Goal: Task Accomplishment & Management: Use online tool/utility

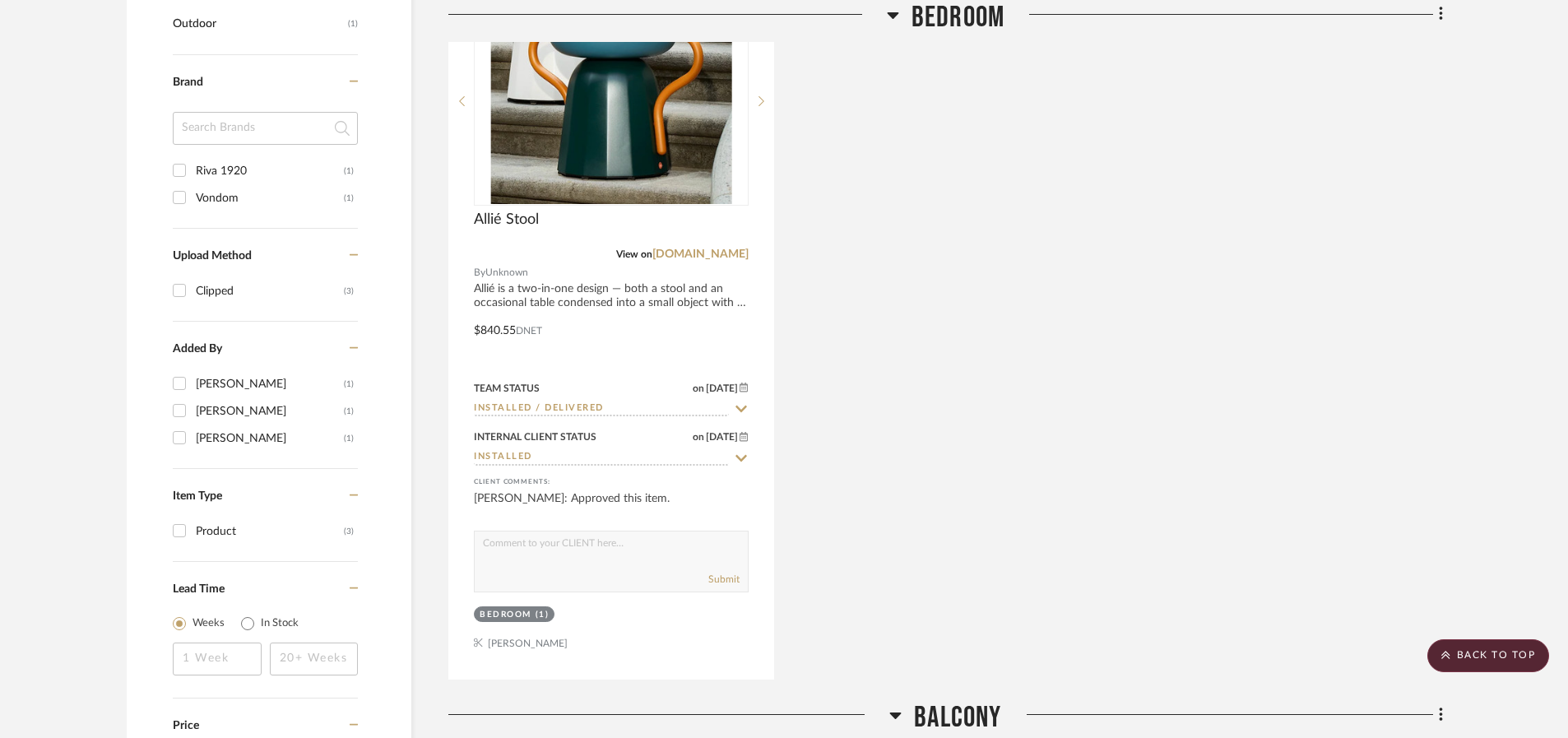
click at [225, 127] on input at bounding box center [265, 129] width 185 height 33
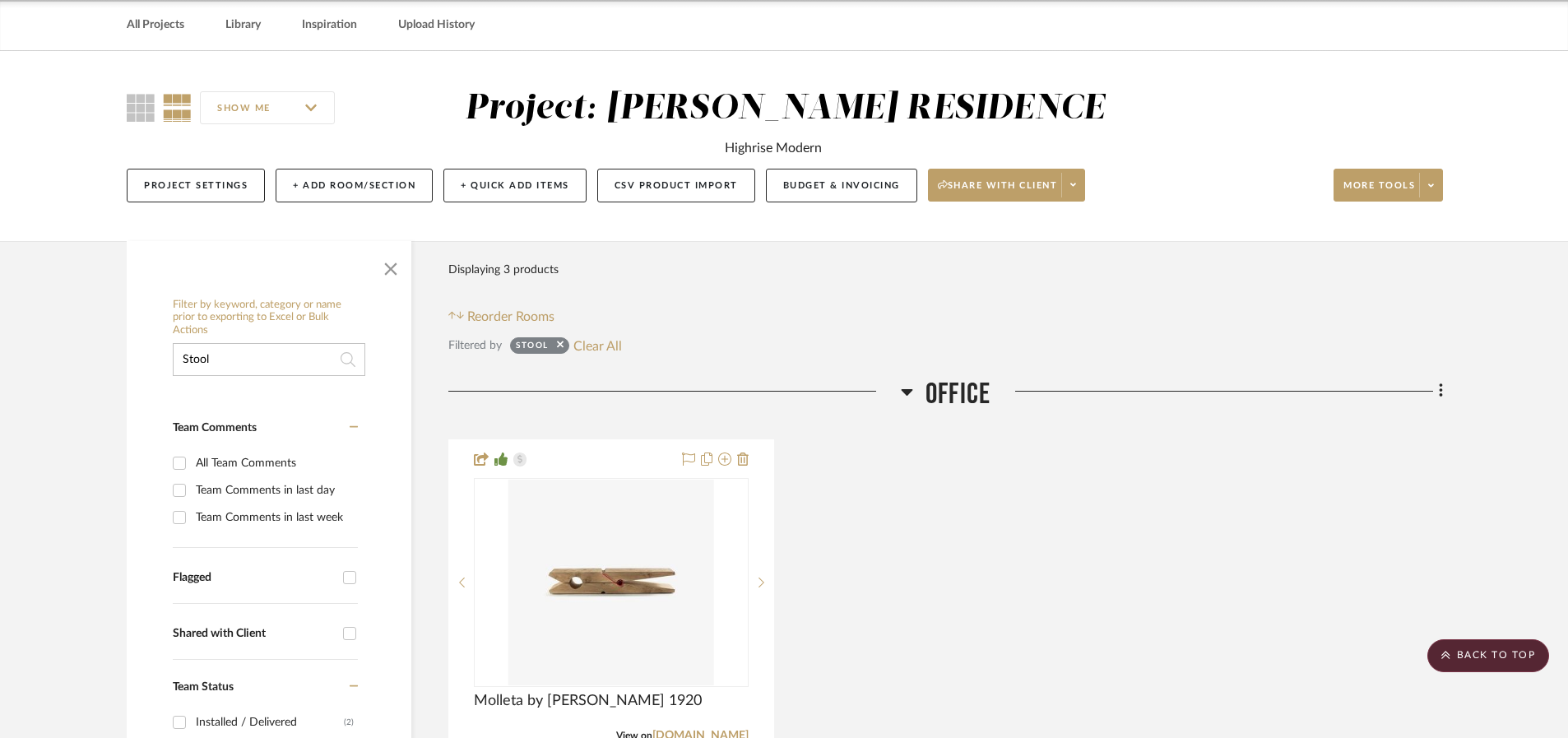
scroll to position [35, 0]
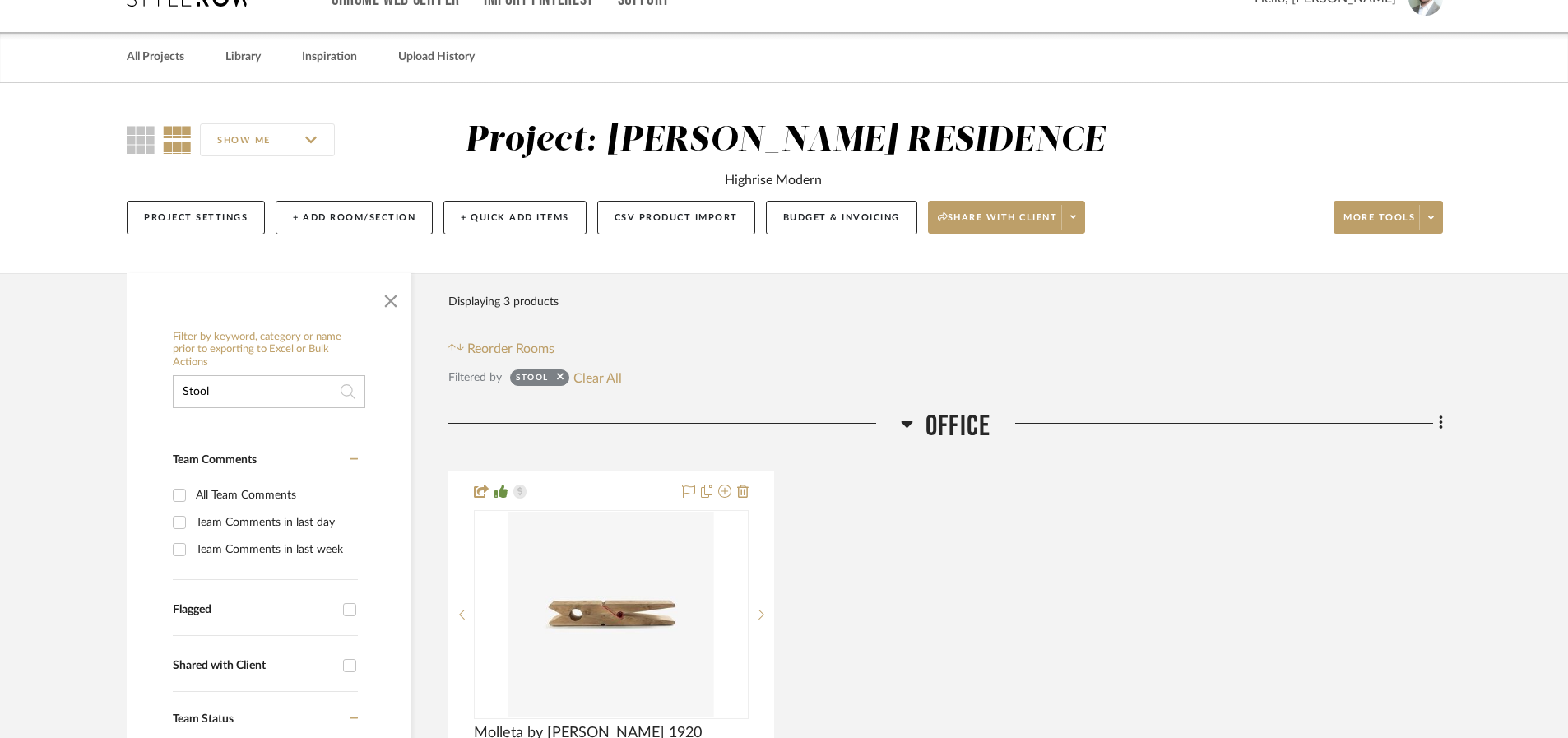
click at [272, 404] on input "Stool" at bounding box center [269, 392] width 192 height 33
click at [271, 404] on input "Stool" at bounding box center [269, 392] width 192 height 33
click at [271, 403] on input "Stool" at bounding box center [269, 392] width 192 height 33
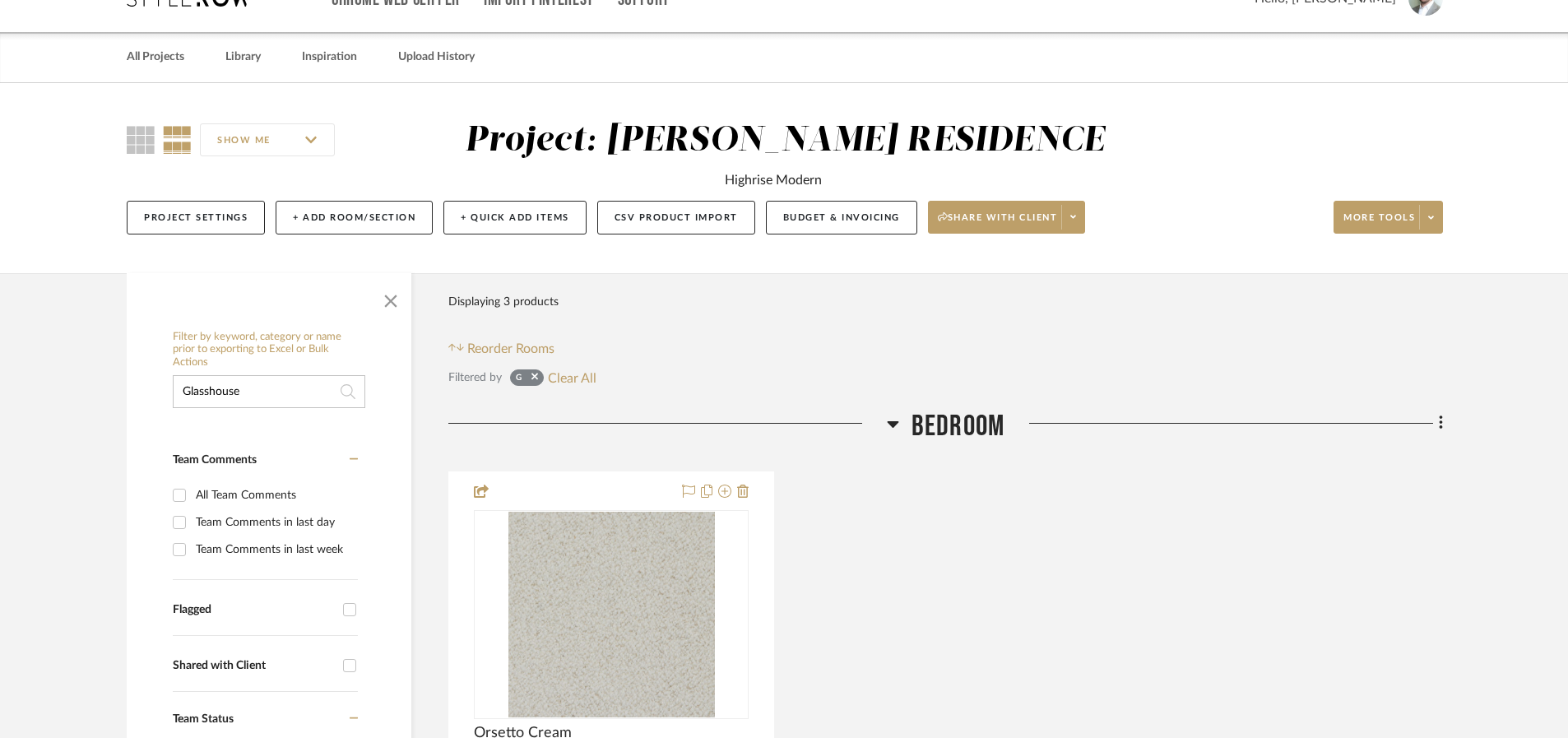
type input "Glasshouse"
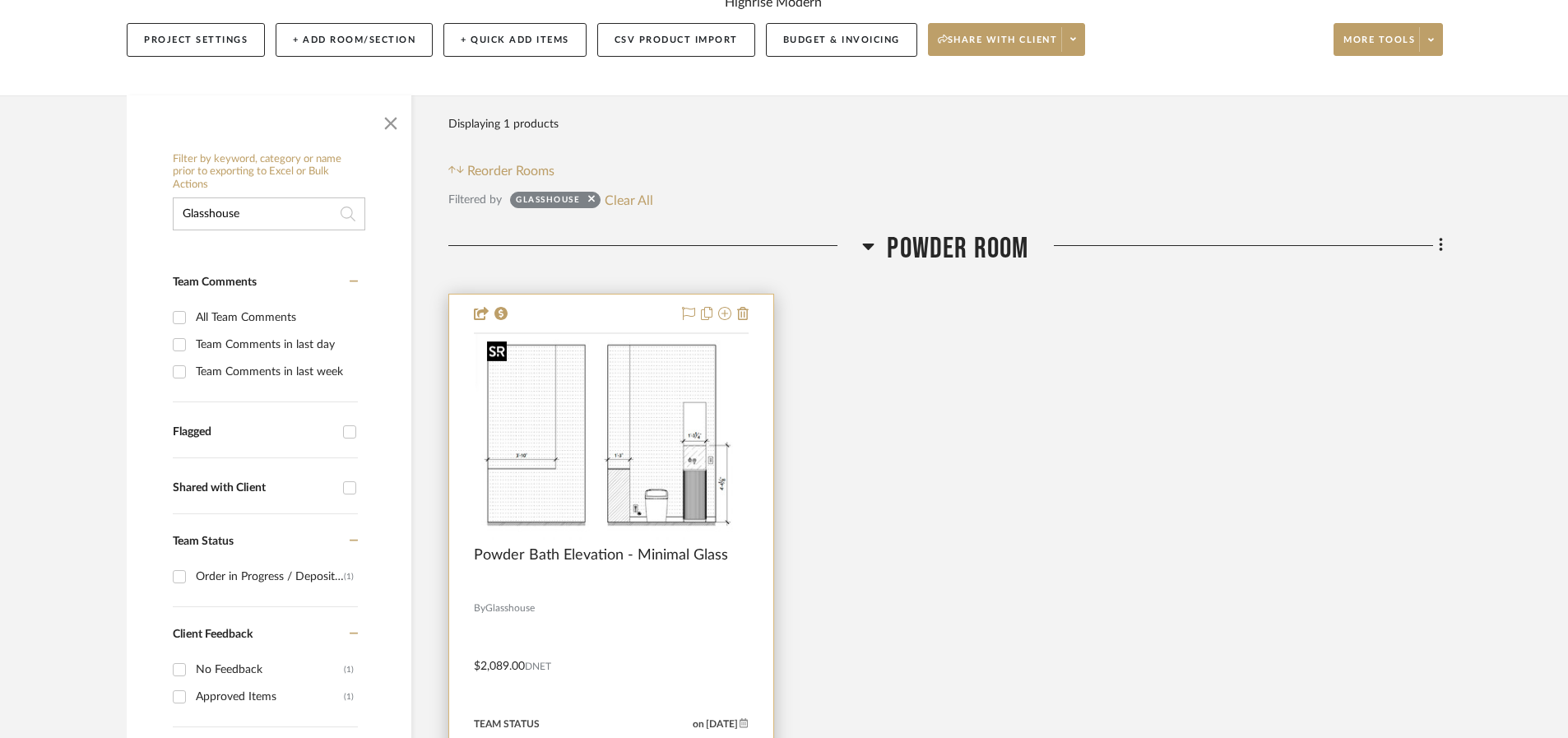
scroll to position [318, 0]
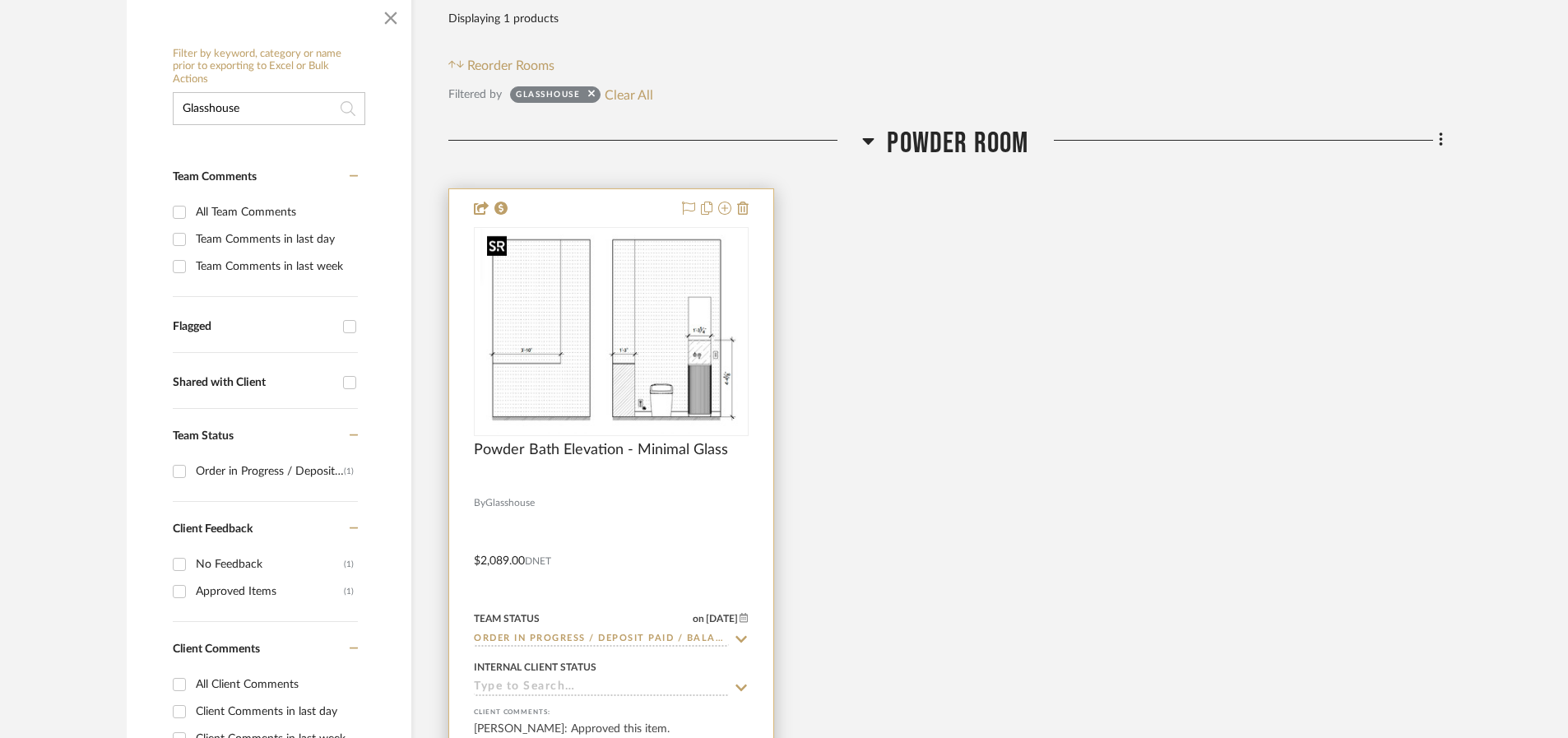
click at [610, 352] on img "0" at bounding box center [611, 332] width 261 height 206
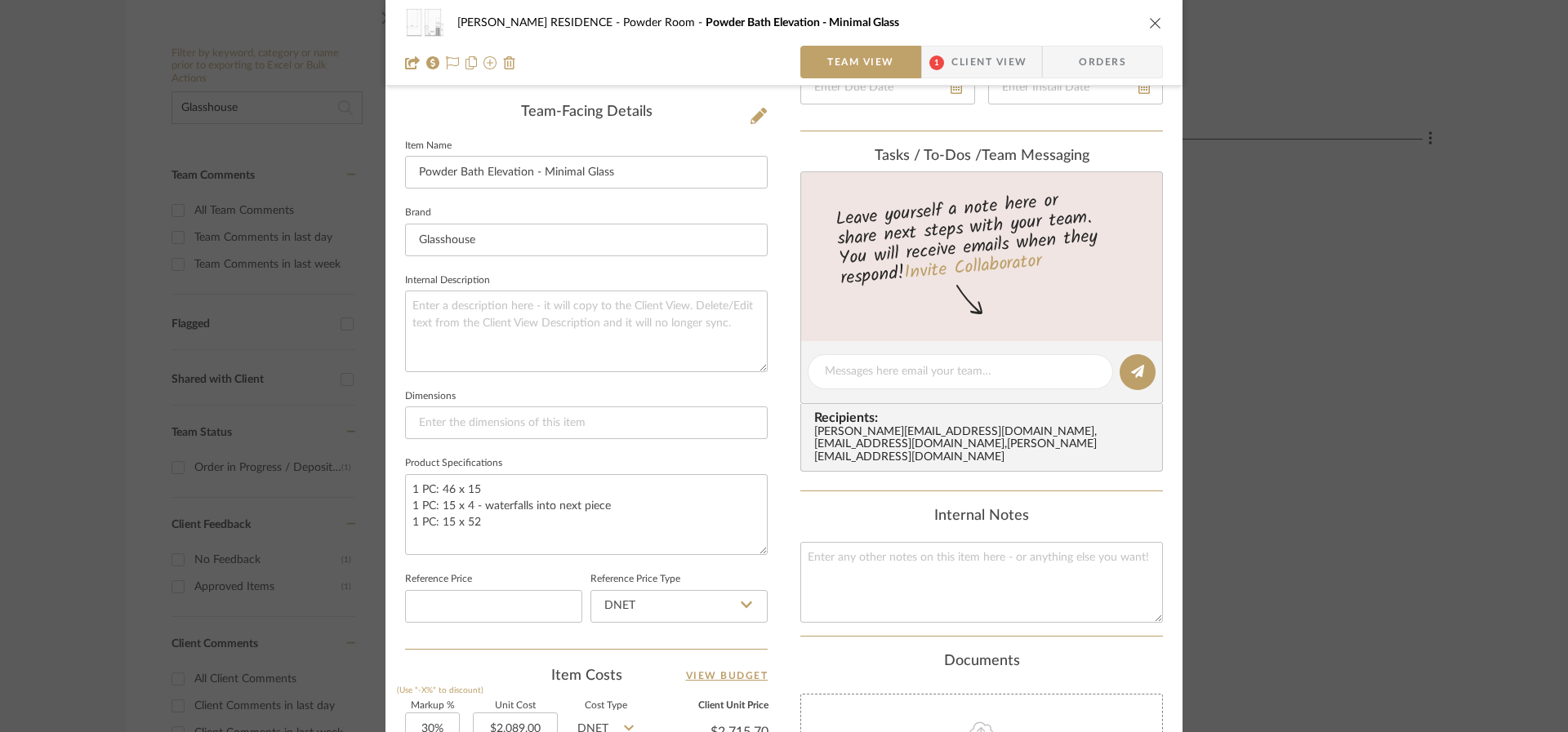
scroll to position [406, 0]
click at [523, 171] on input "Powder Bath Elevation - Minimal Glass" at bounding box center [586, 172] width 363 height 33
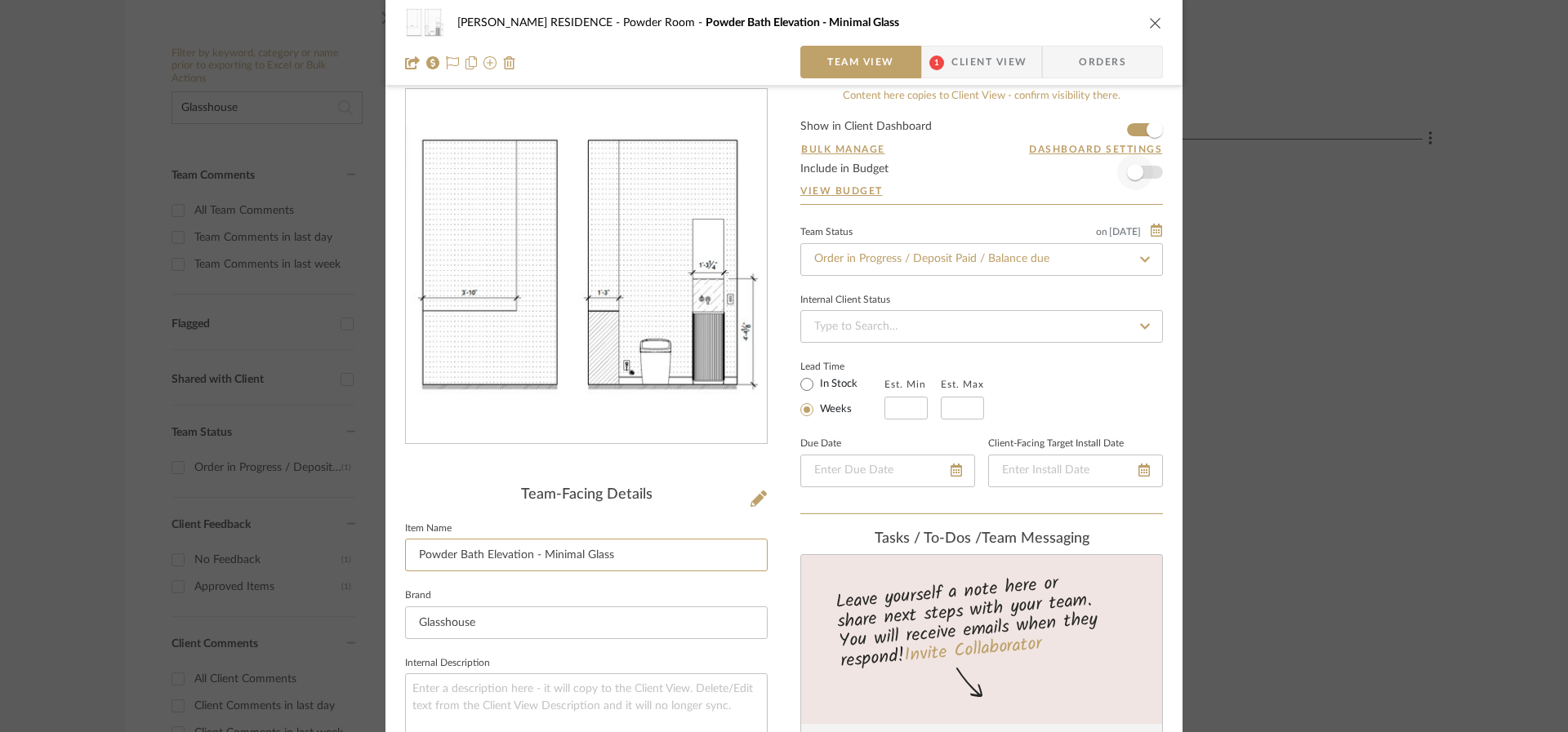
scroll to position [27, 0]
click at [756, 487] on icon at bounding box center [759, 495] width 16 height 16
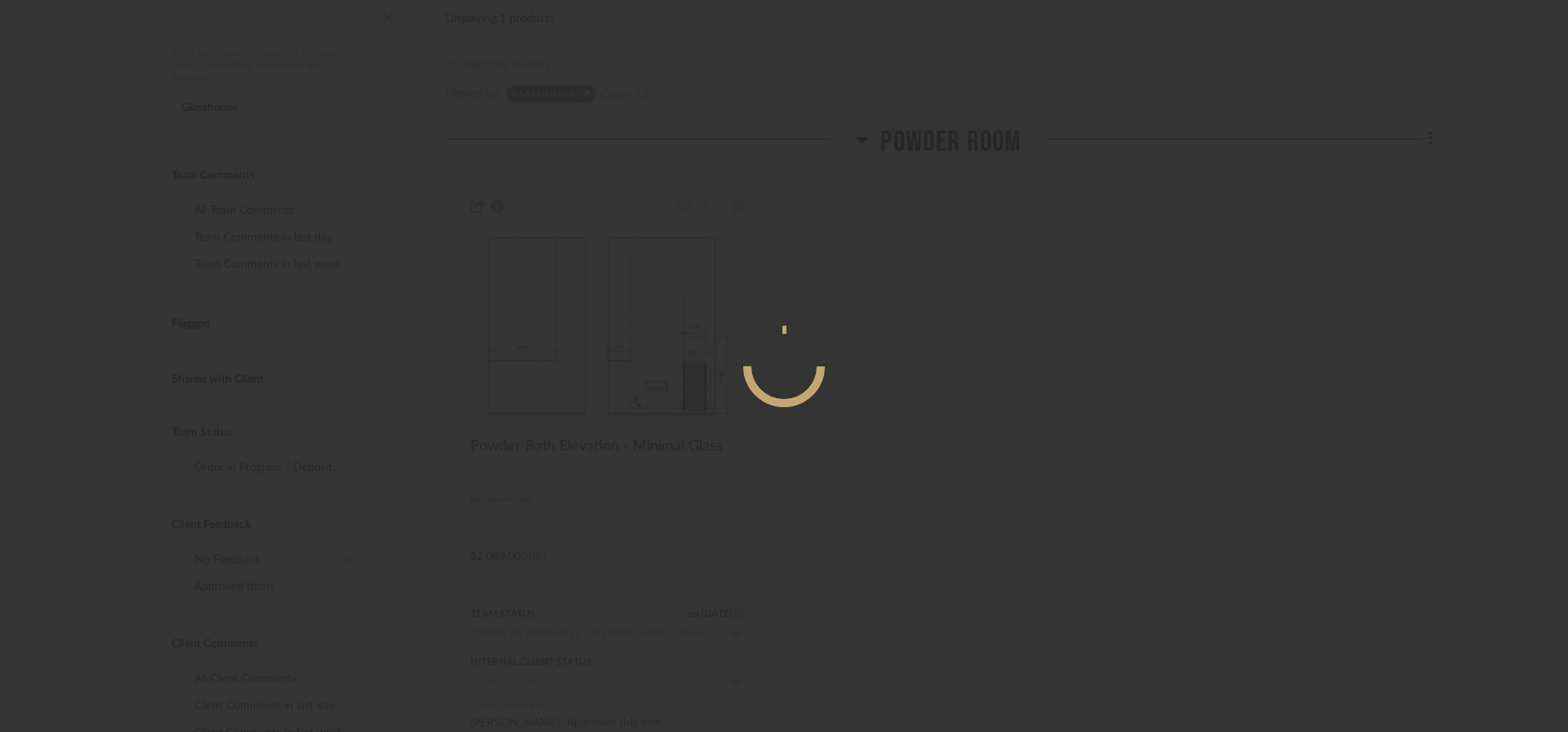
scroll to position [0, 0]
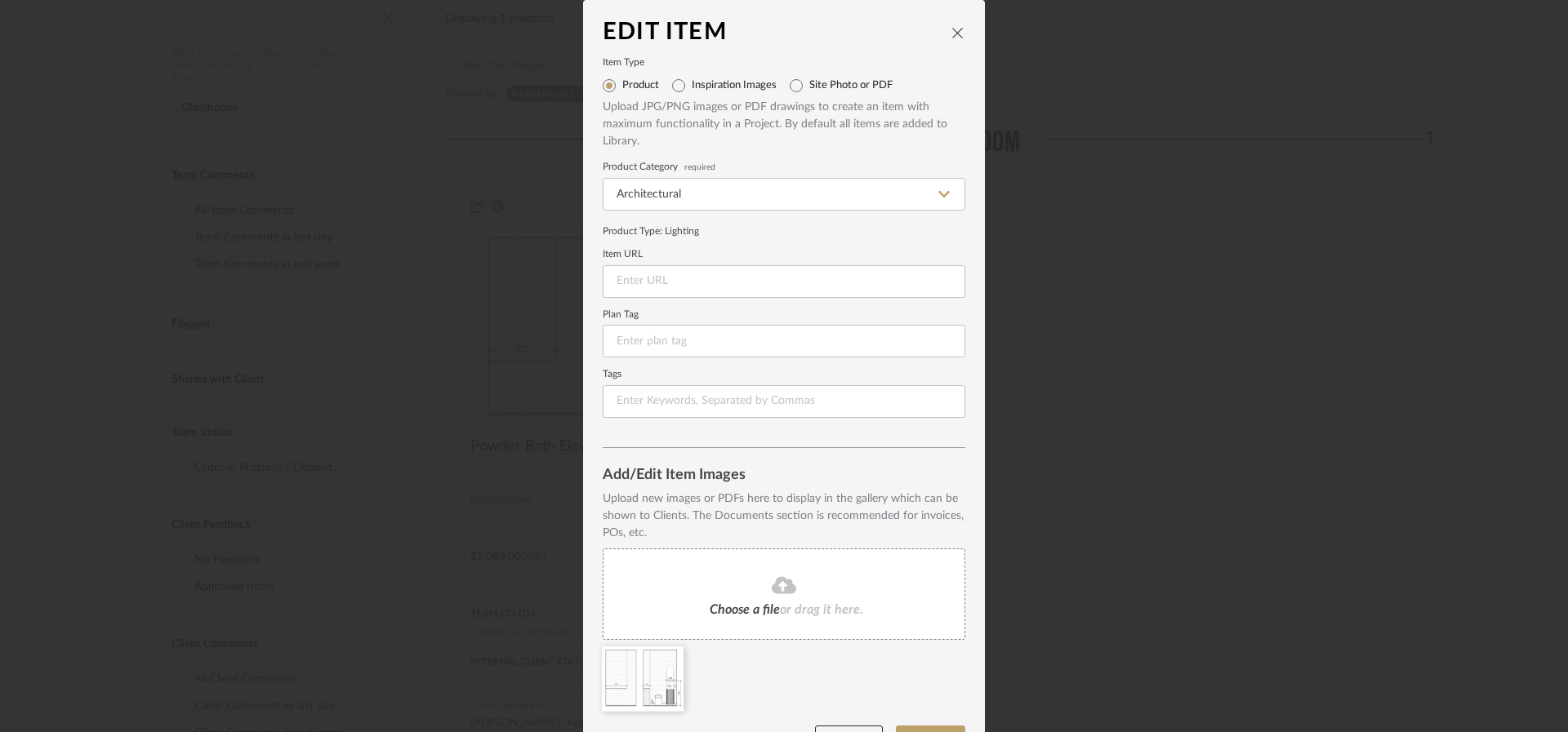
click at [952, 33] on icon "close" at bounding box center [958, 33] width 13 height 13
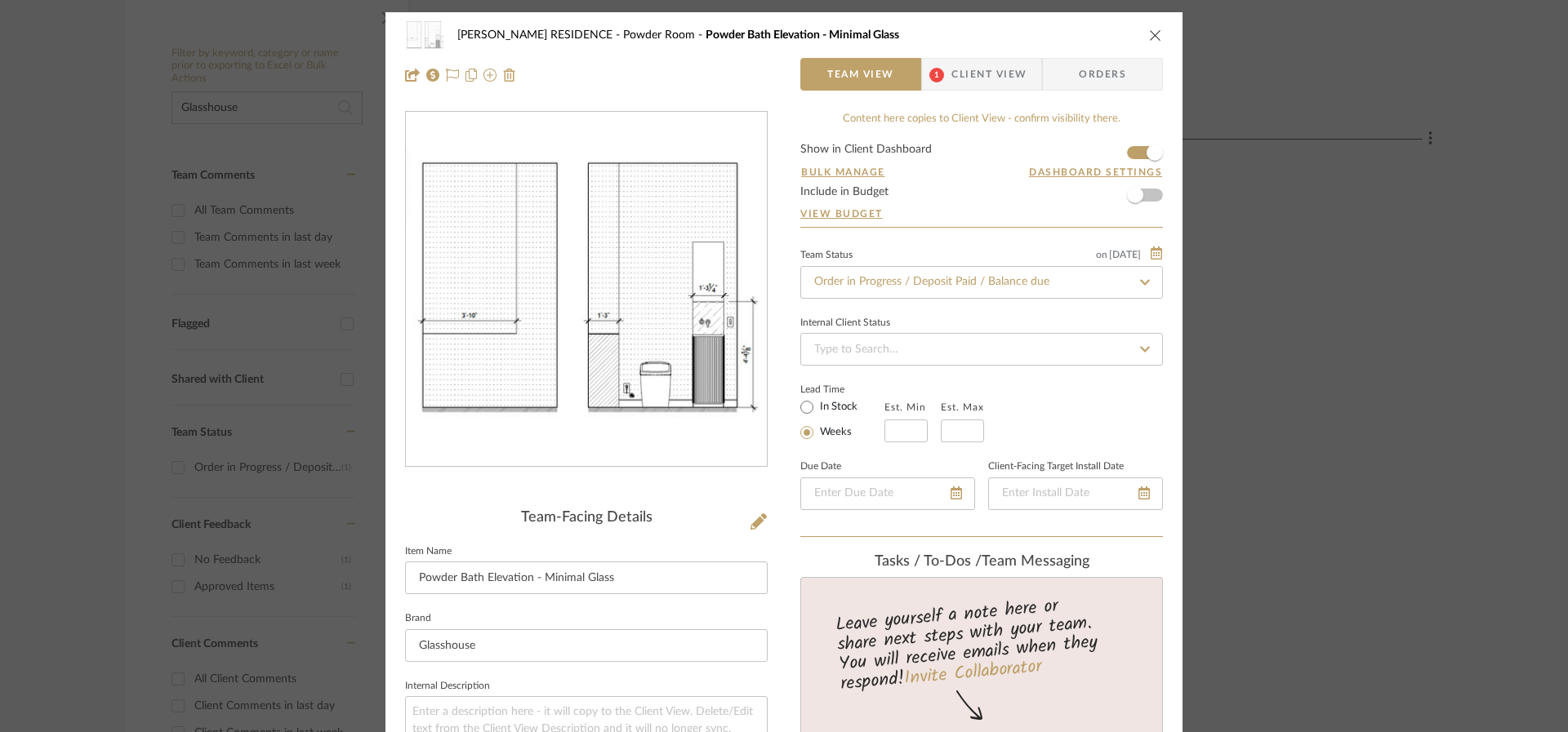
click at [1149, 33] on icon "close" at bounding box center [1155, 35] width 13 height 13
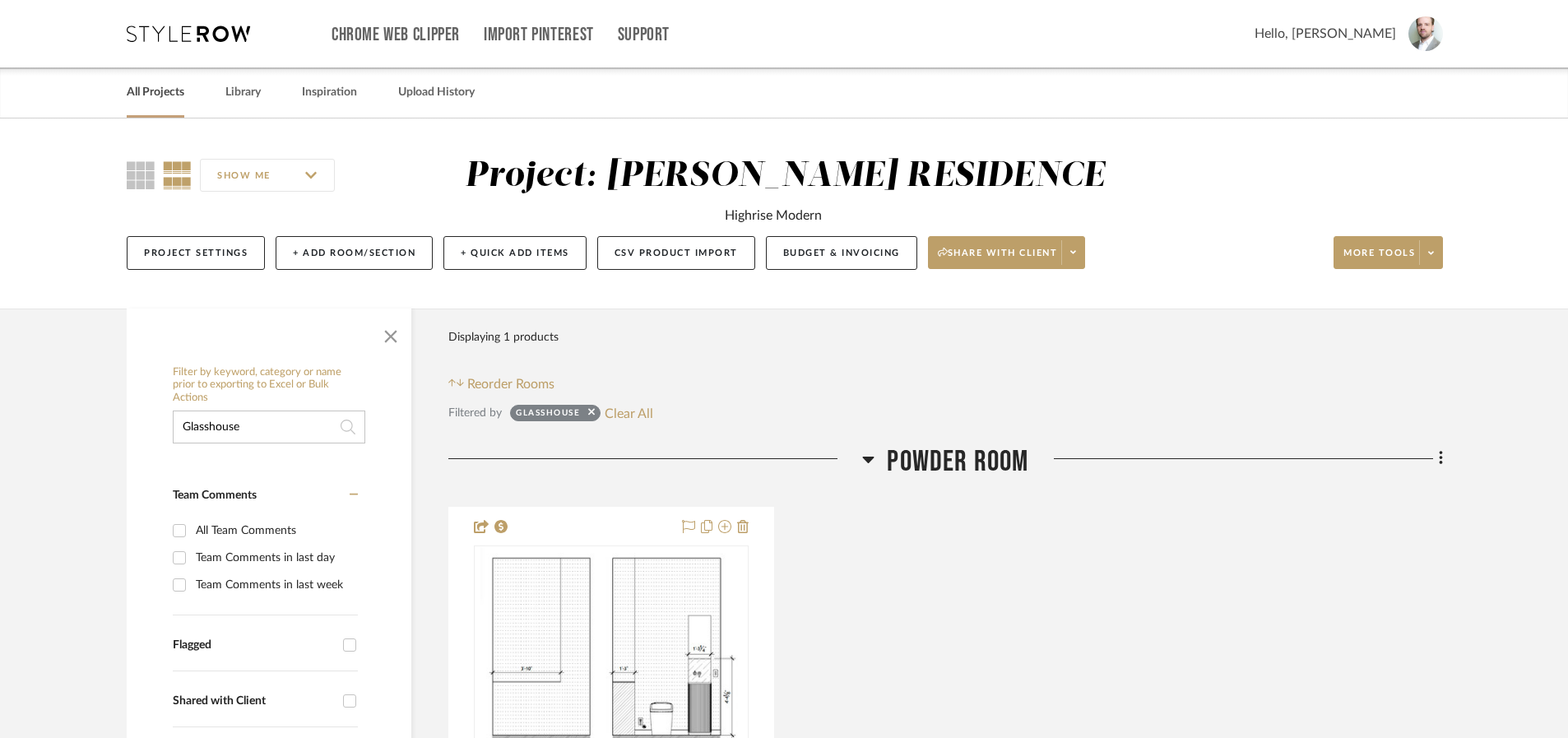
click at [156, 100] on link "All Projects" at bounding box center [156, 93] width 58 height 22
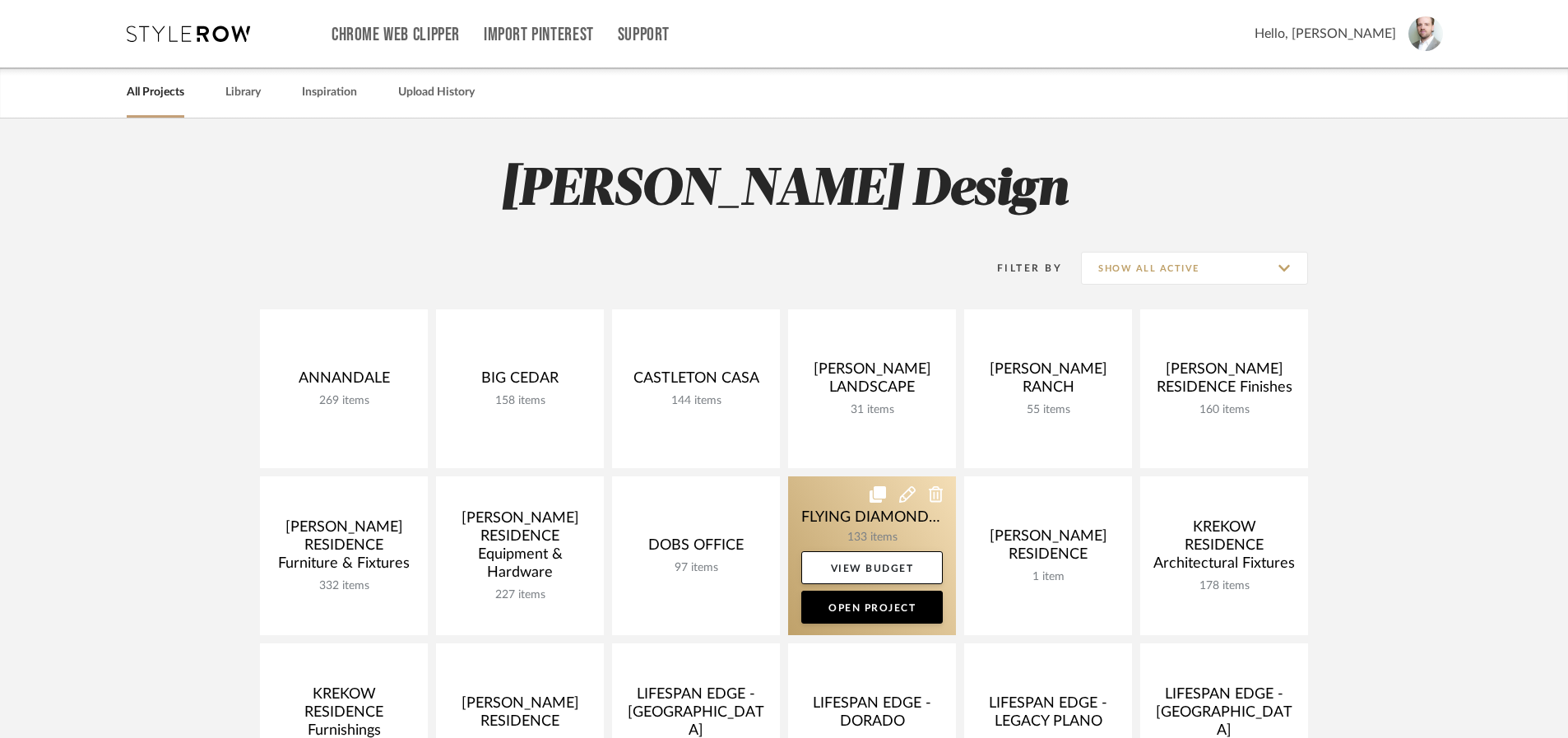
click at [851, 520] on link at bounding box center [872, 556] width 167 height 159
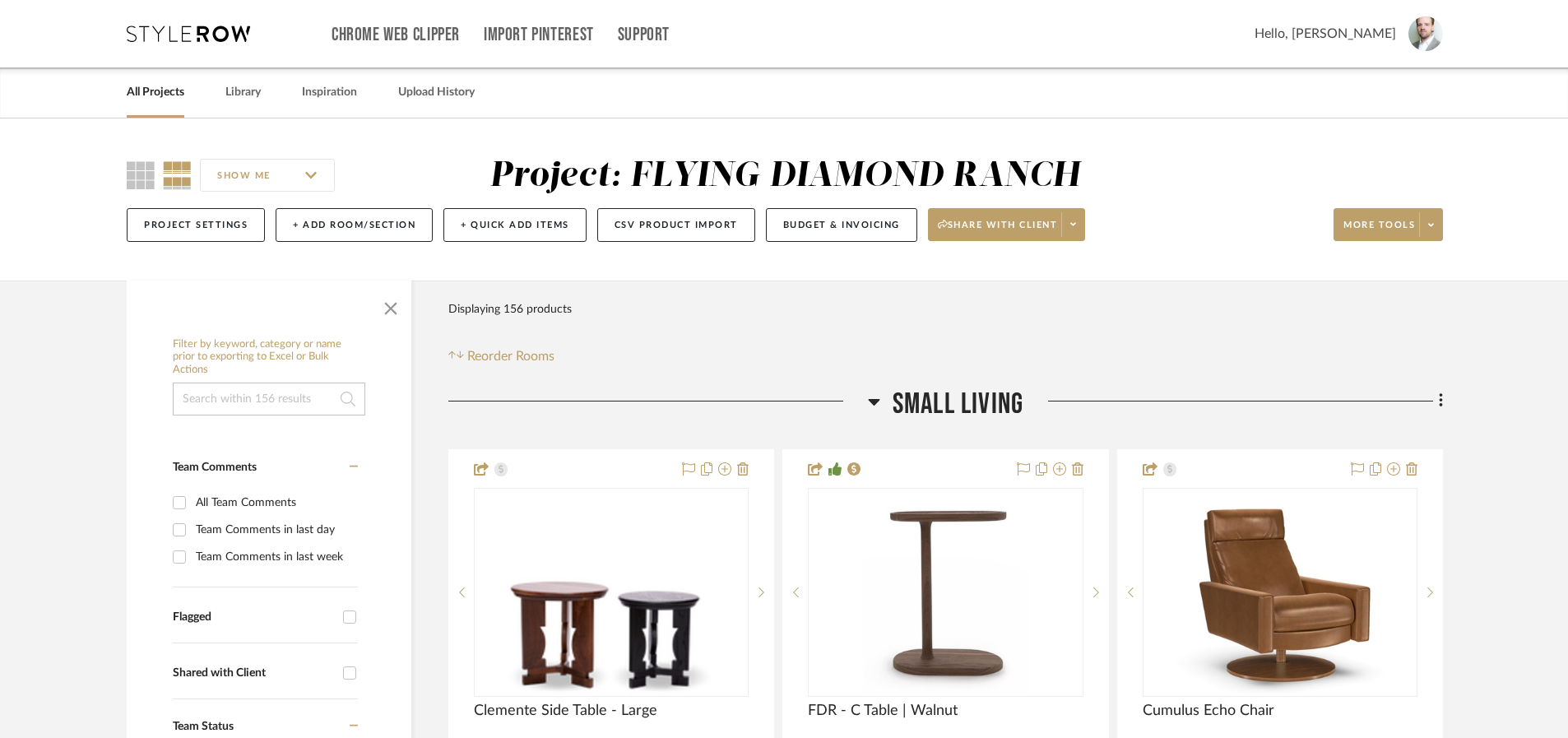
click at [267, 412] on input at bounding box center [269, 399] width 192 height 33
type input "Shade Store"
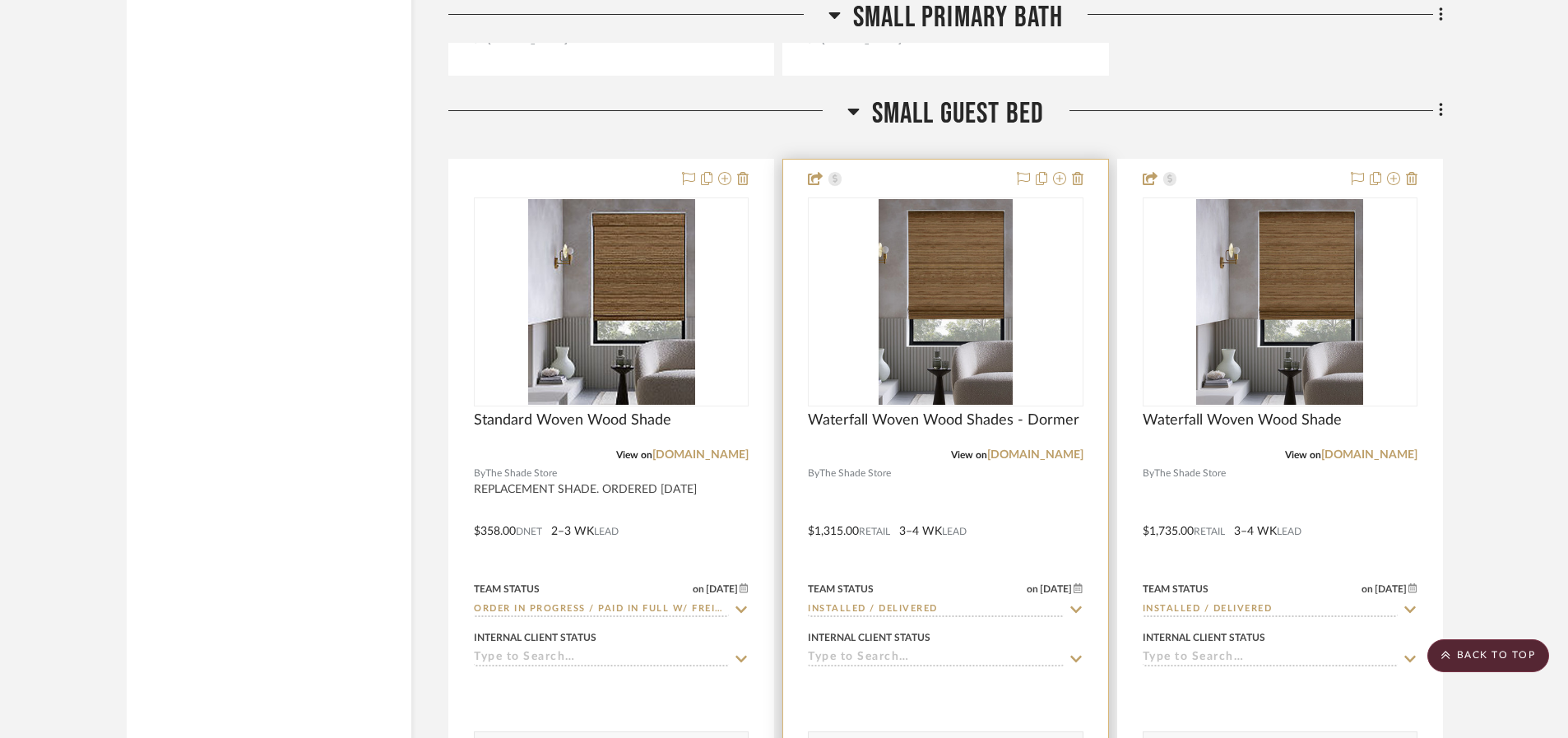
scroll to position [5210, 0]
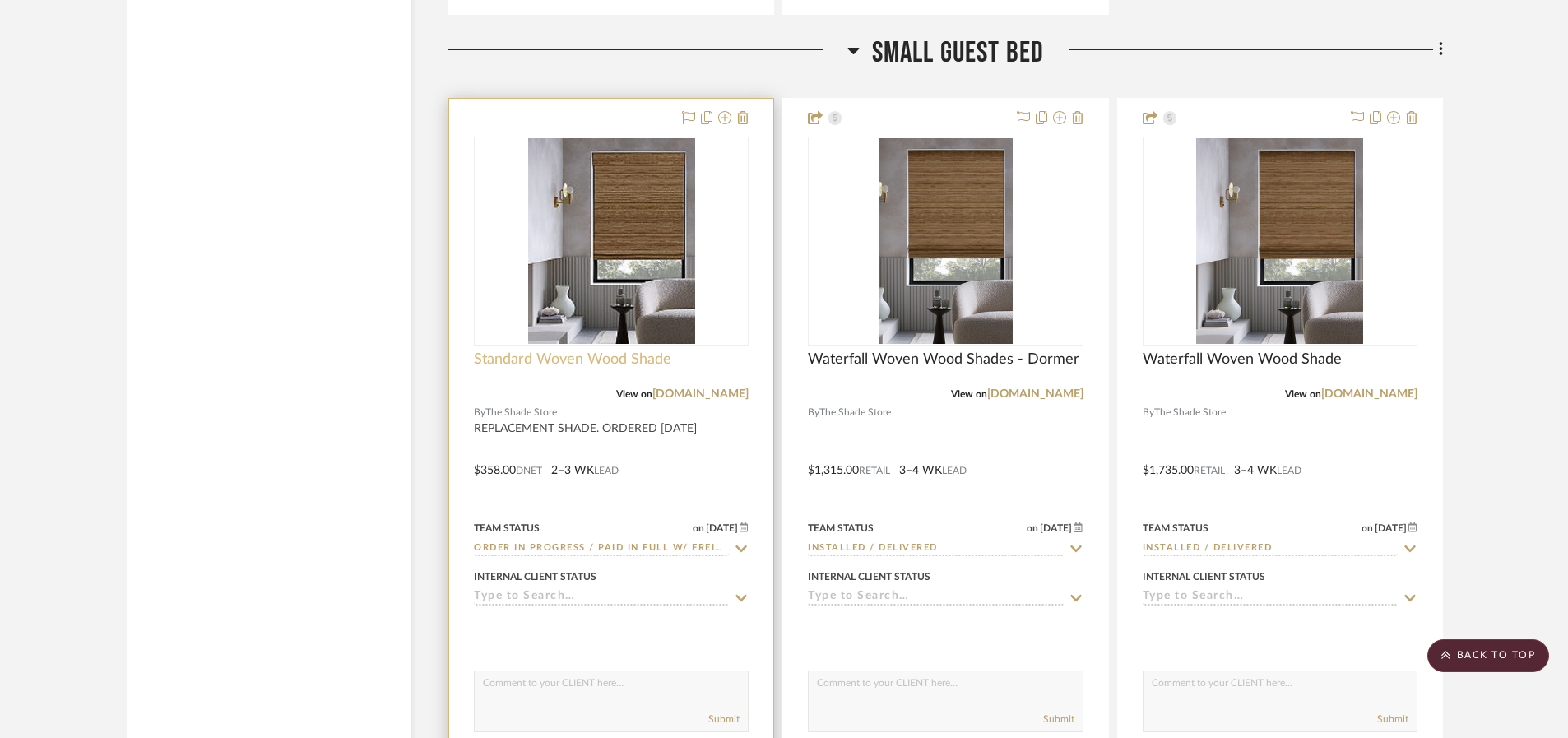
click at [568, 355] on span "Standard Woven Wood Shade" at bounding box center [572, 360] width 198 height 18
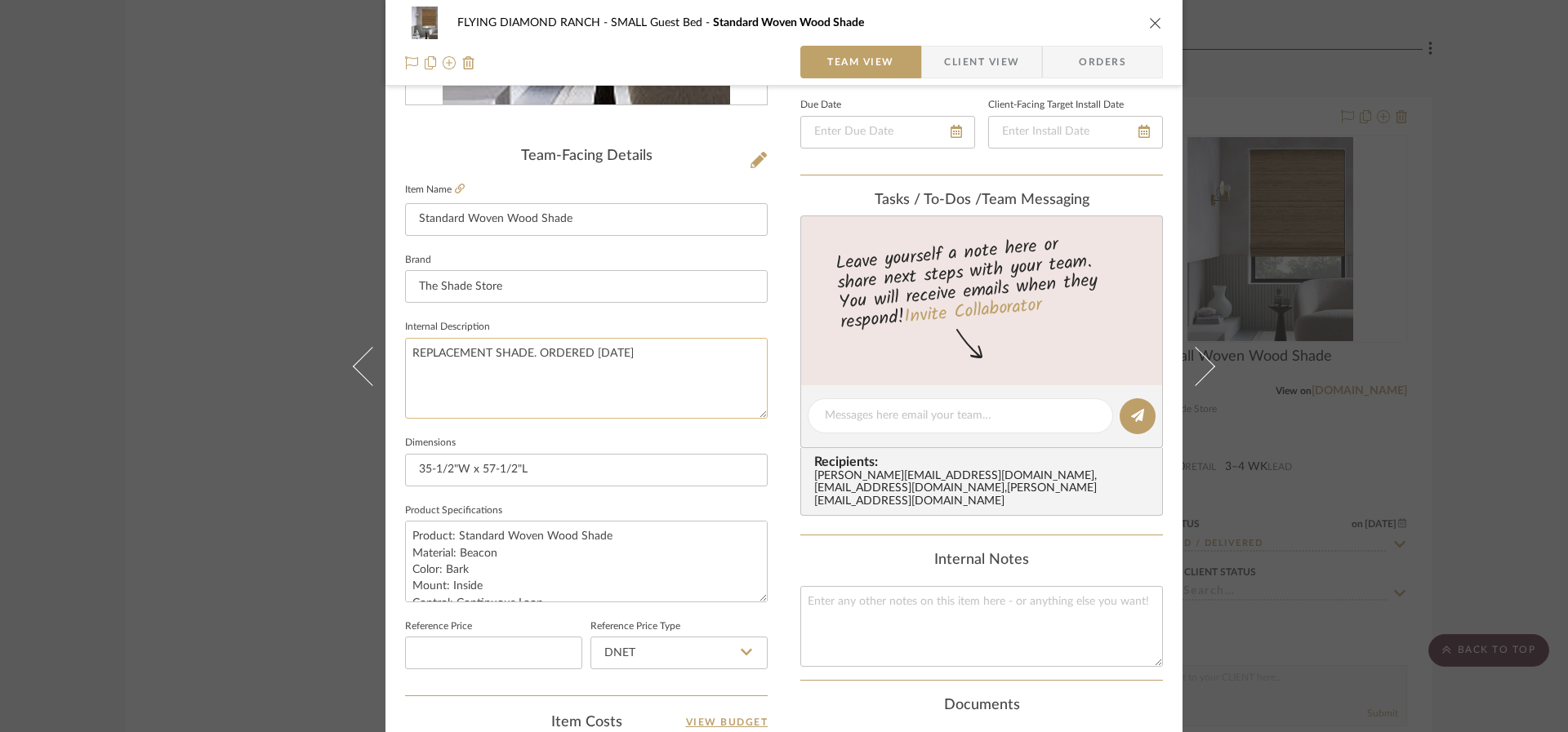
scroll to position [278, 0]
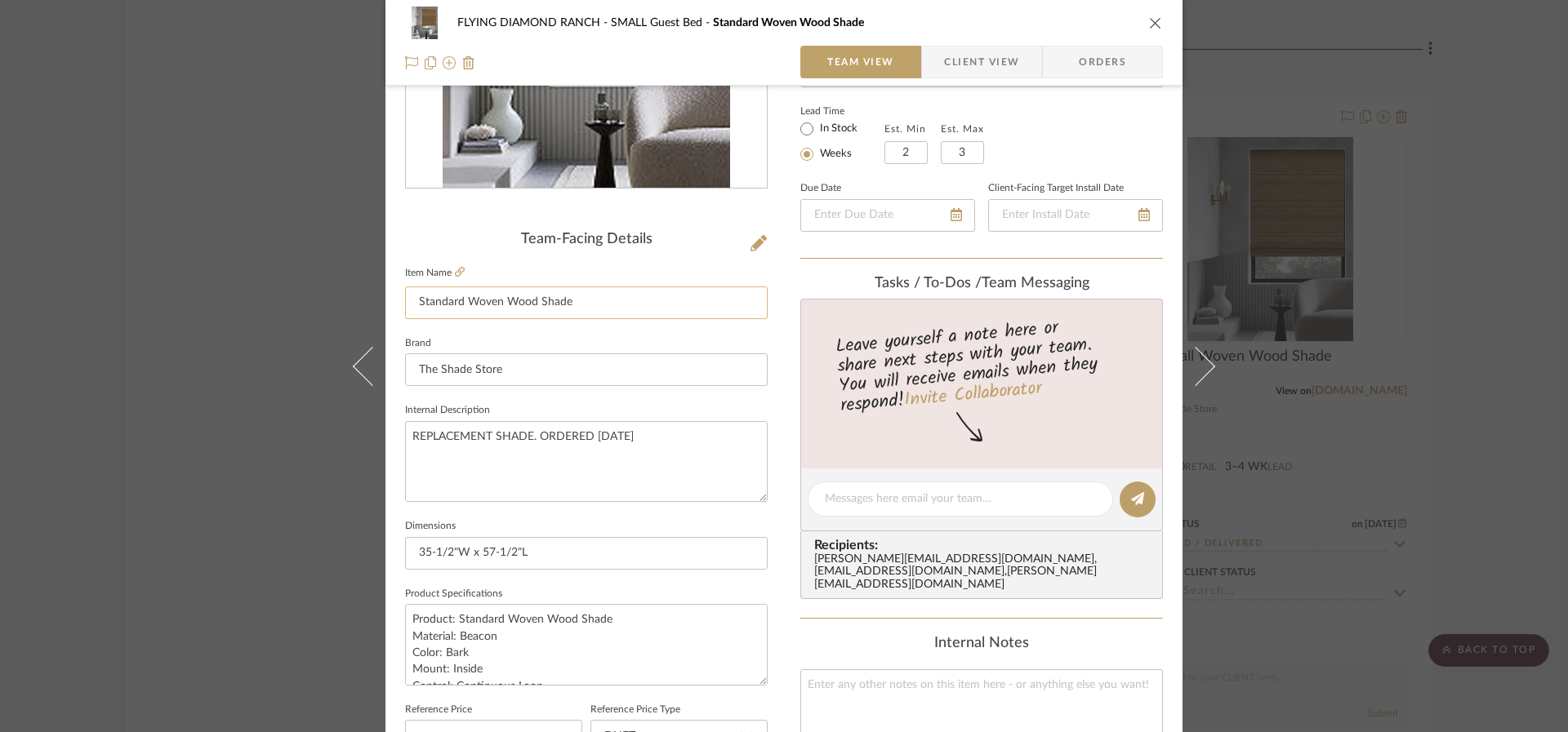
click at [618, 297] on input "Standard Woven Wood Shade" at bounding box center [586, 303] width 363 height 33
drag, startPoint x: 607, startPoint y: 19, endPoint x: 696, endPoint y: 25, distance: 89.2
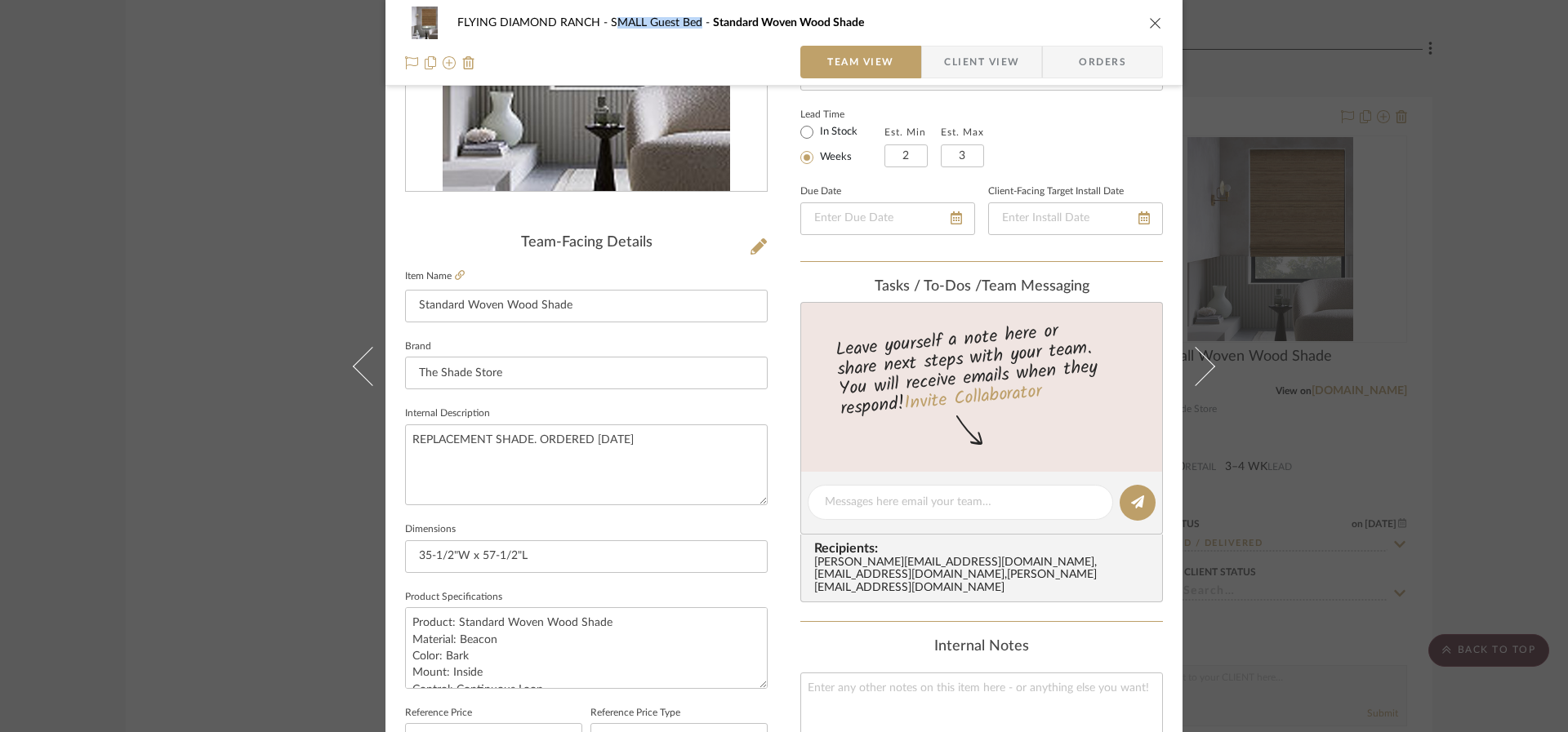
click at [695, 25] on span "SMALL Guest Bed" at bounding box center [662, 23] width 102 height 12
copy span "MALL Guest Bed"
click at [544, 548] on input "35-1/2"W x 57-1/2"L" at bounding box center [586, 553] width 363 height 33
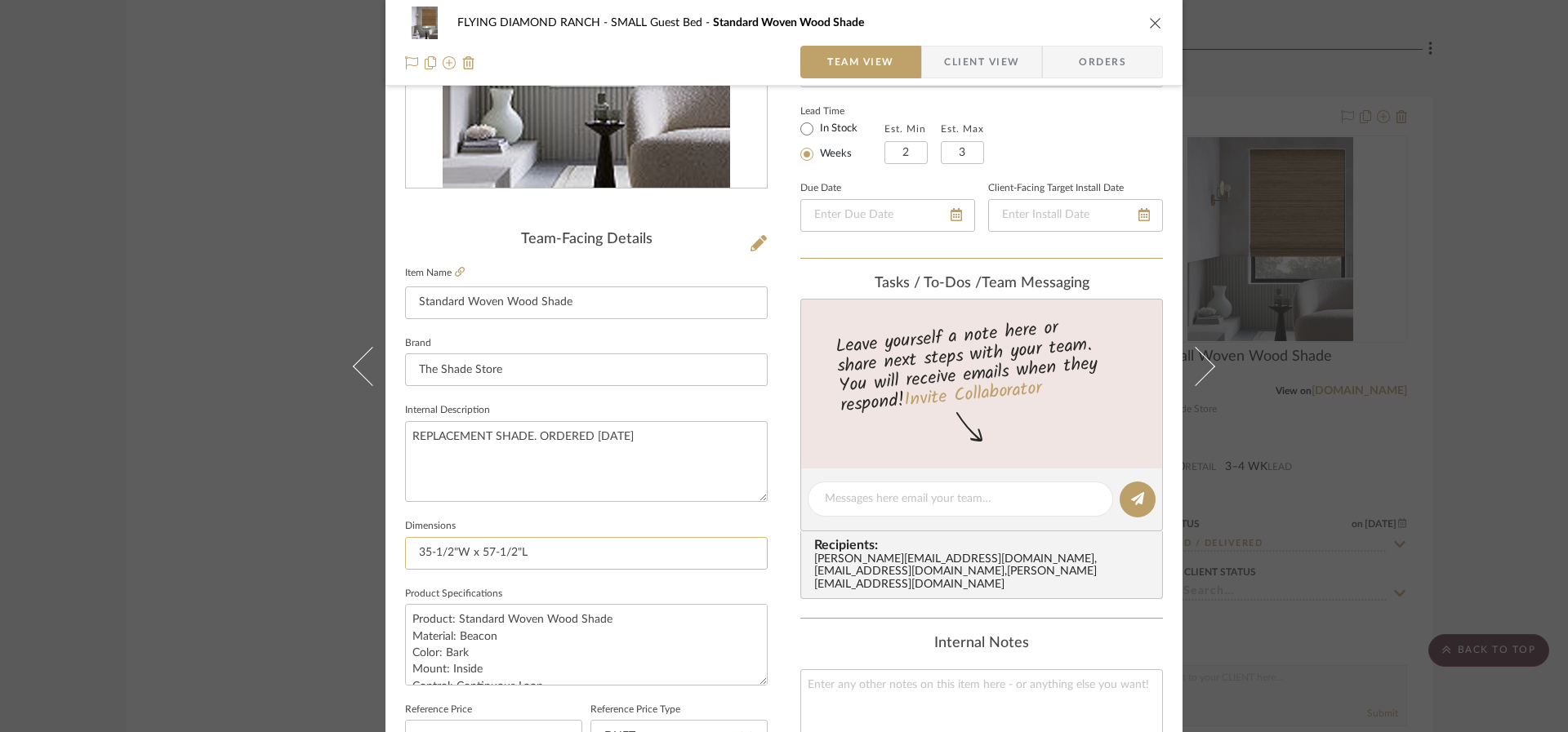
click at [544, 548] on input "35-1/2"W x 57-1/2"L" at bounding box center [586, 553] width 363 height 33
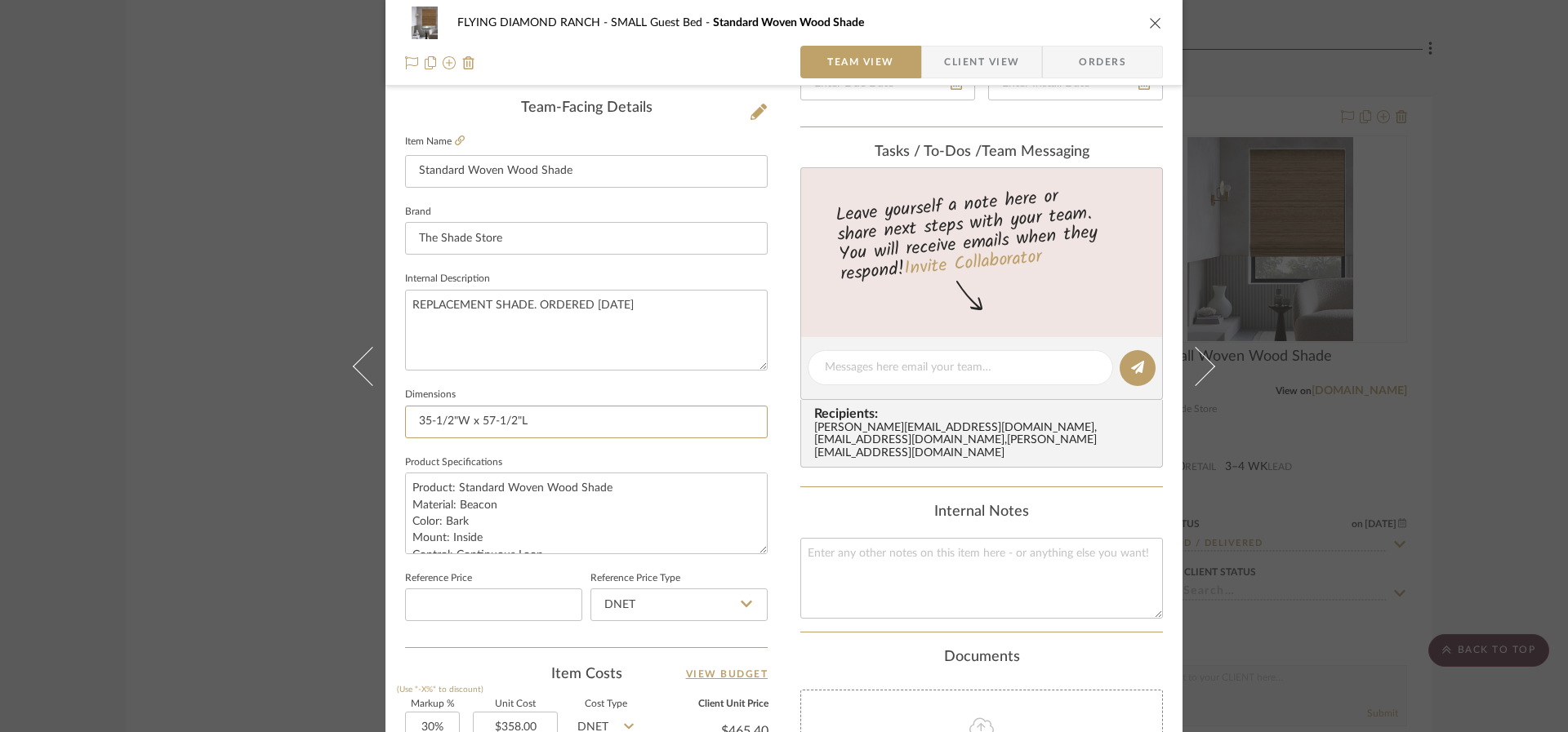
scroll to position [416, 0]
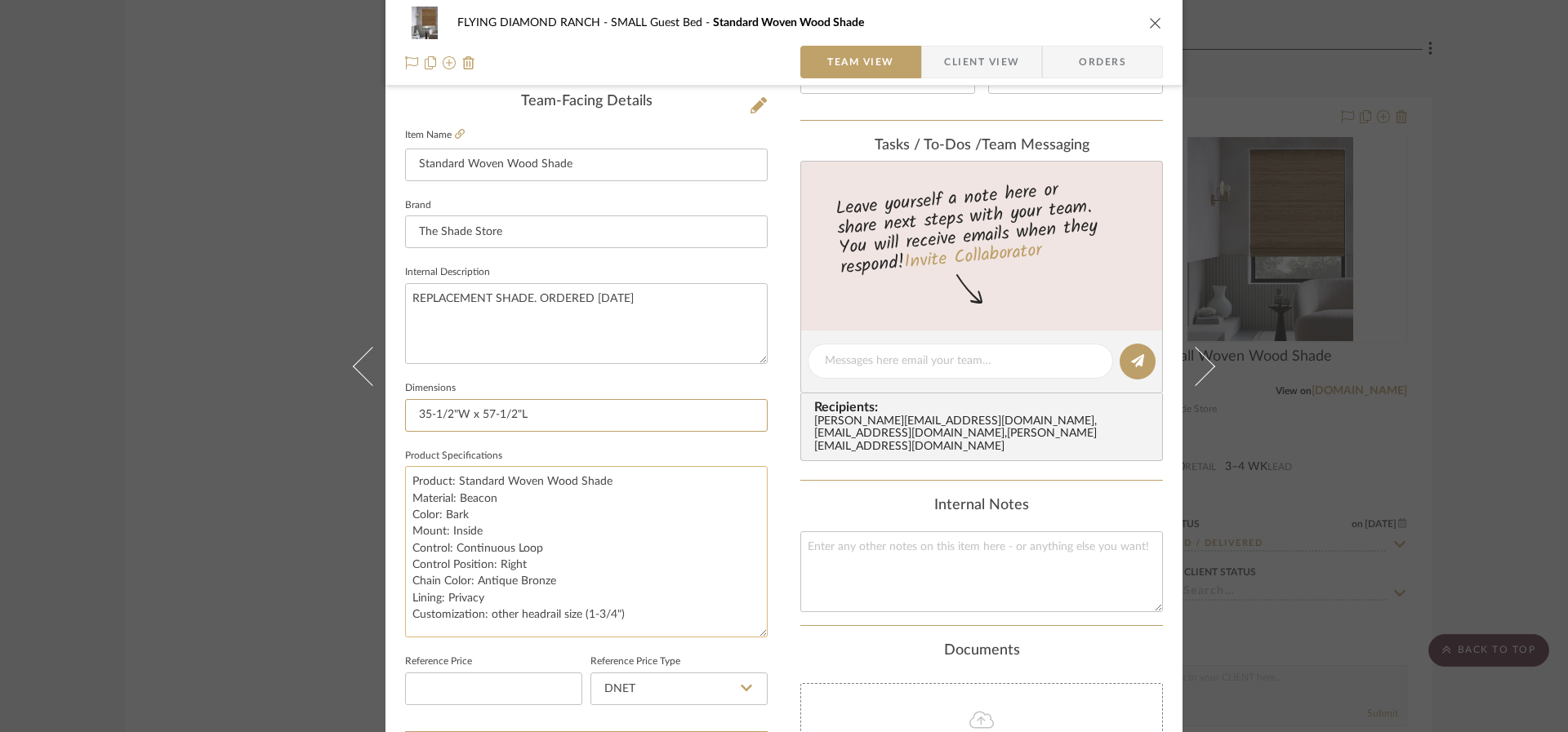
drag, startPoint x: 754, startPoint y: 543, endPoint x: 750, endPoint y: 633, distance: 90.1
click at [751, 633] on textarea "Product: Standard Woven Wood Shade Material: Beacon Color: Bark Mount: Inside C…" at bounding box center [586, 552] width 363 height 172
click at [467, 516] on textarea "Product: Standard Woven Wood Shade Material: Beacon Color: Bark Mount: Inside C…" at bounding box center [586, 551] width 363 height 171
drag, startPoint x: 635, startPoint y: 616, endPoint x: 406, endPoint y: 475, distance: 268.9
click at [406, 475] on textarea "Product: Standard Woven Wood Shade Material: Beacon Color: Bark Mount: Inside C…" at bounding box center [586, 551] width 363 height 171
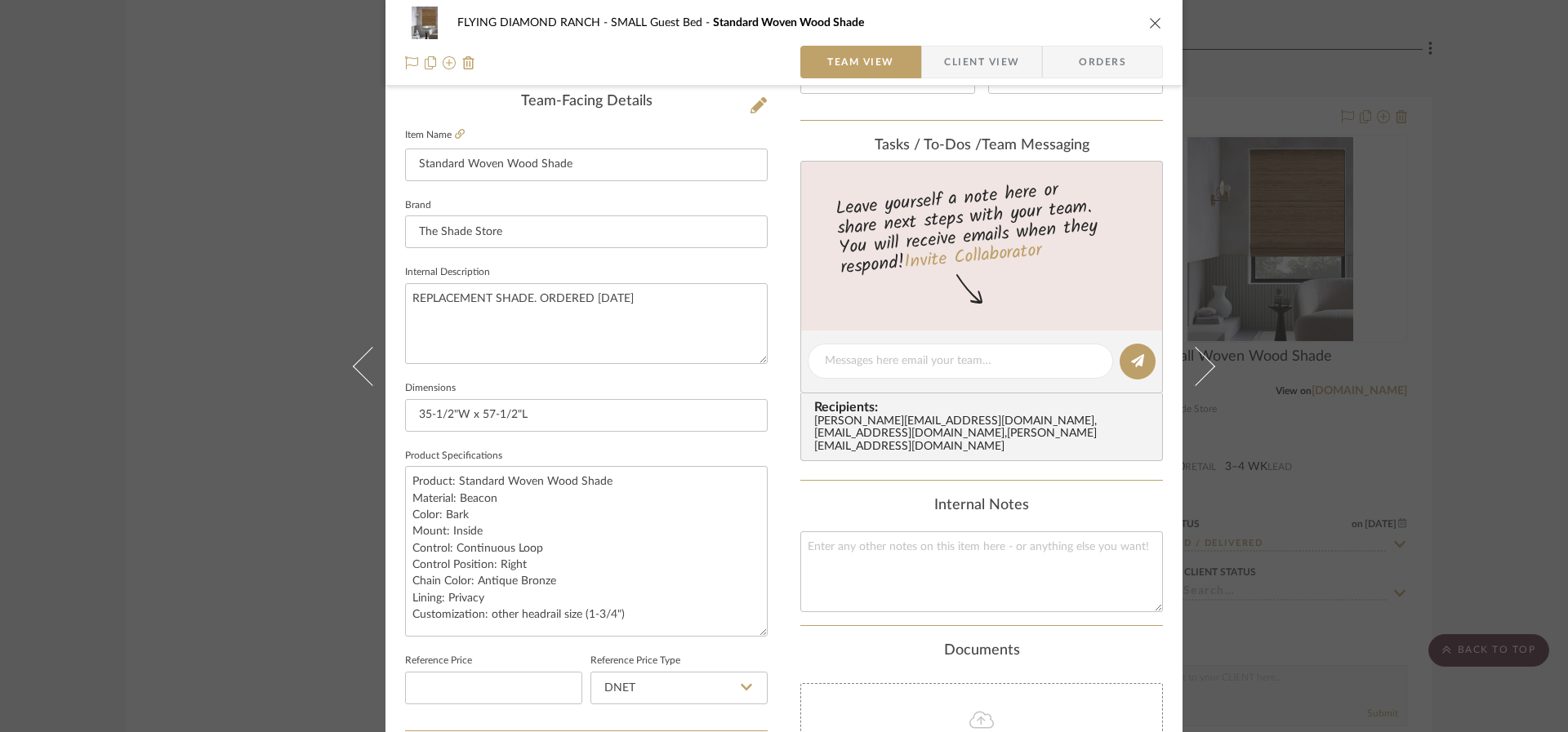
click at [1141, 27] on div "FLYING DIAMOND RANCH SMALL Guest Bed Standard Woven Wood Shade" at bounding box center [784, 23] width 758 height 33
click at [1149, 25] on icon "close" at bounding box center [1155, 23] width 13 height 13
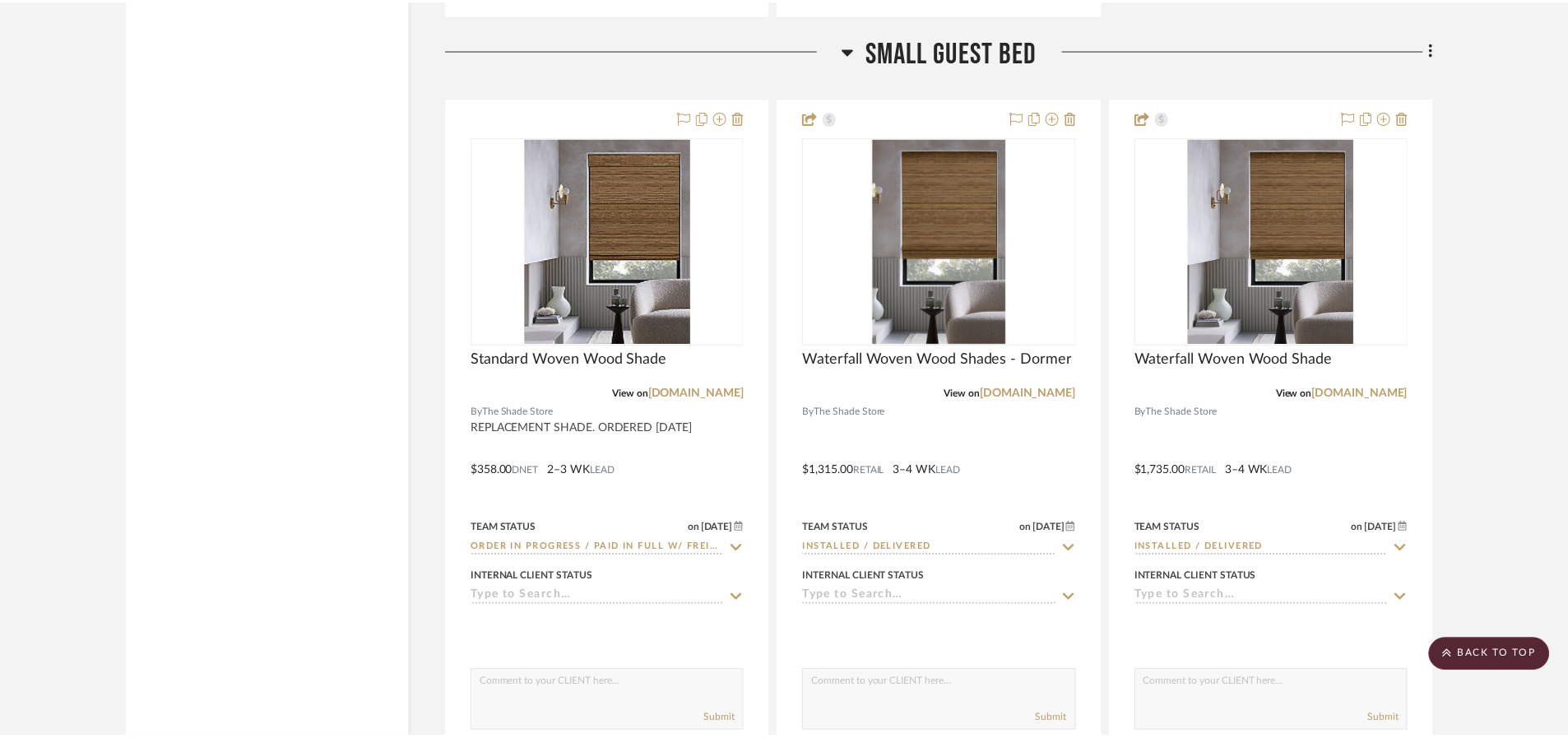
scroll to position [5210, 0]
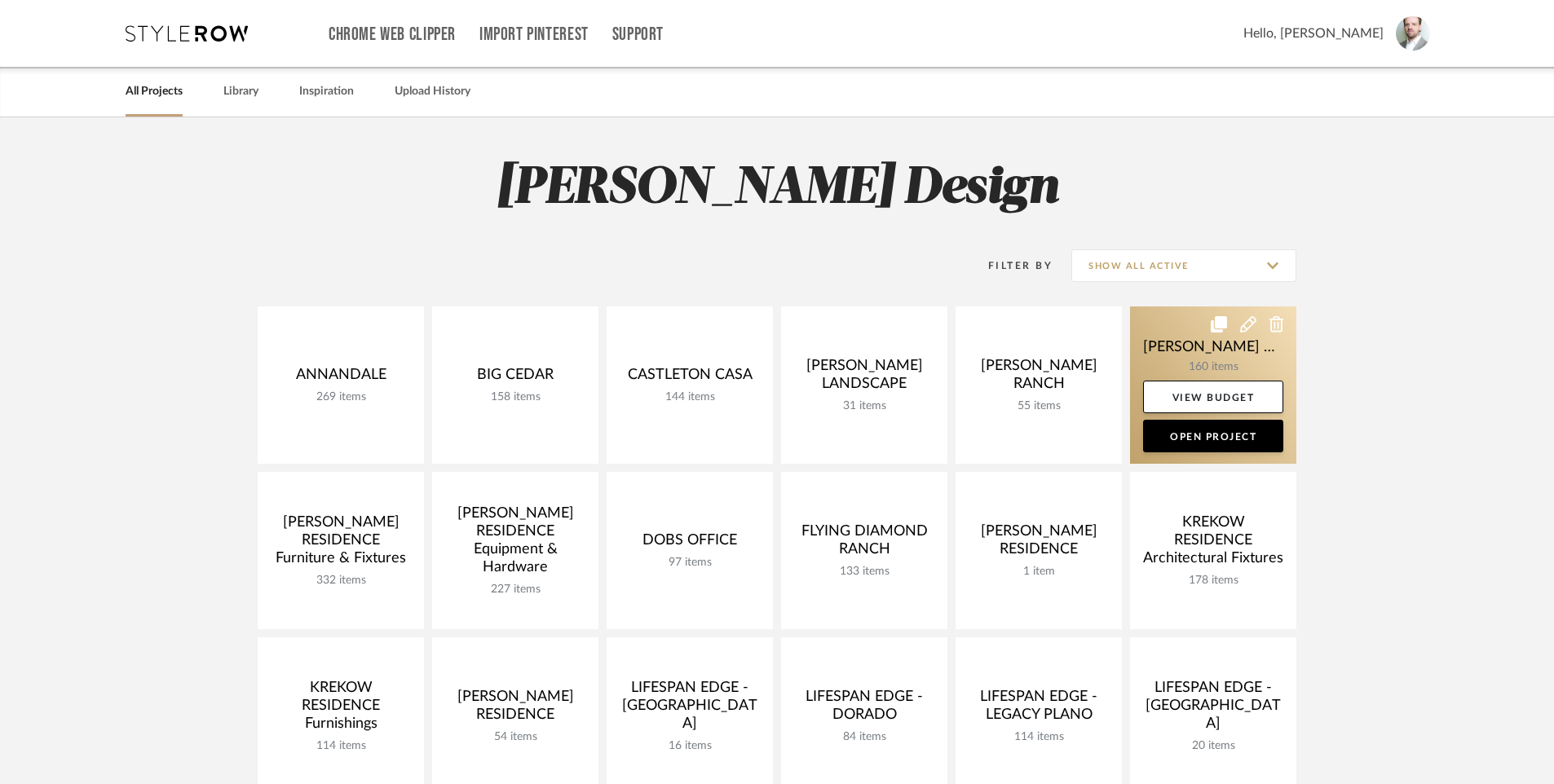
click at [1193, 366] on link at bounding box center [1213, 385] width 166 height 158
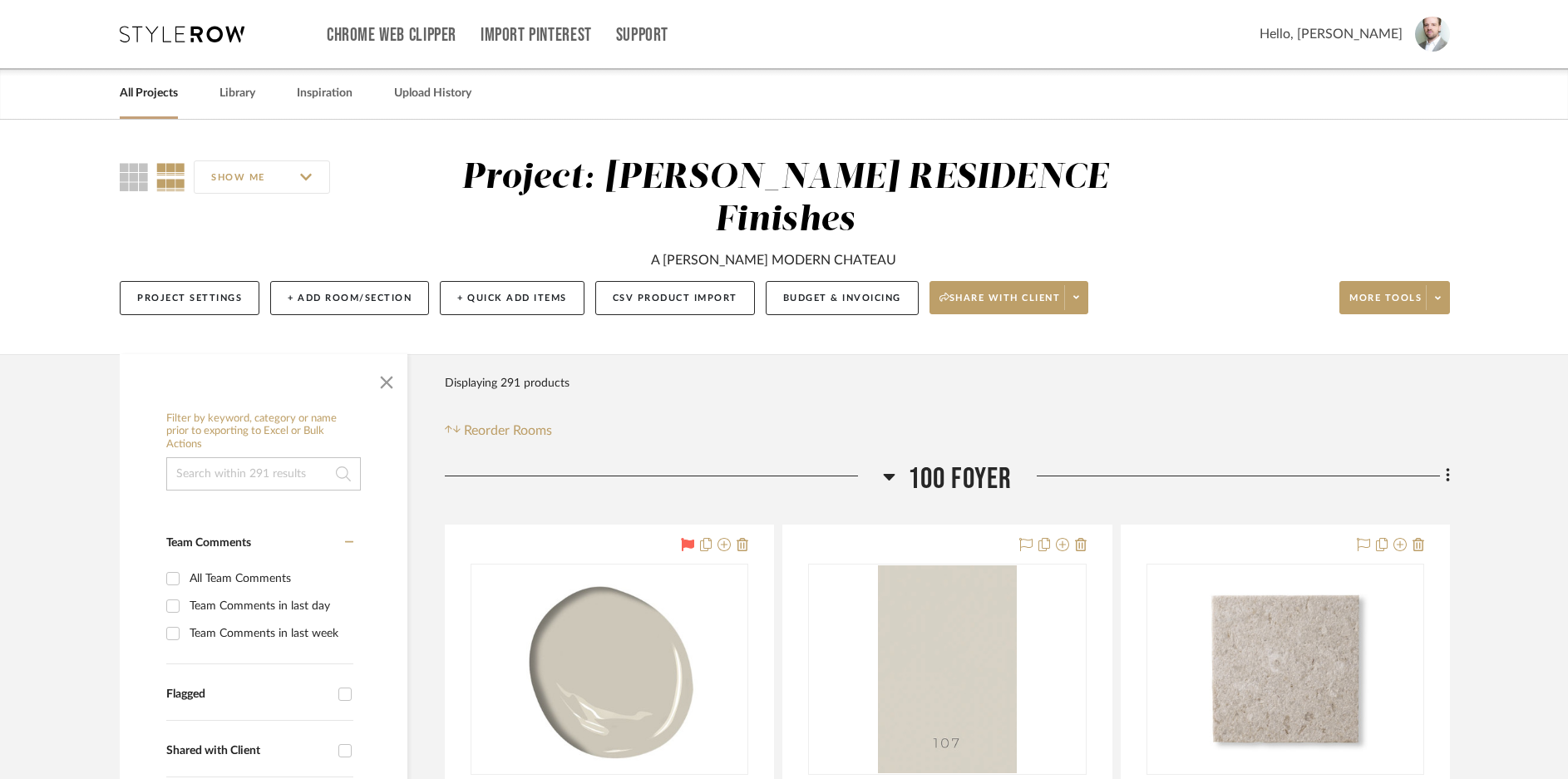
click at [309, 457] on input at bounding box center [263, 474] width 194 height 33
paste input "SYC2110"
type input "SYC2110"
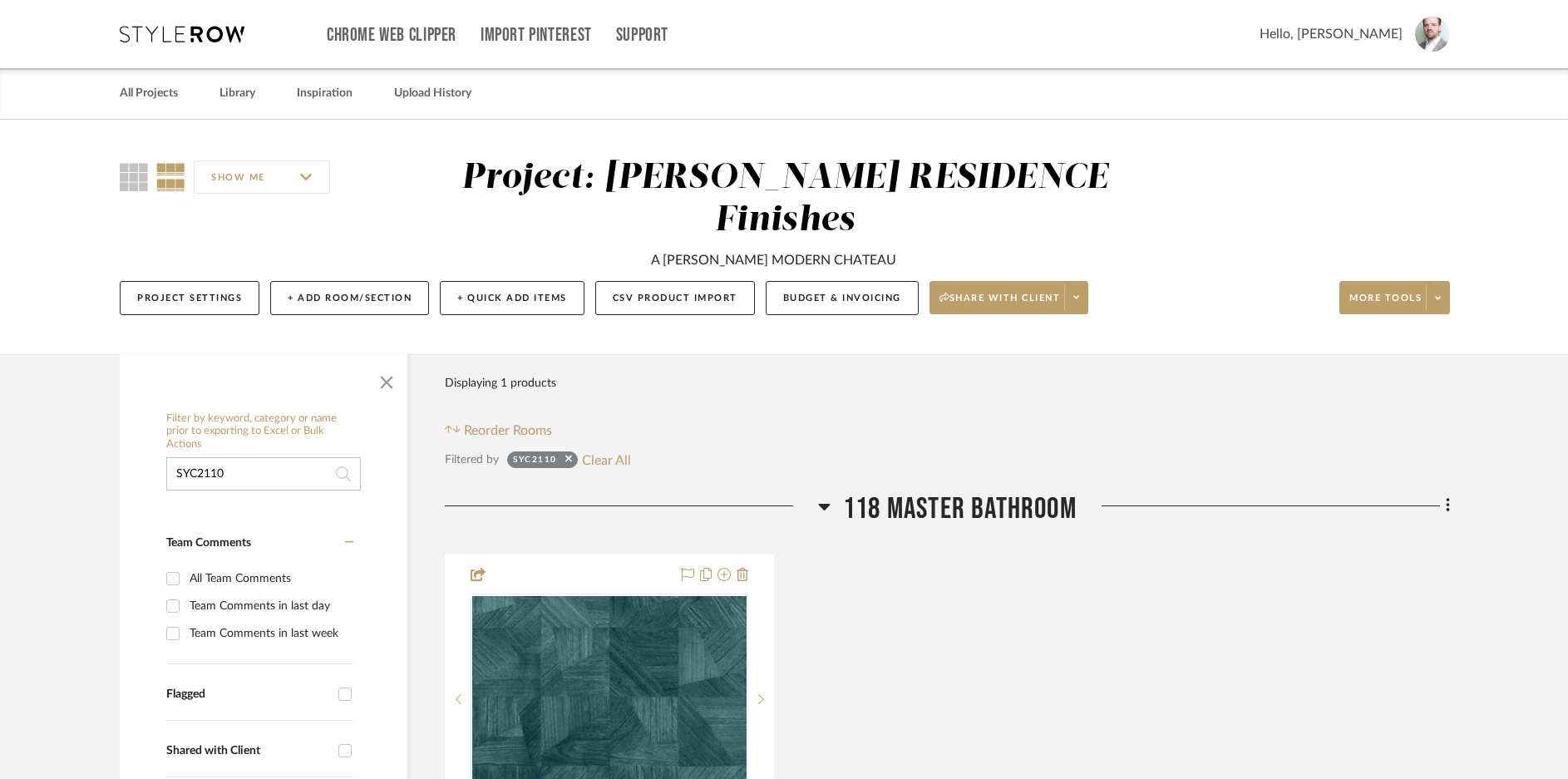
click at [1382, 168] on div "SHOW ME Project: [PERSON_NAME] RESIDENCE Finishes A [PERSON_NAME] MODERN CHATEA…" at bounding box center [784, 242] width 1379 height 169
click at [0, 0] on img at bounding box center [0, 0] width 0 height 0
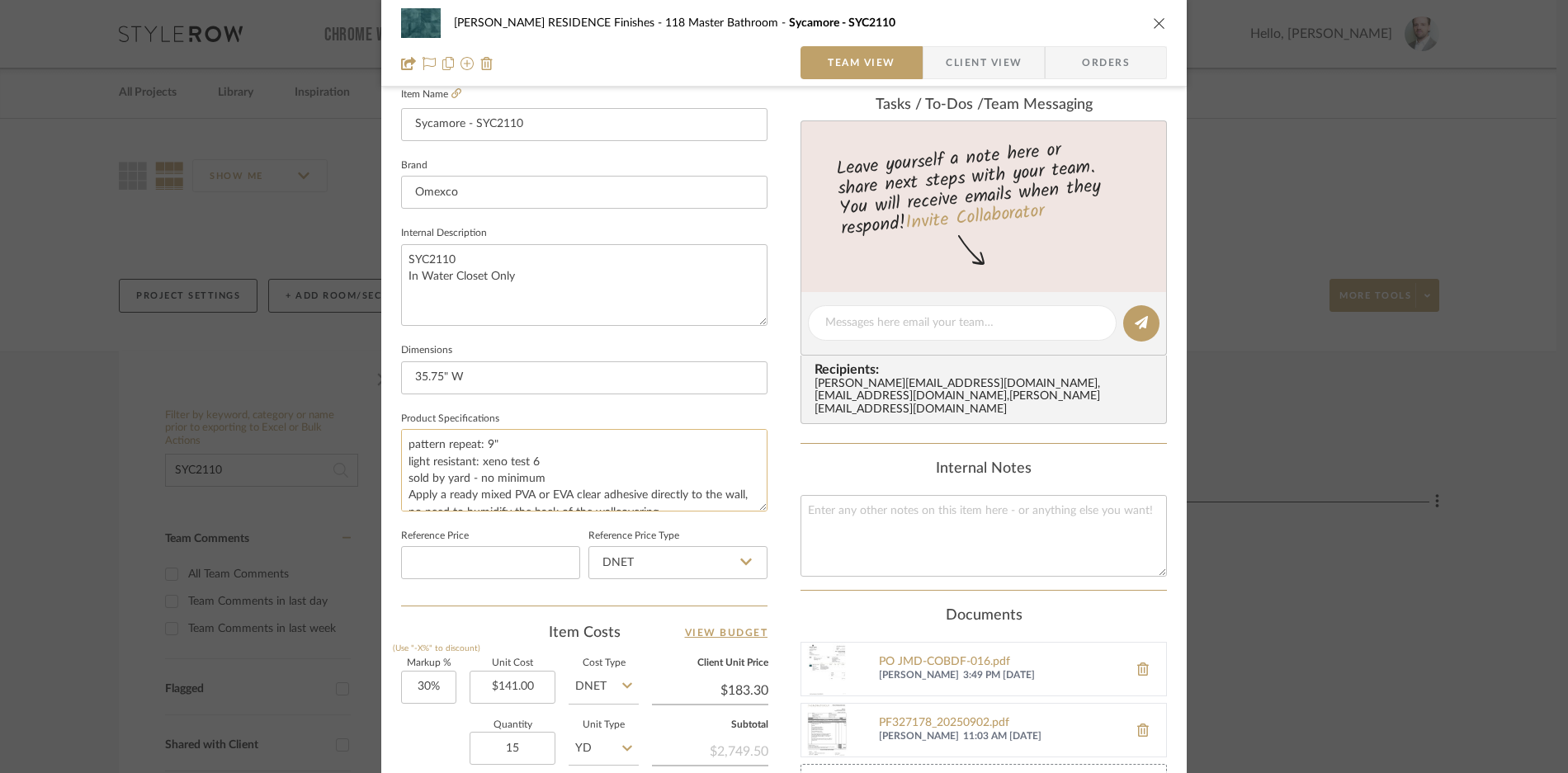
scroll to position [760, 0]
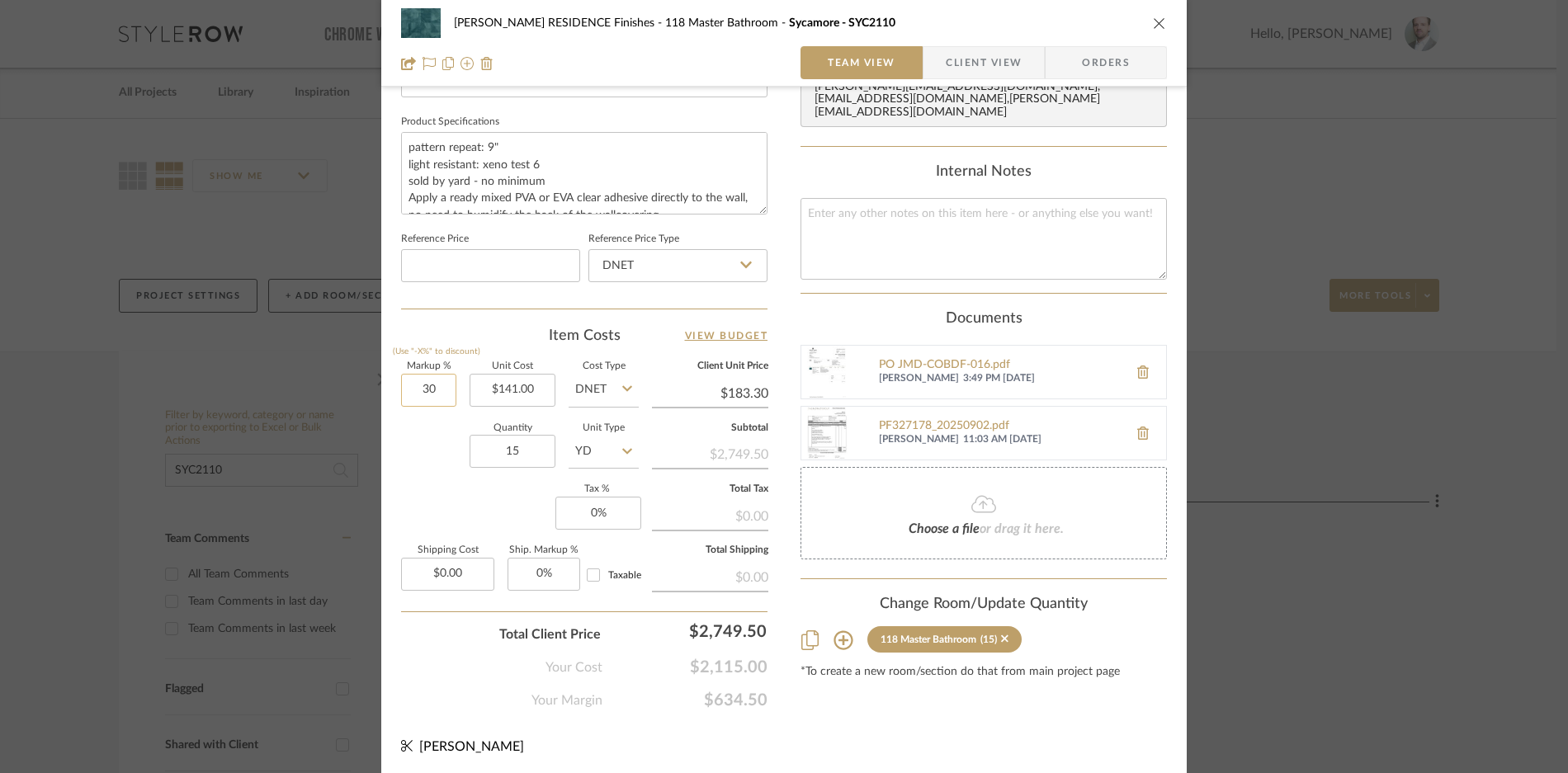
click at [428, 386] on input "30" at bounding box center [429, 390] width 55 height 33
type input "25%"
type input "141.00"
type input "$176.25"
type input "$141.00"
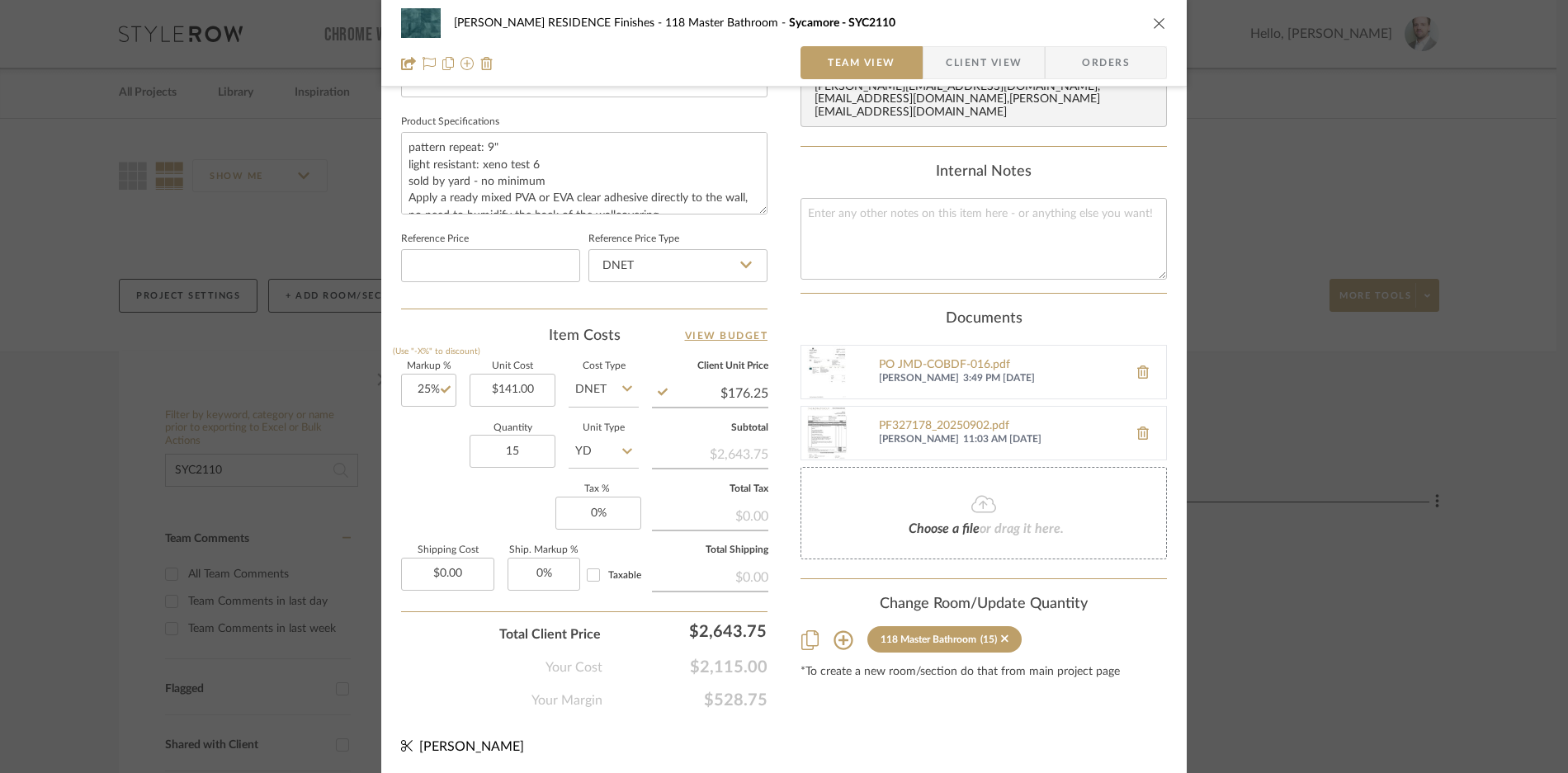
click at [440, 456] on div "Quantity 15 Unit Type YD" at bounding box center [521, 453] width 238 height 58
click at [432, 569] on input "0.00" at bounding box center [448, 574] width 93 height 33
type input "$87.20"
type input "0"
type input "15%"
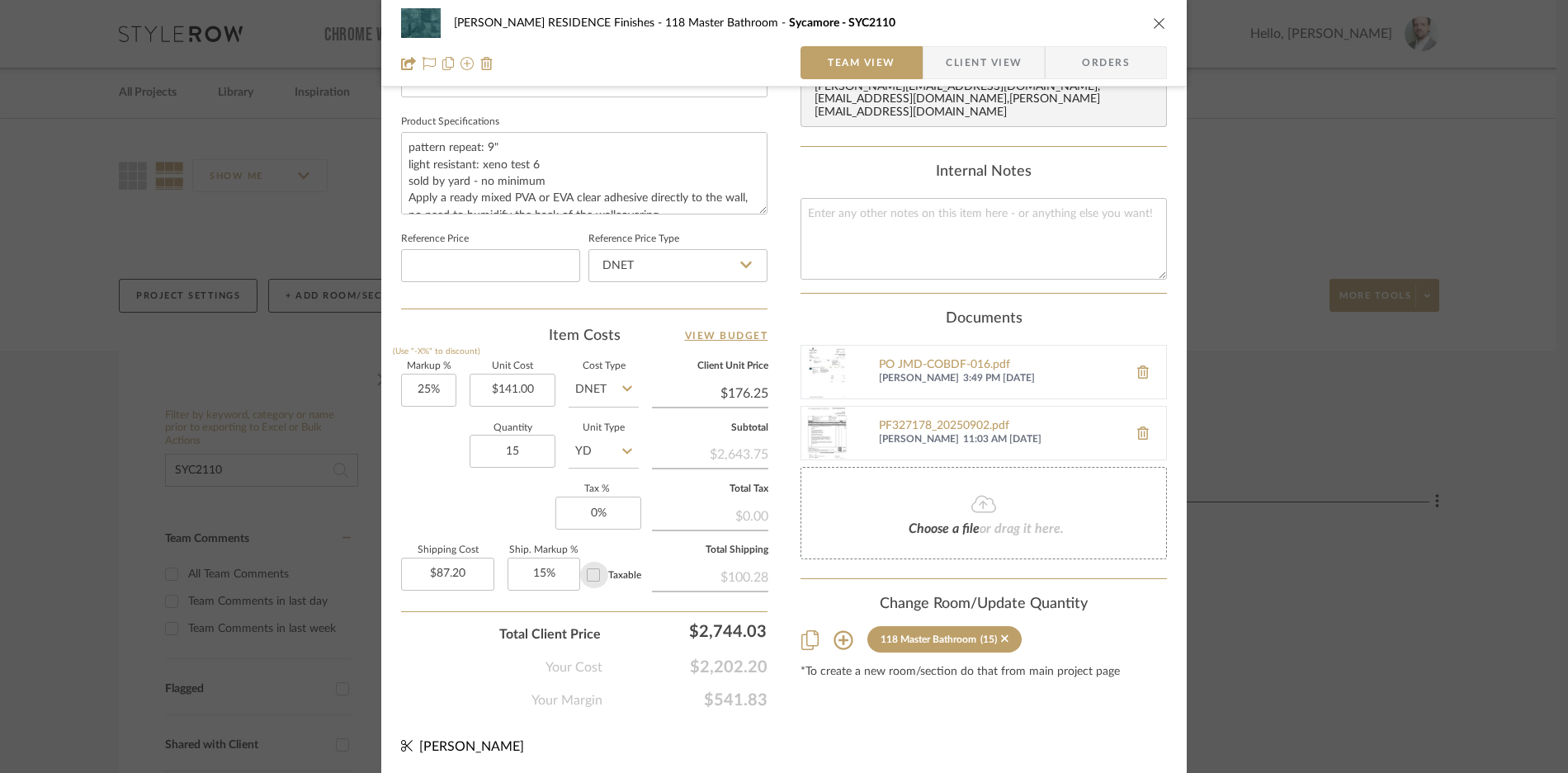
click at [587, 573] on input "Taxable" at bounding box center [593, 575] width 27 height 27
checkbox input "true"
click at [633, 600] on div "Markup % (Use "-X%" to discount) 25% Unit Cost $141.00 Cost Type DNET Client Un…" at bounding box center [584, 482] width 366 height 241
click at [812, 693] on div "Content here copies to Client View - confirm visibility there. Show in Client D…" at bounding box center [983, 31] width 366 height 1358
click at [1156, 28] on icon "close" at bounding box center [1159, 23] width 13 height 13
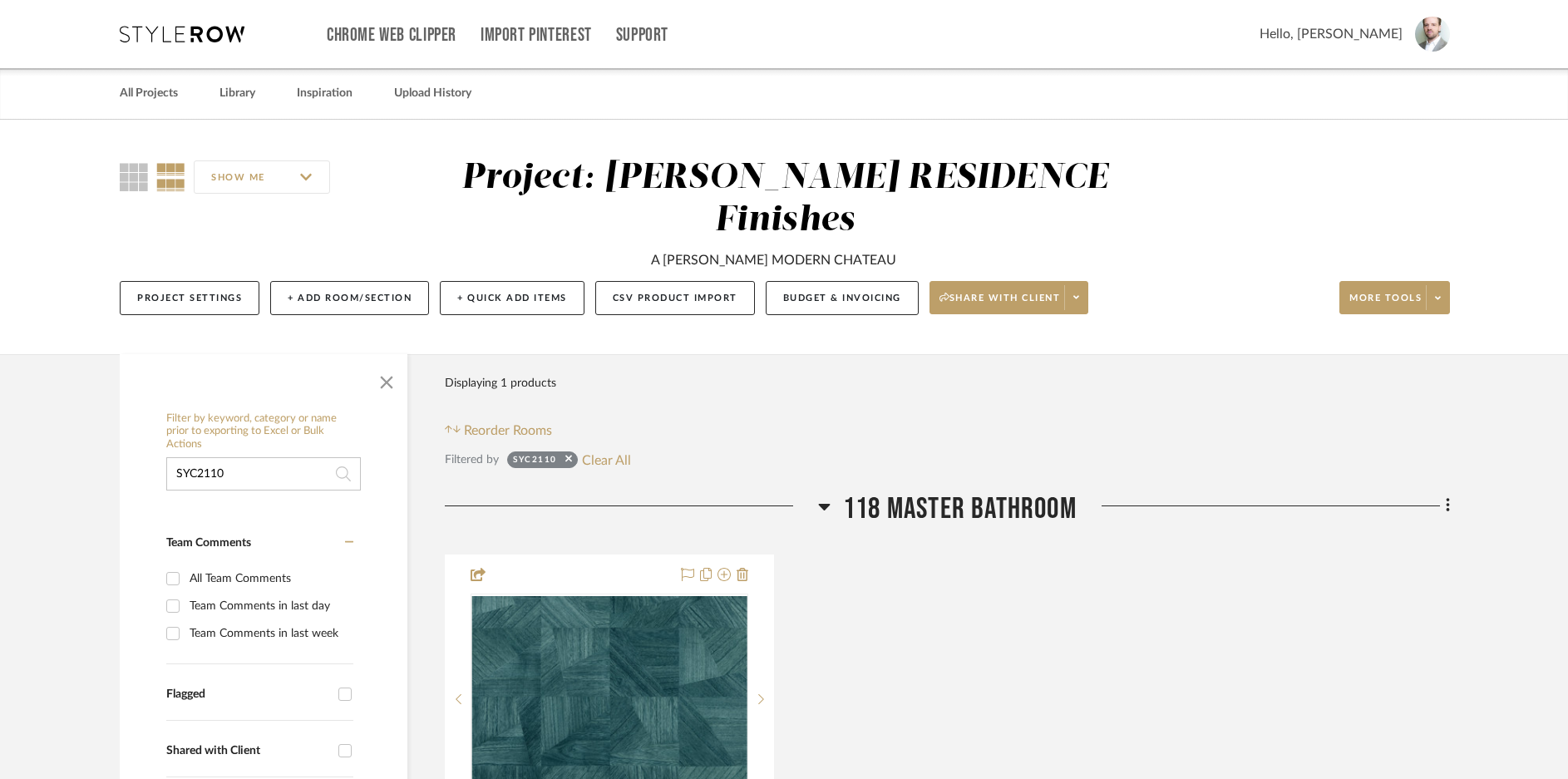
click at [270, 457] on input "SYC2110" at bounding box center [263, 474] width 194 height 33
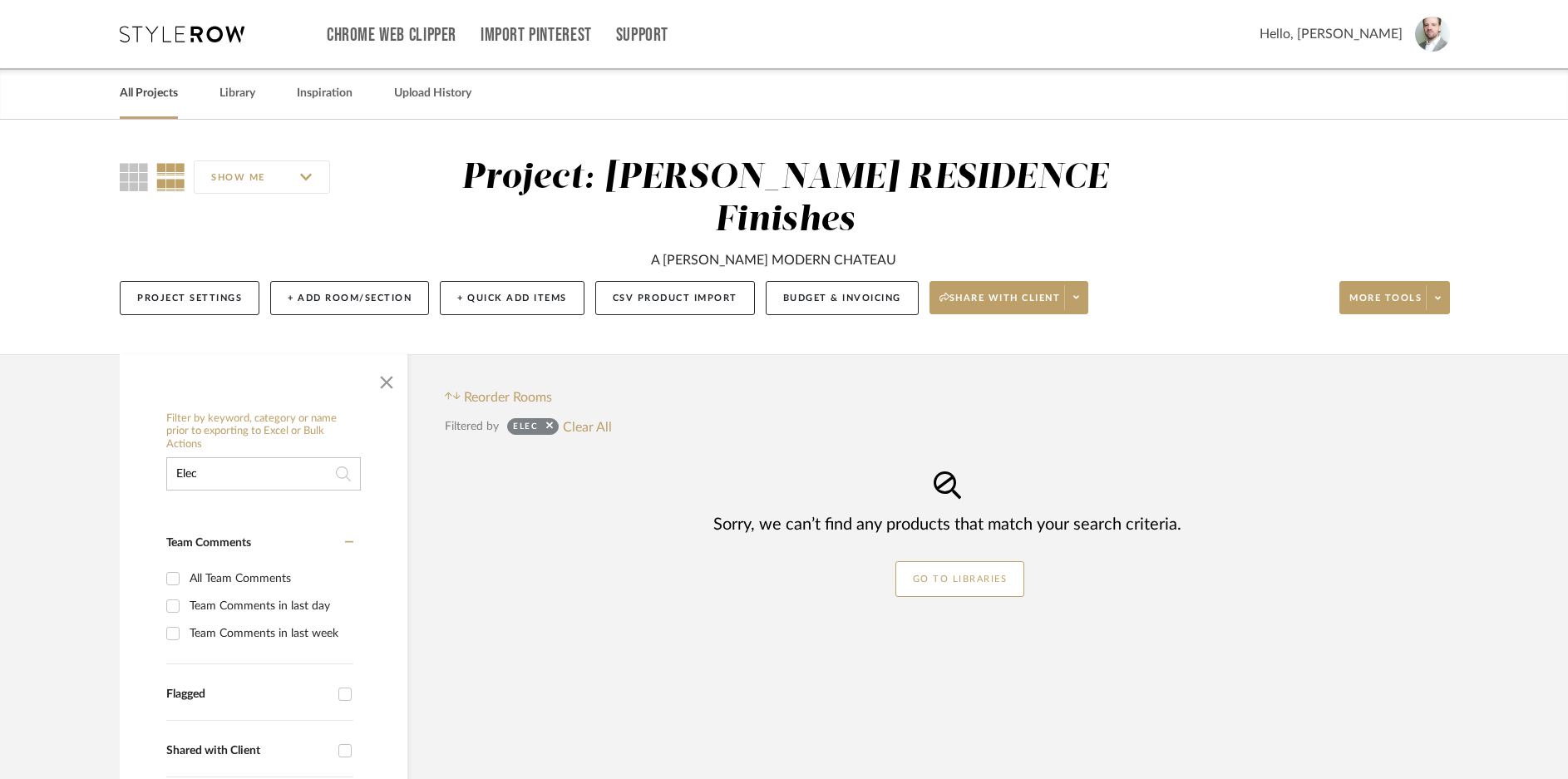
type input "Elec"
click at [161, 86] on link "All Projects" at bounding box center [149, 94] width 59 height 22
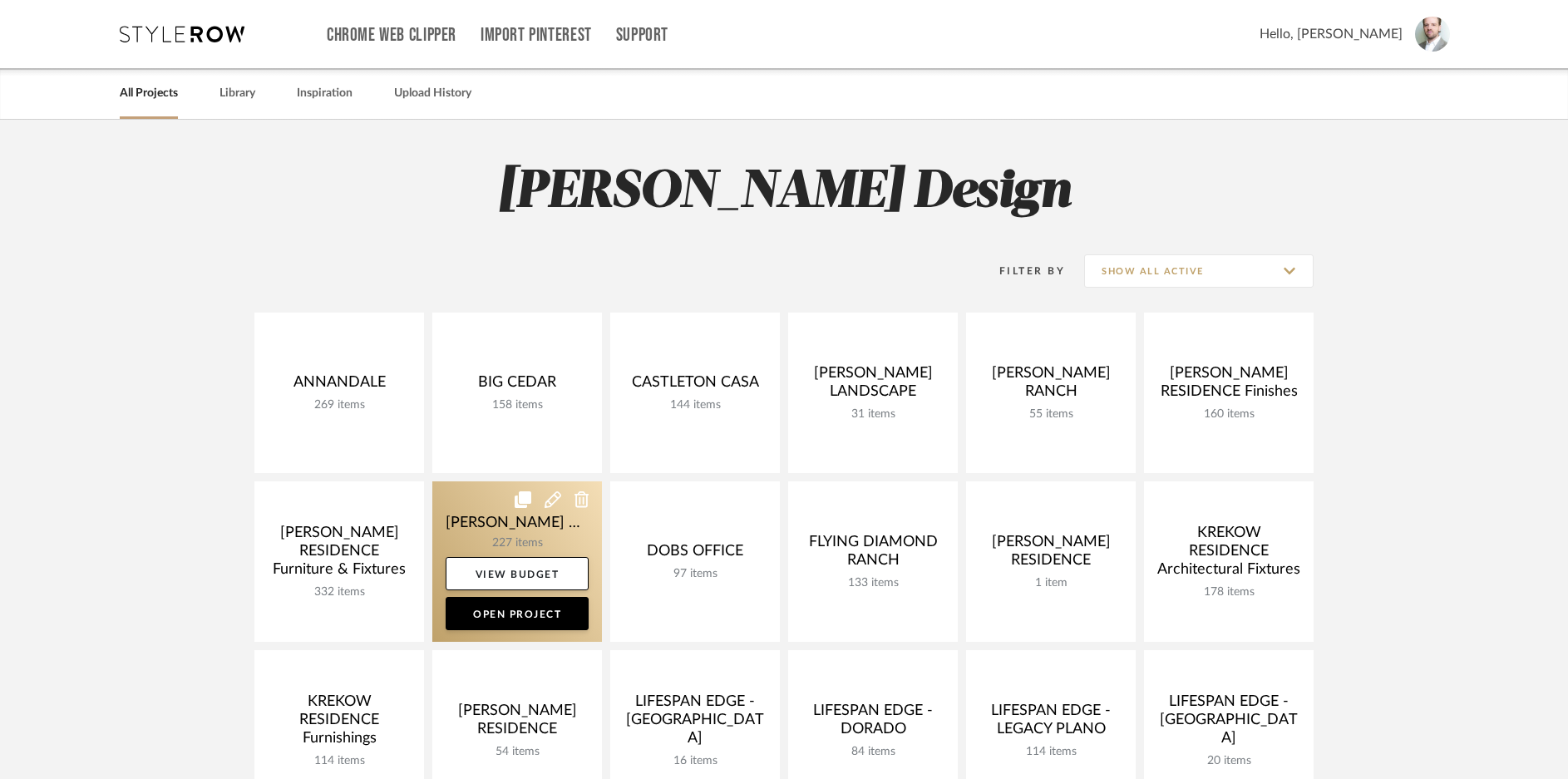
click at [514, 507] on icon at bounding box center [523, 499] width 17 height 17
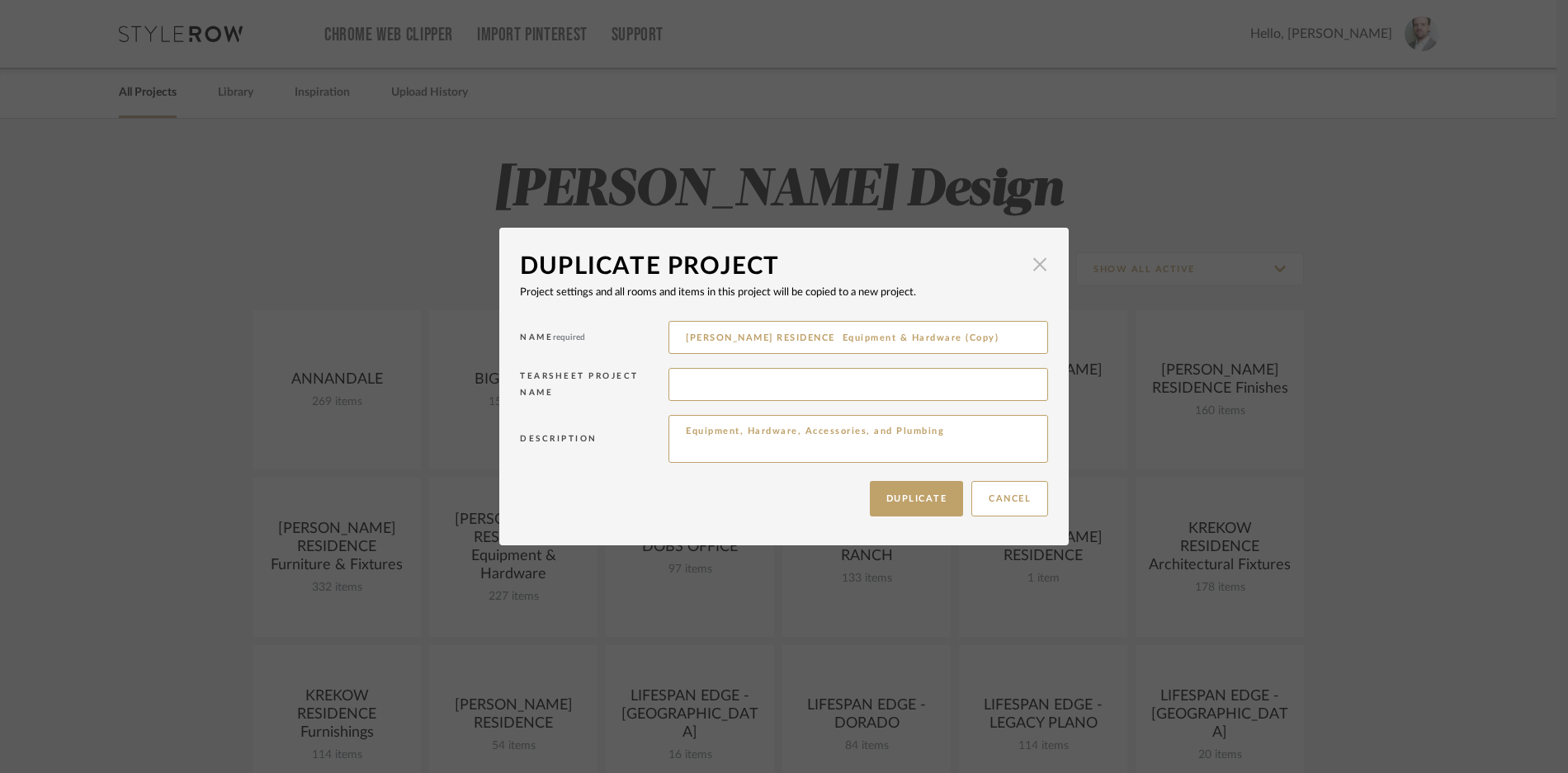
click at [1040, 264] on span "button" at bounding box center [1040, 265] width 33 height 33
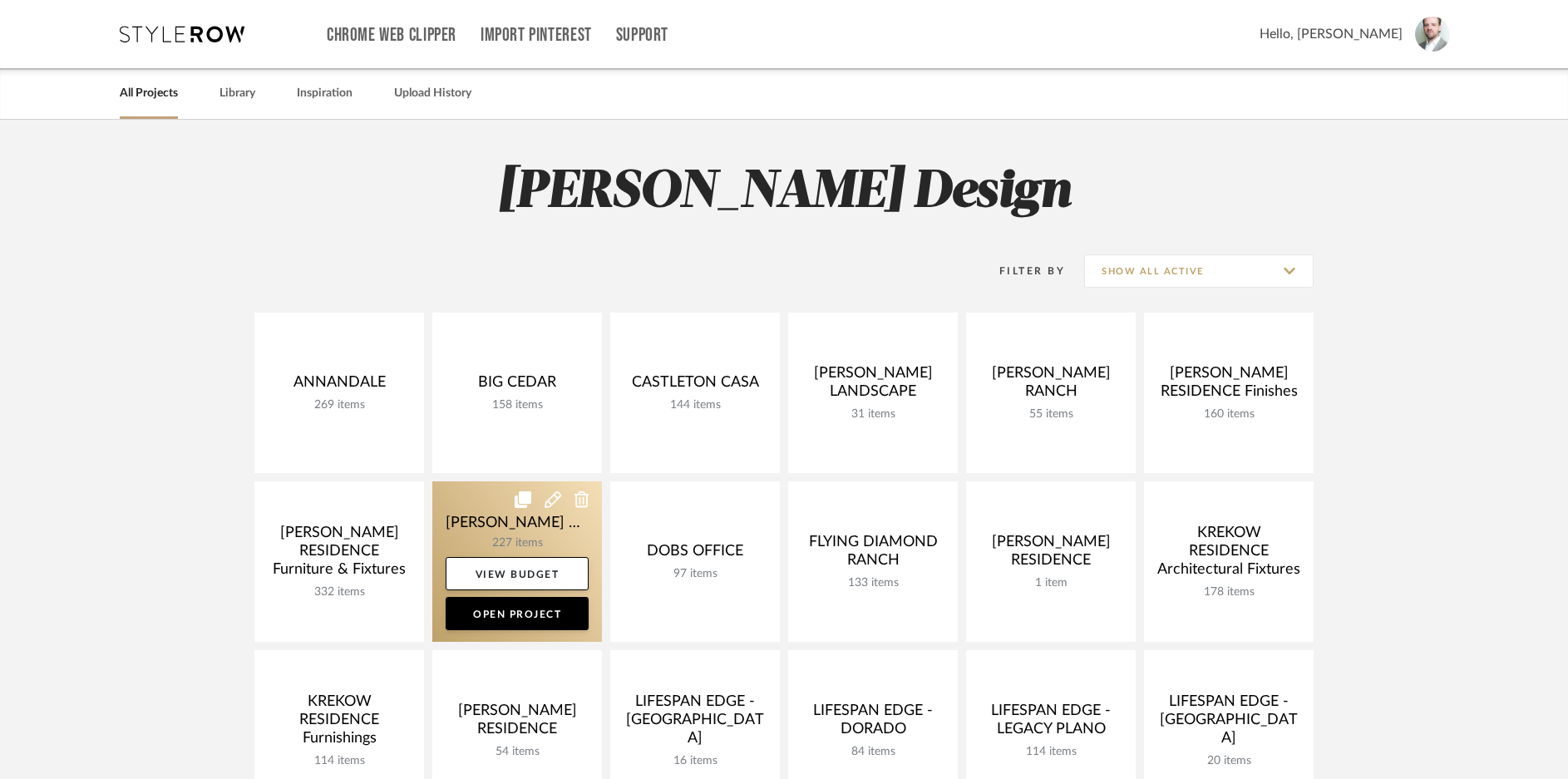
click at [485, 540] on link at bounding box center [517, 561] width 169 height 161
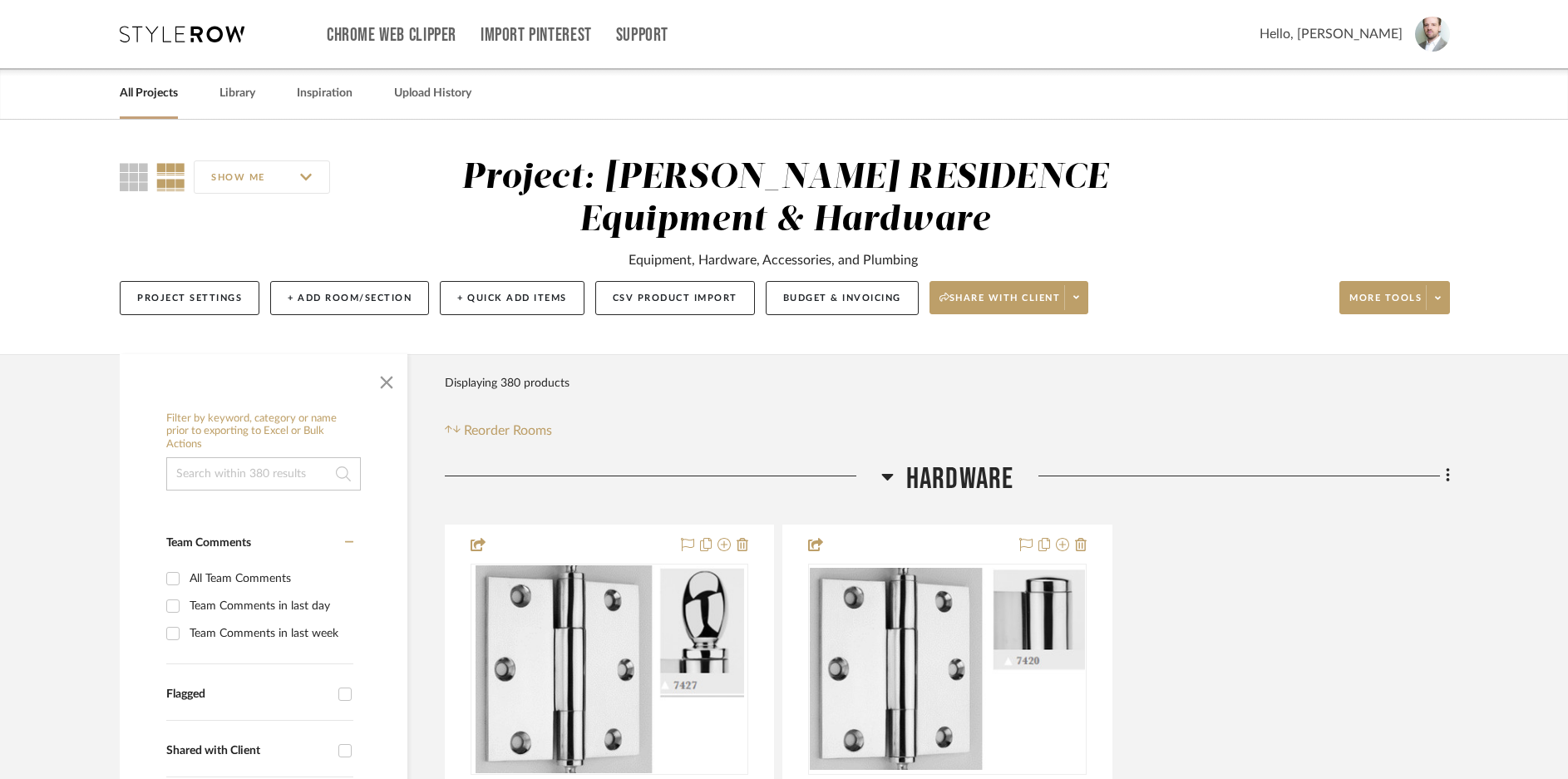
click at [243, 477] on input at bounding box center [263, 474] width 194 height 33
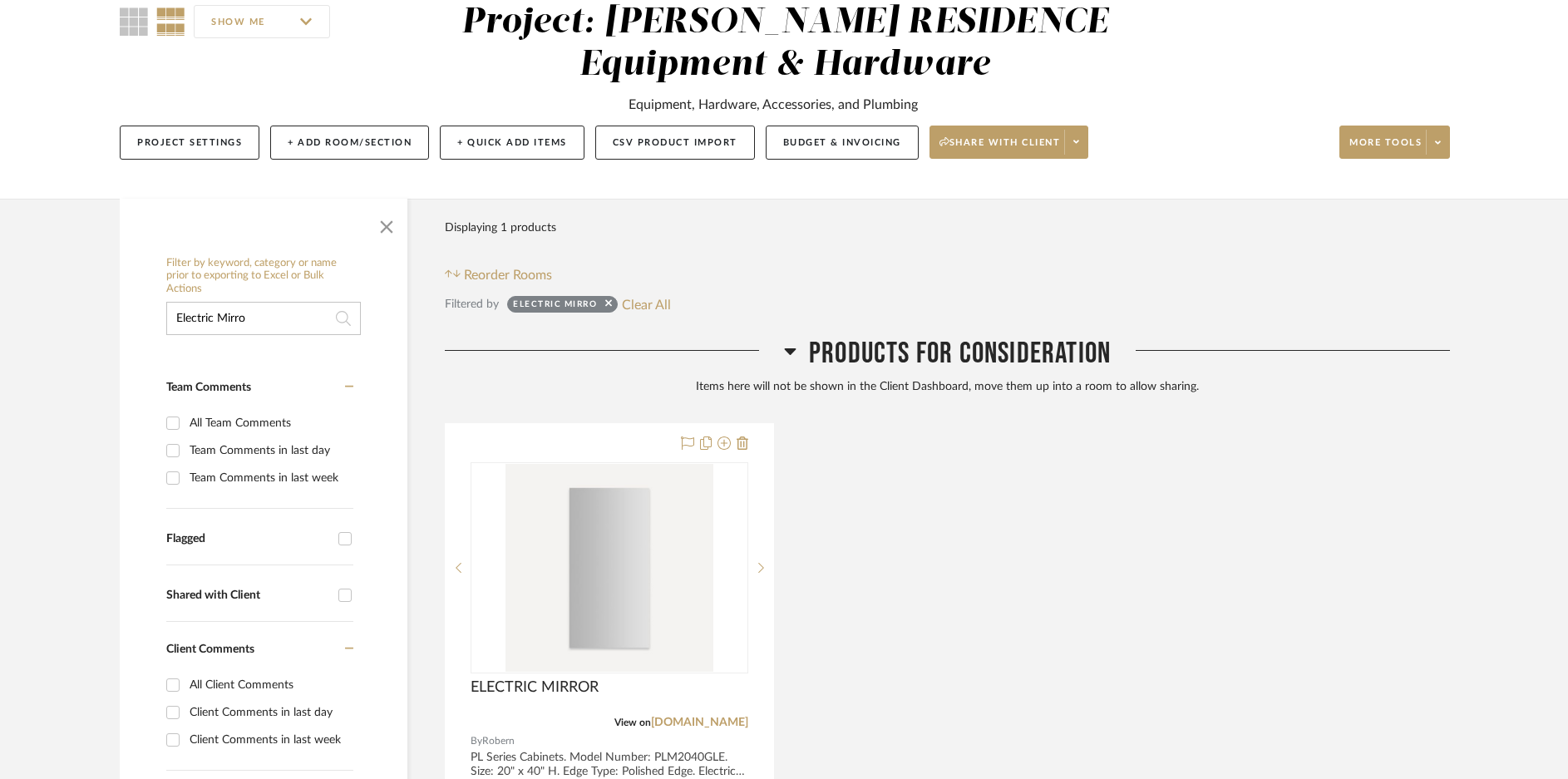
scroll to position [167, 0]
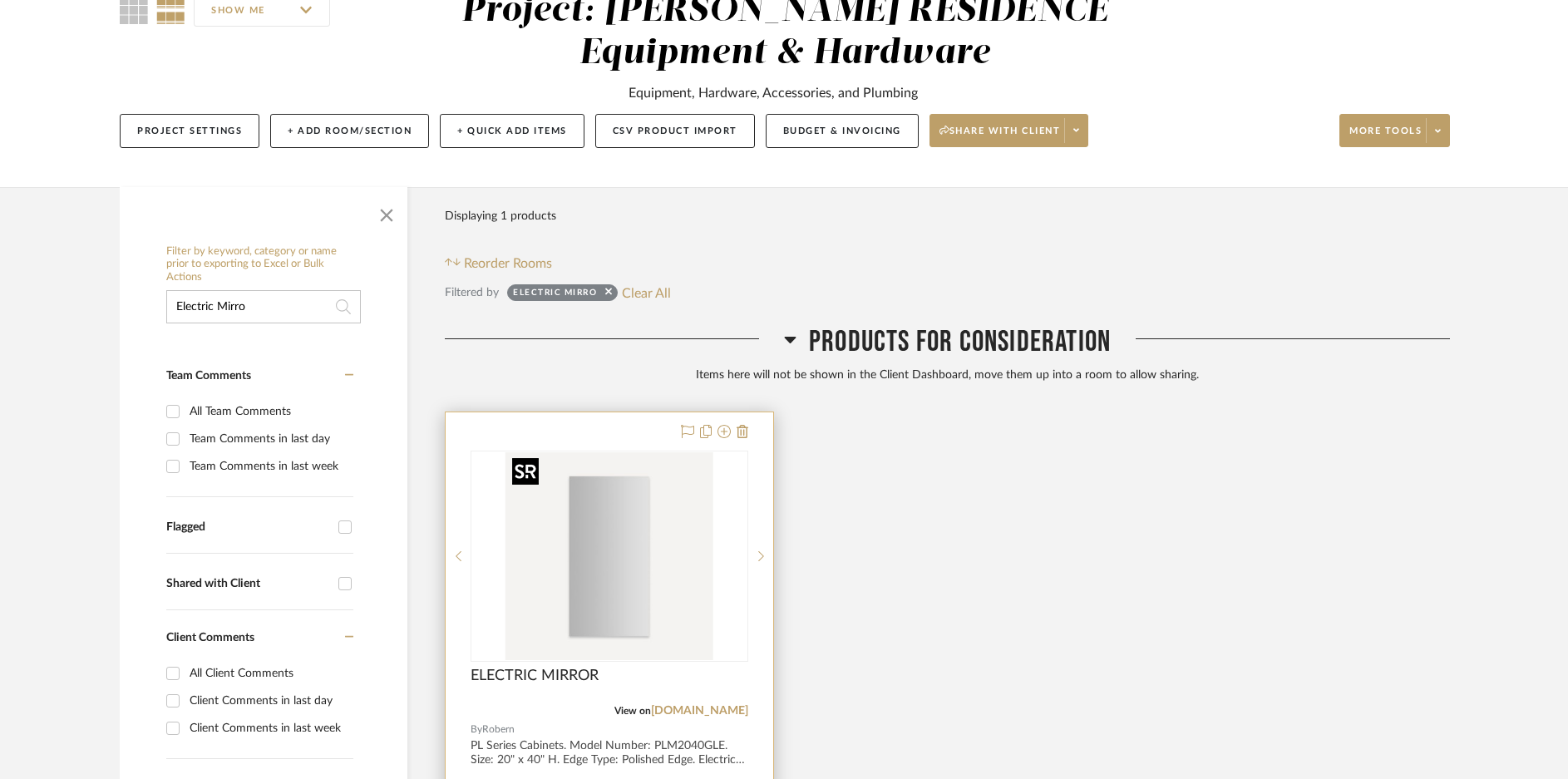
click at [0, 0] on img at bounding box center [0, 0] width 0 height 0
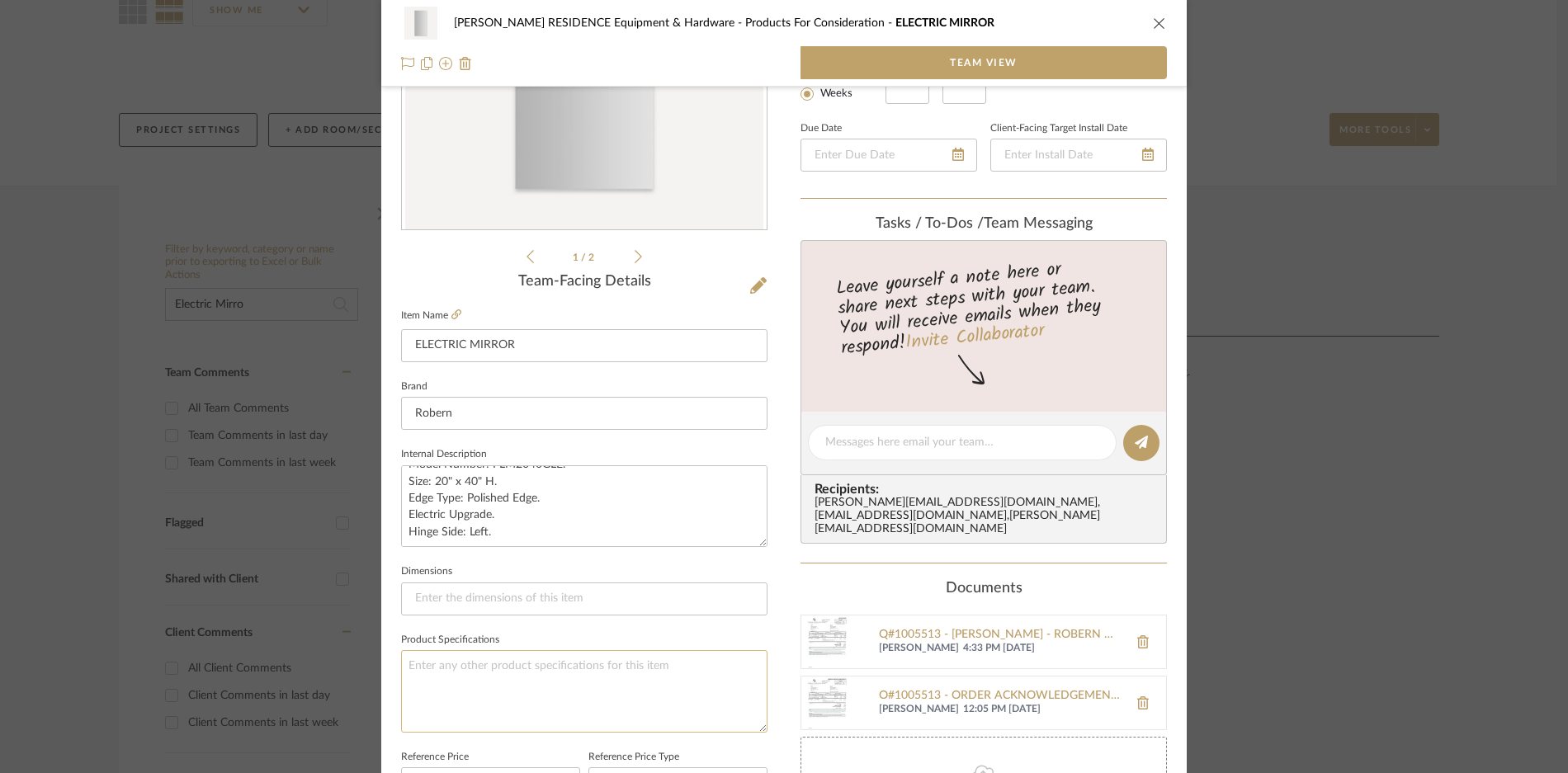
scroll to position [469, 0]
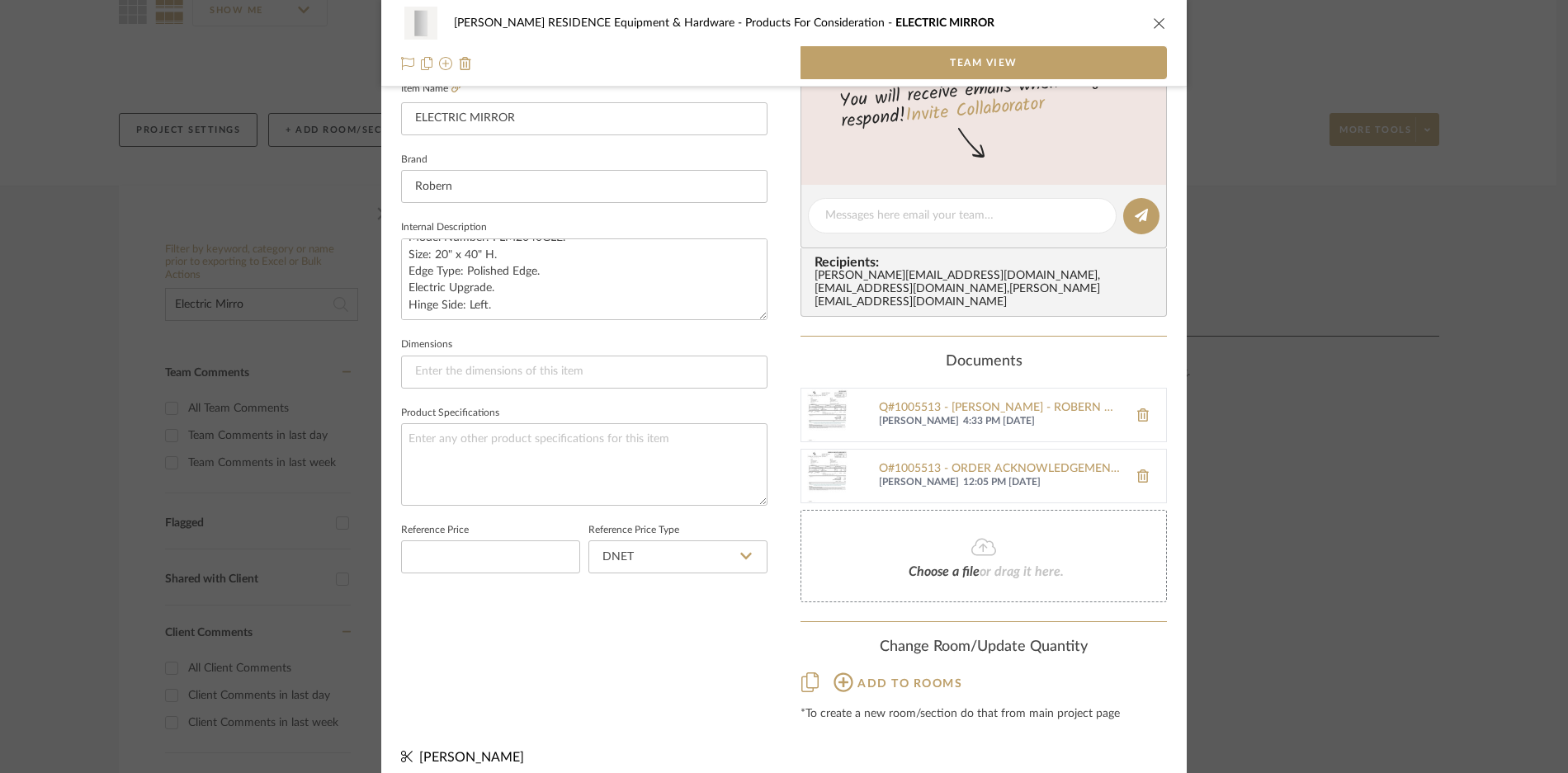
click at [612, 518] on fieldset "Reference Price Type DNET" at bounding box center [678, 546] width 179 height 55
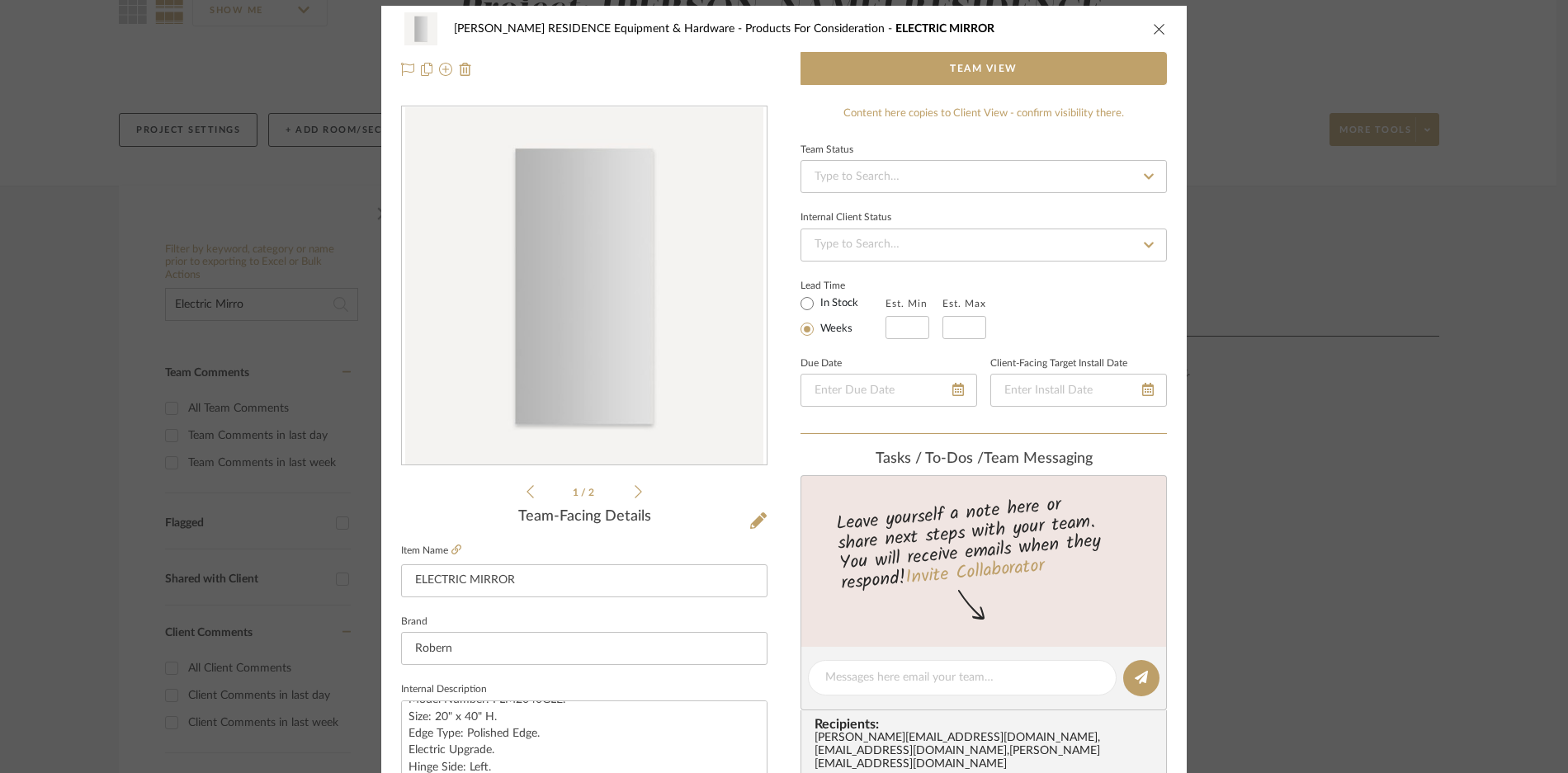
scroll to position [0, 0]
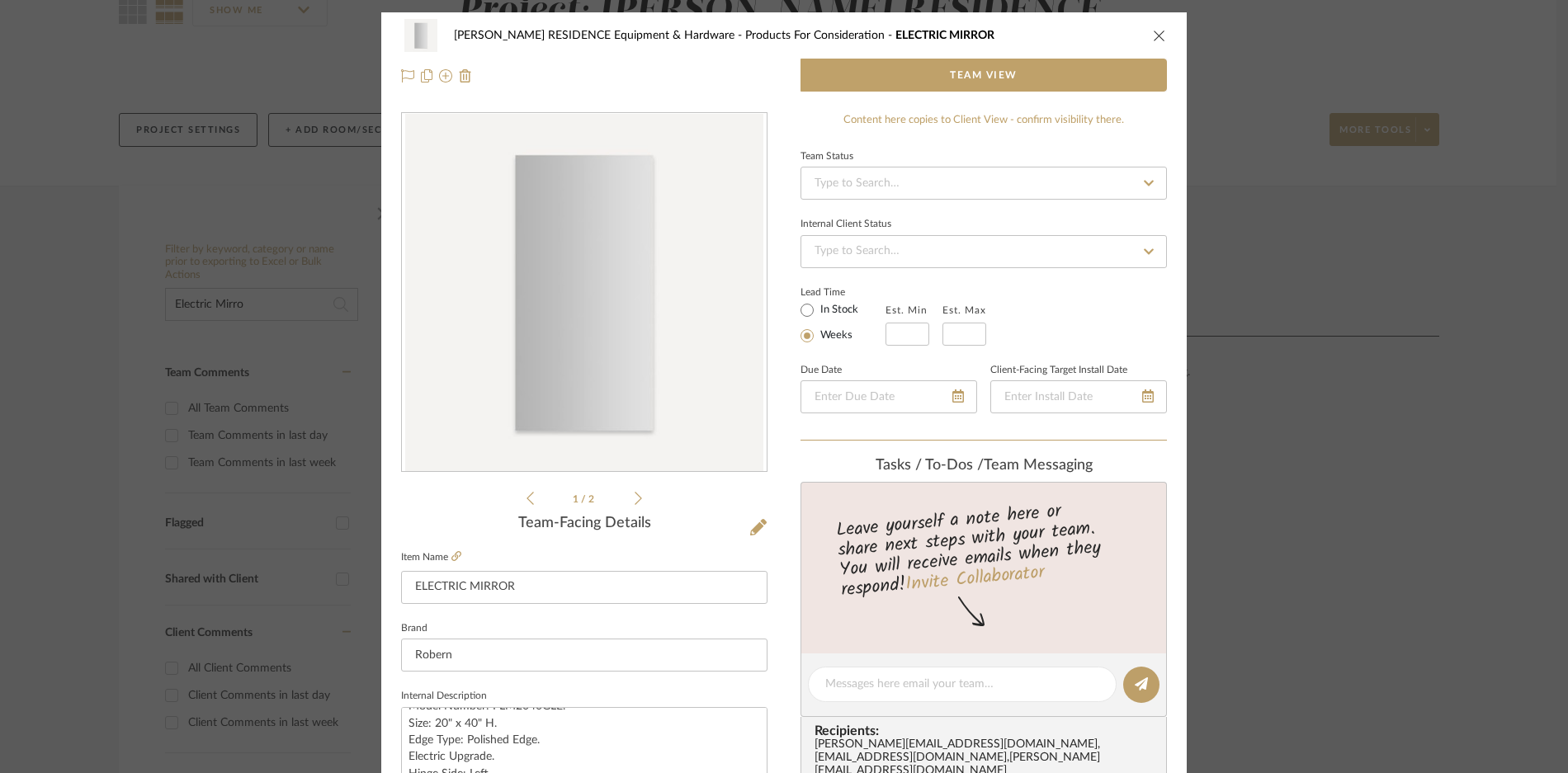
click at [1153, 35] on icon "close" at bounding box center [1159, 35] width 13 height 13
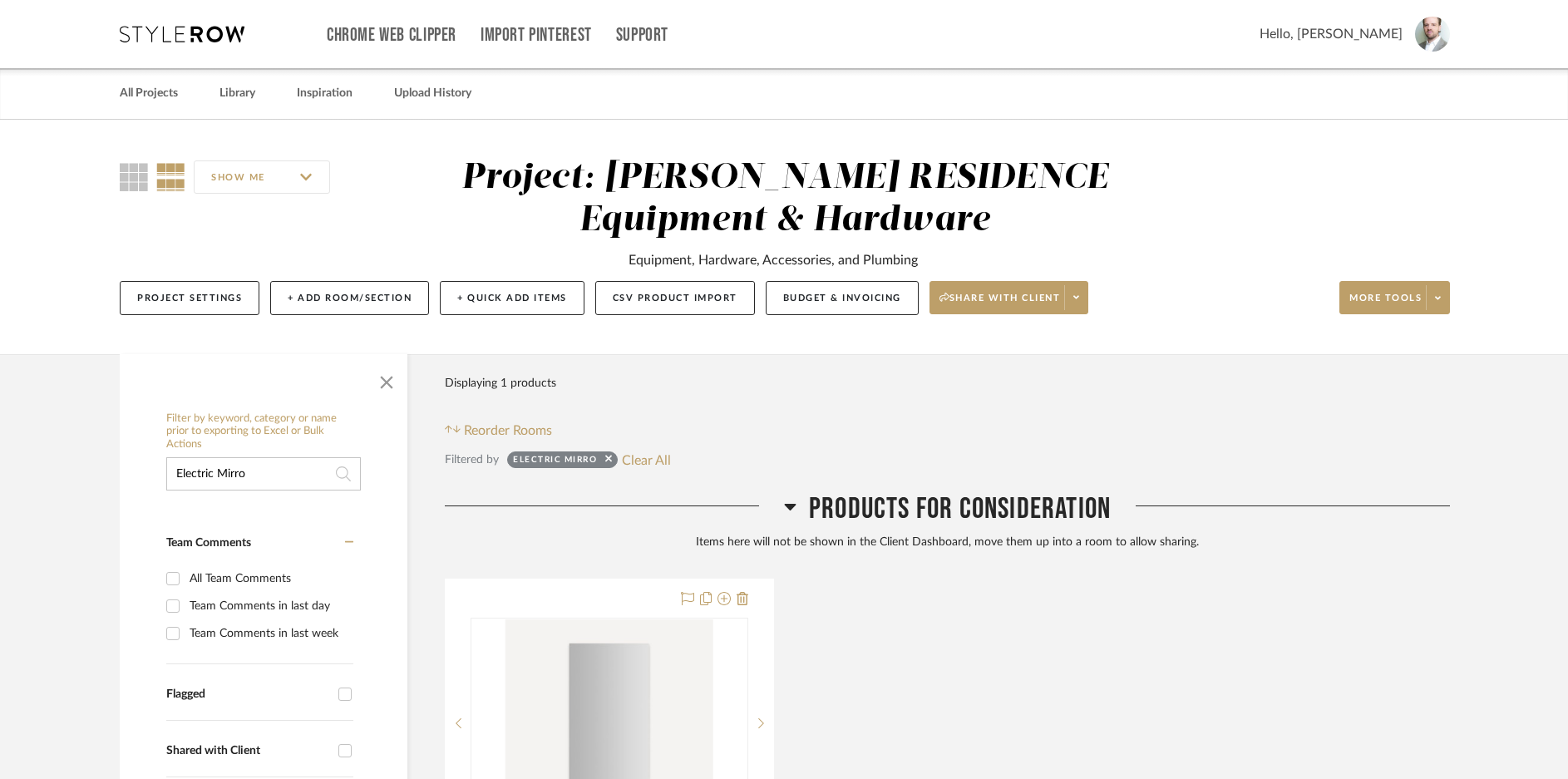
click at [296, 467] on input "Electric Mirro" at bounding box center [263, 474] width 194 height 33
click at [298, 466] on input "Electric Mirro" at bounding box center [263, 474] width 194 height 33
type input "MIrror"
click at [142, 86] on link "All Projects" at bounding box center [149, 94] width 59 height 22
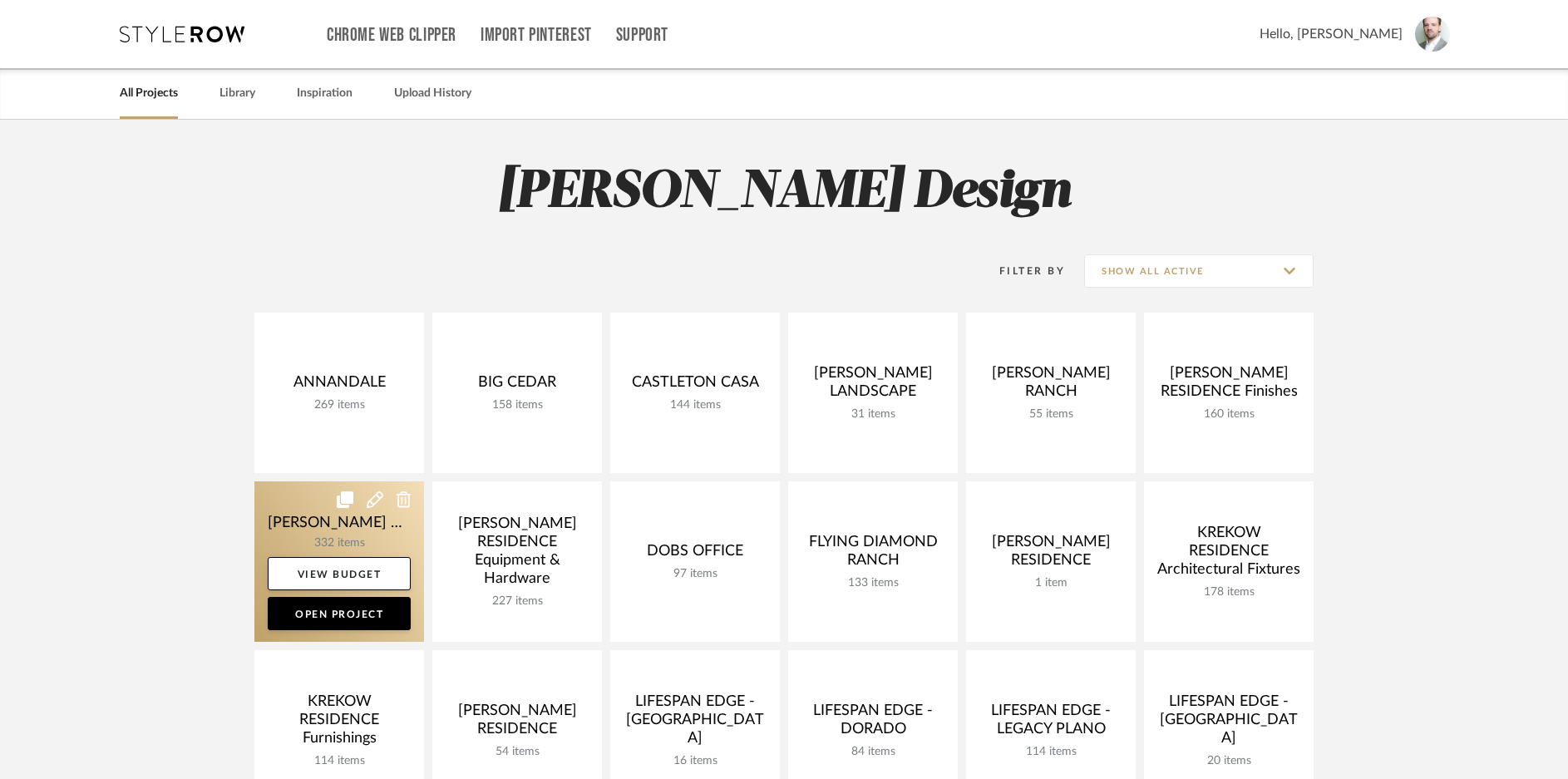
click at [285, 521] on link at bounding box center [339, 561] width 169 height 161
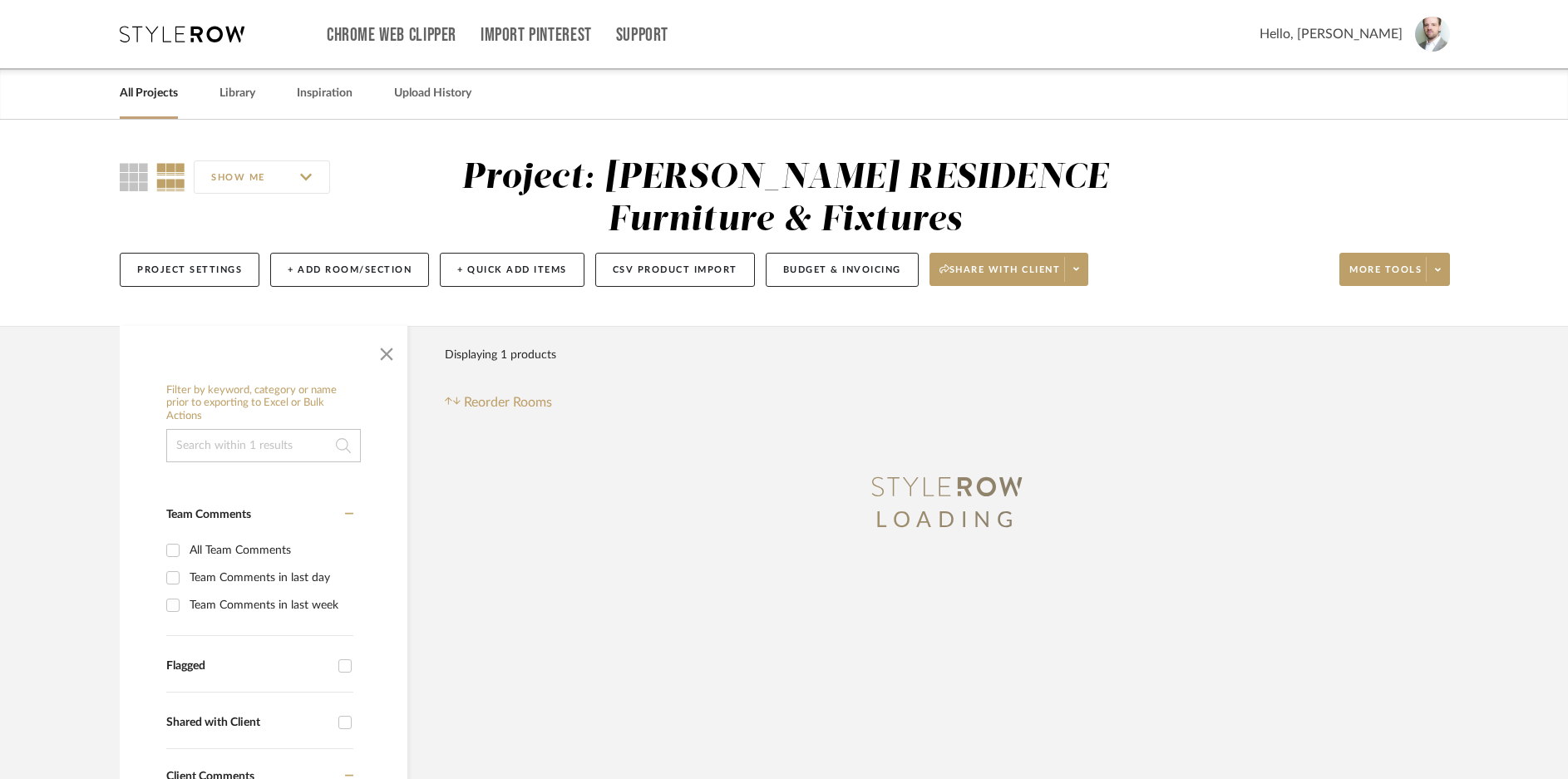
click at [257, 452] on input at bounding box center [263, 445] width 194 height 33
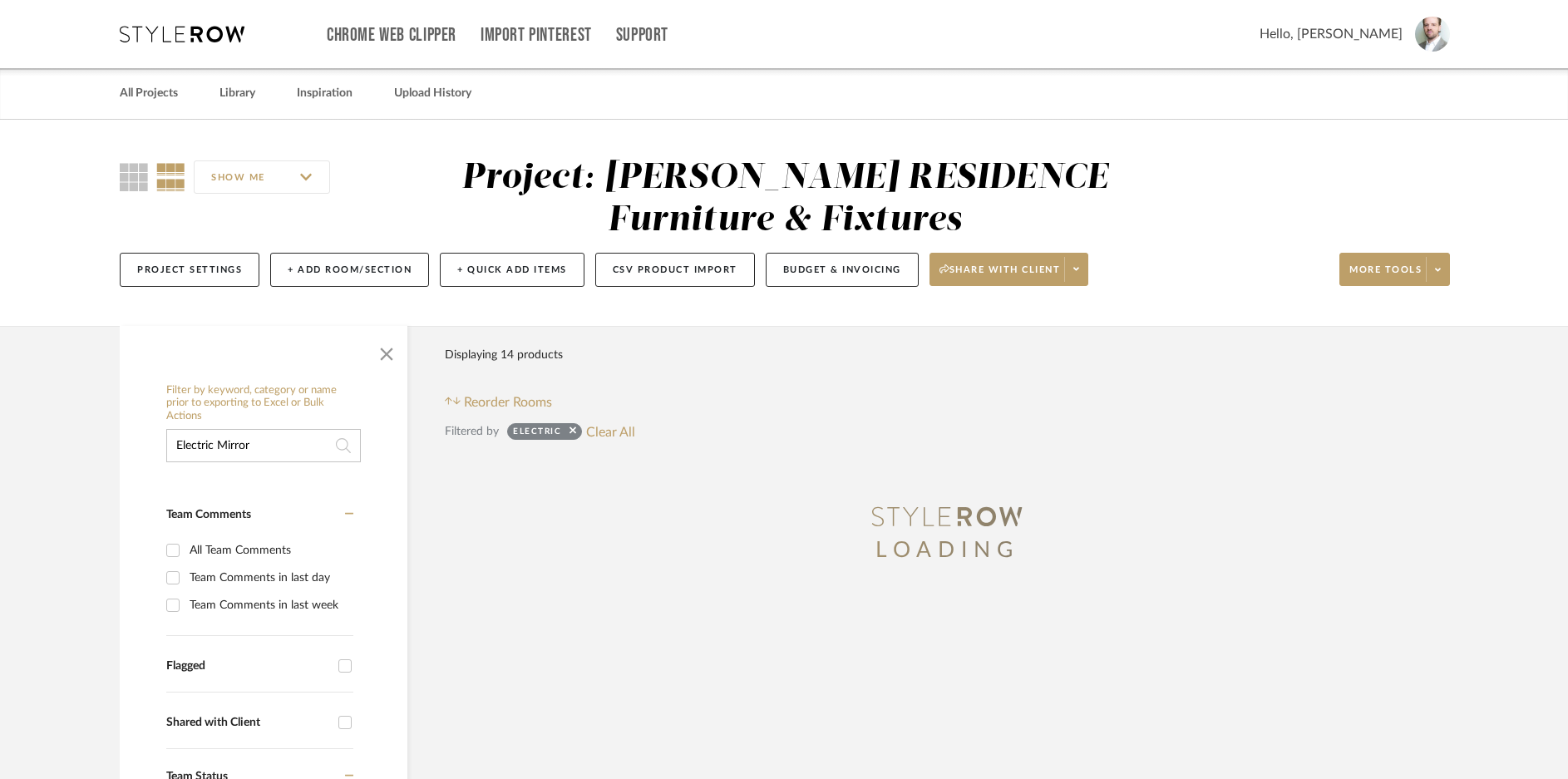
type input "Electric Mirror"
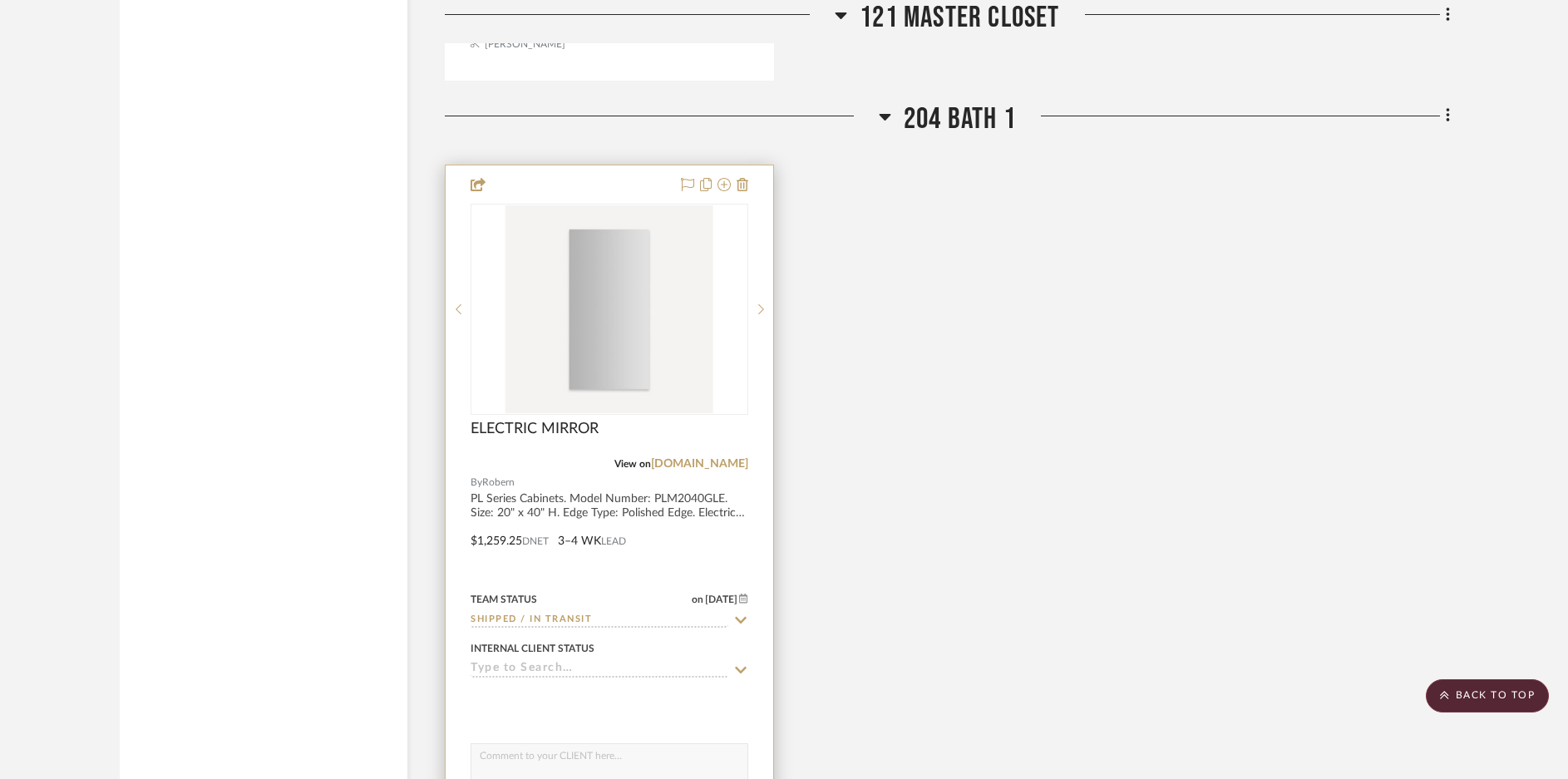
scroll to position [5240, 0]
click at [625, 341] on img "0" at bounding box center [610, 310] width 208 height 208
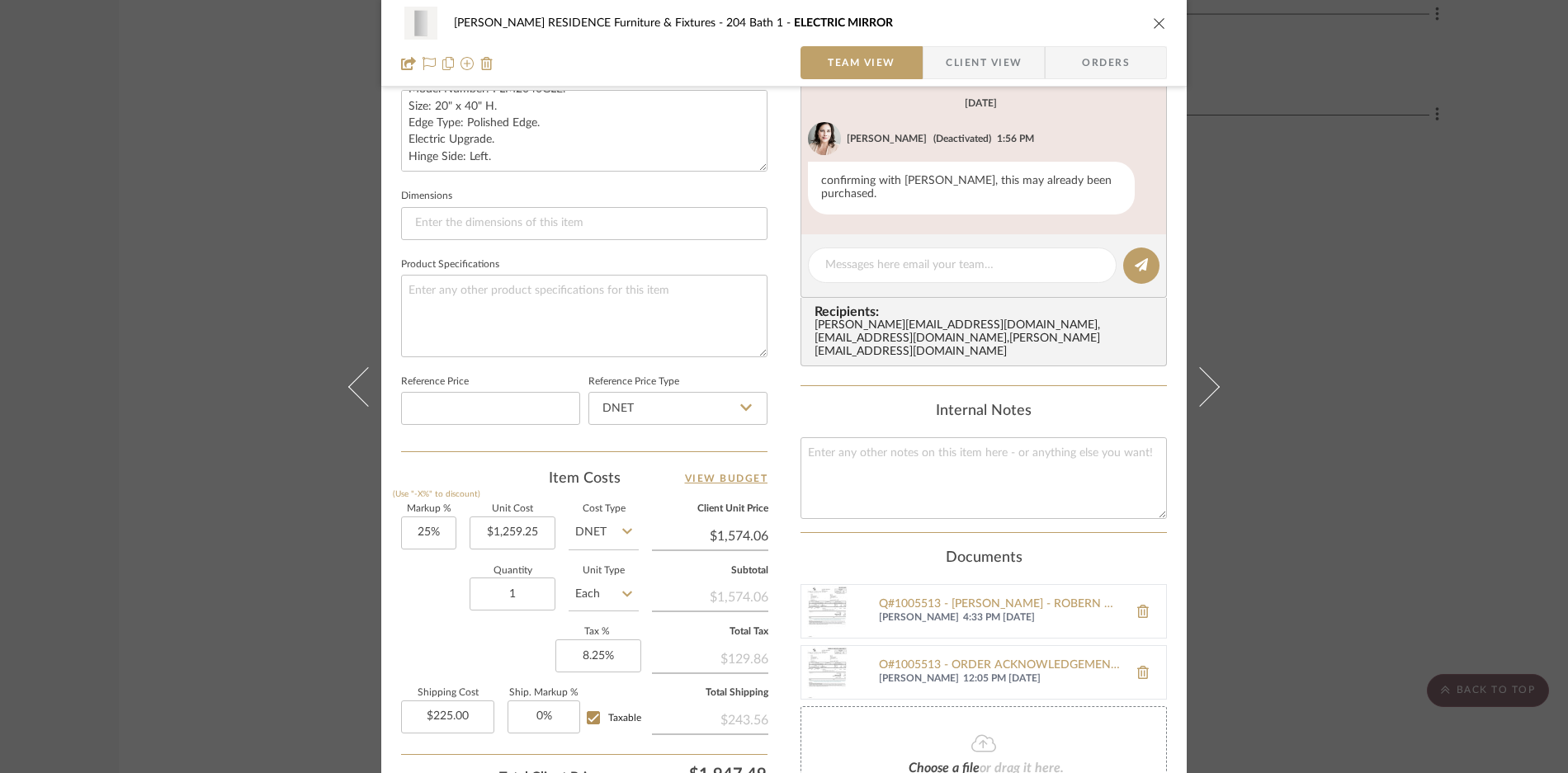
scroll to position [762, 0]
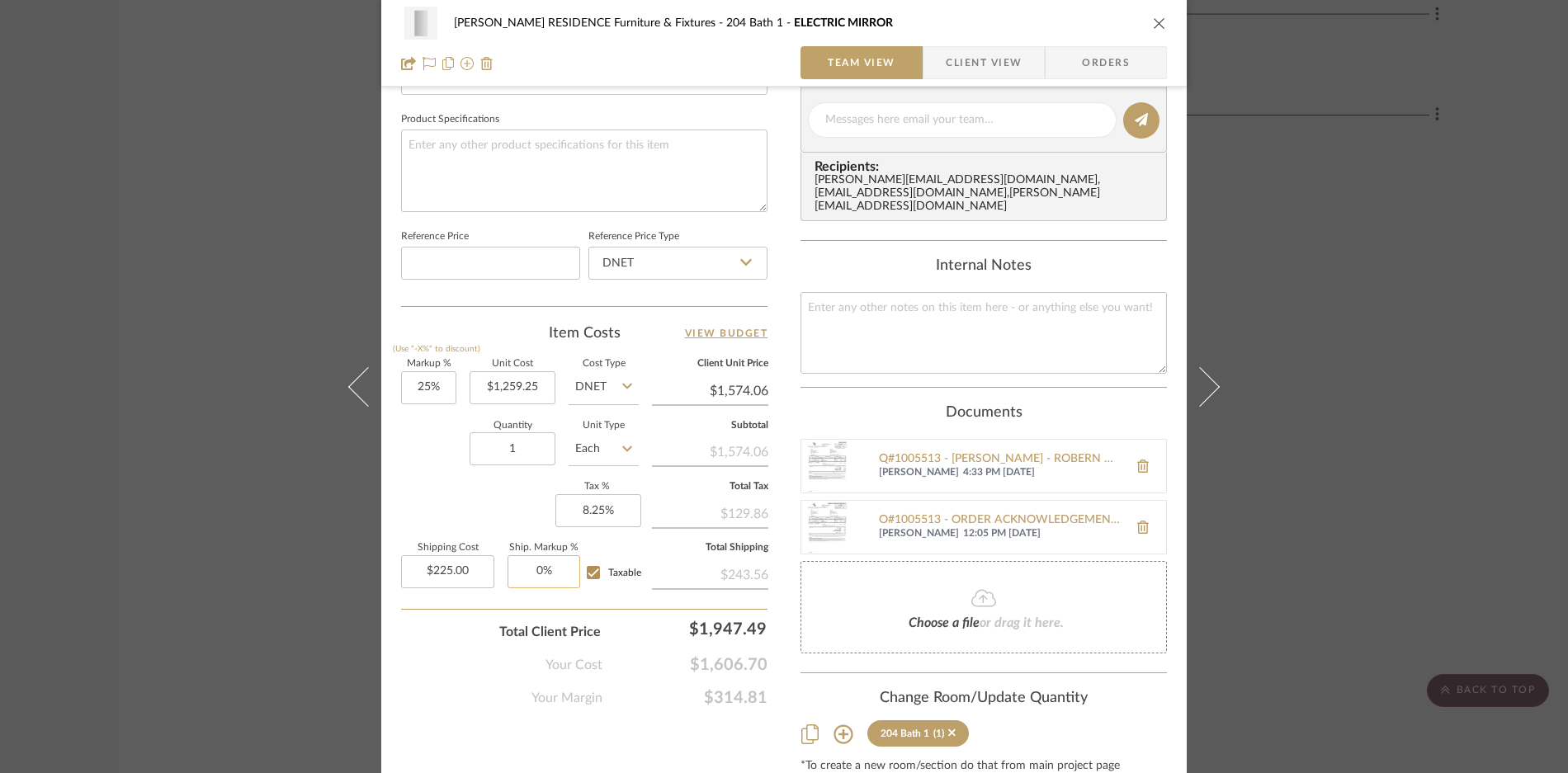
click at [529, 573] on input "0%" at bounding box center [544, 572] width 73 height 33
click at [529, 573] on input "0" at bounding box center [544, 572] width 73 height 33
type input "15%"
click at [1153, 28] on icon "close" at bounding box center [1159, 23] width 13 height 13
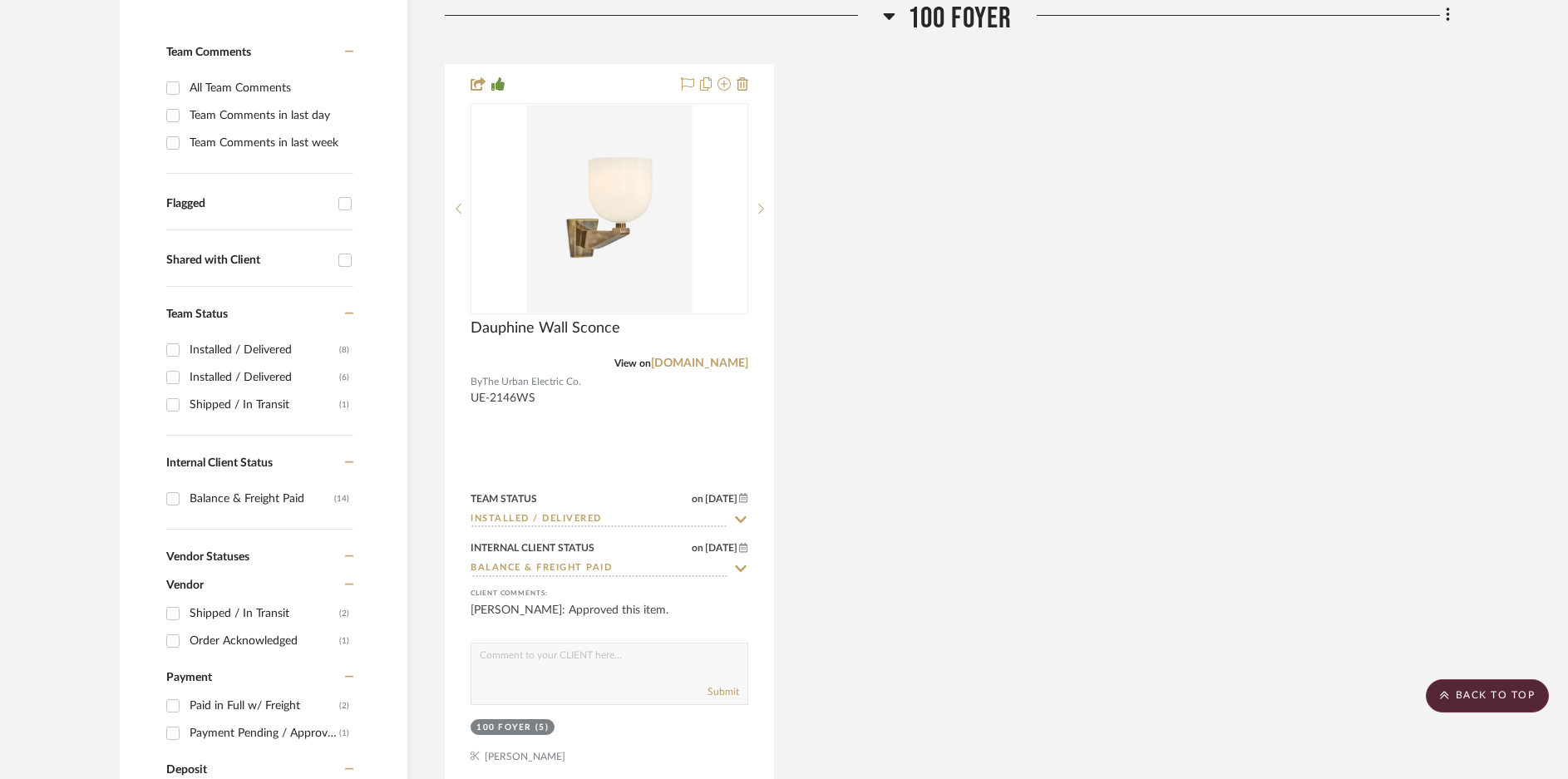
scroll to position [0, 0]
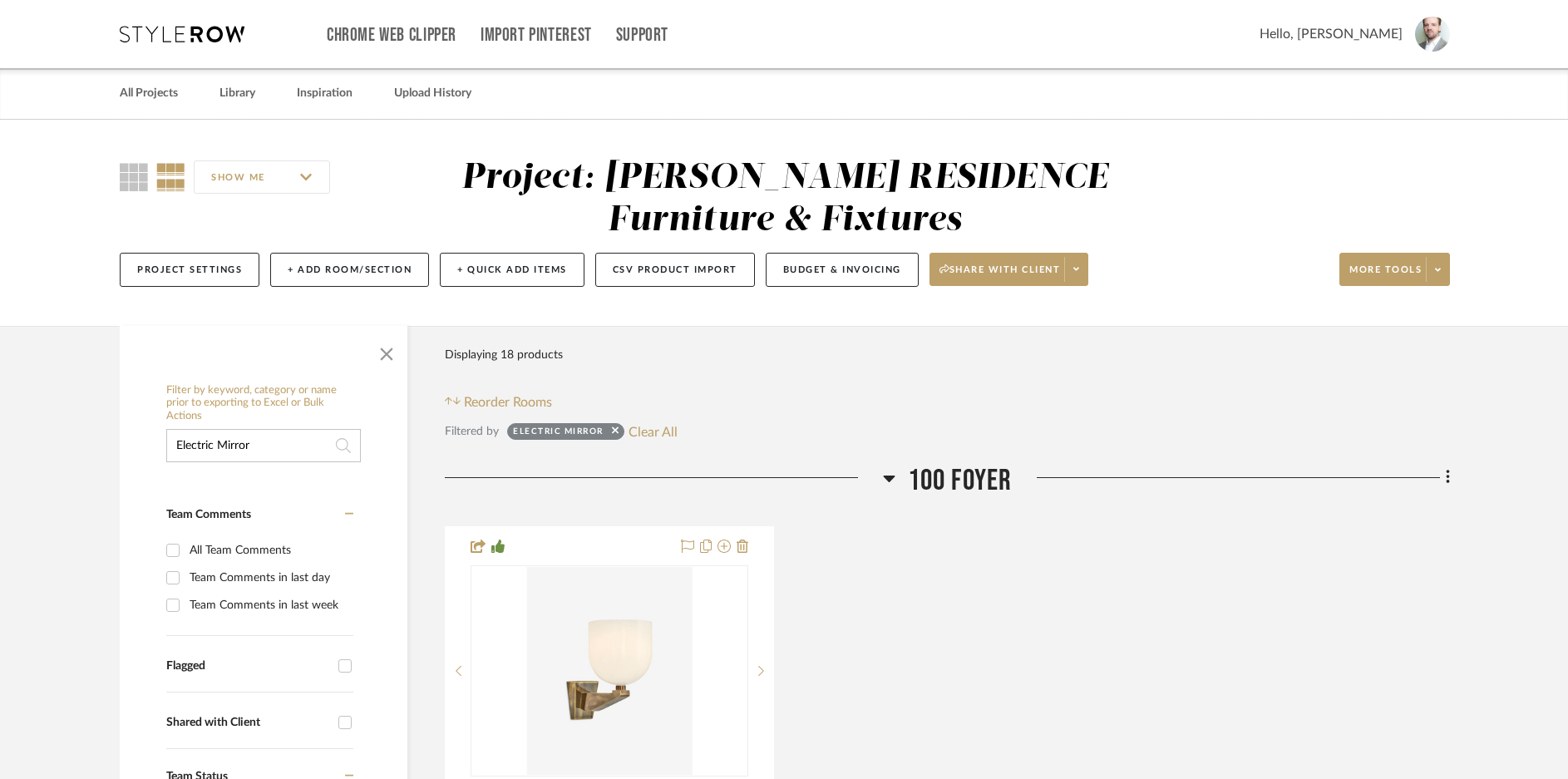
click at [298, 450] on input "Electric Mirror" at bounding box center [263, 445] width 194 height 33
click at [297, 449] on input "Electric Mirror" at bounding box center [263, 445] width 194 height 33
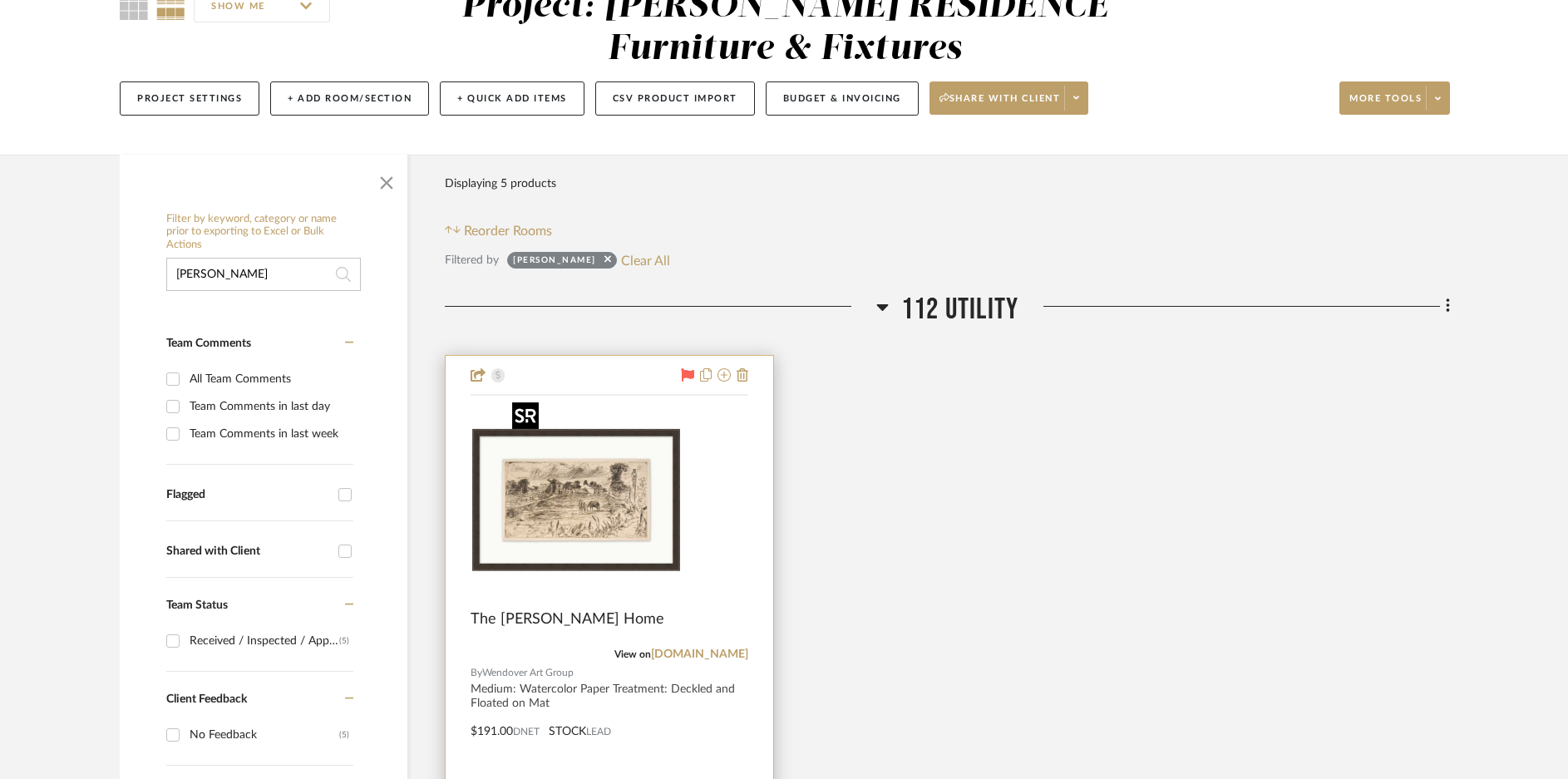
scroll to position [248, 0]
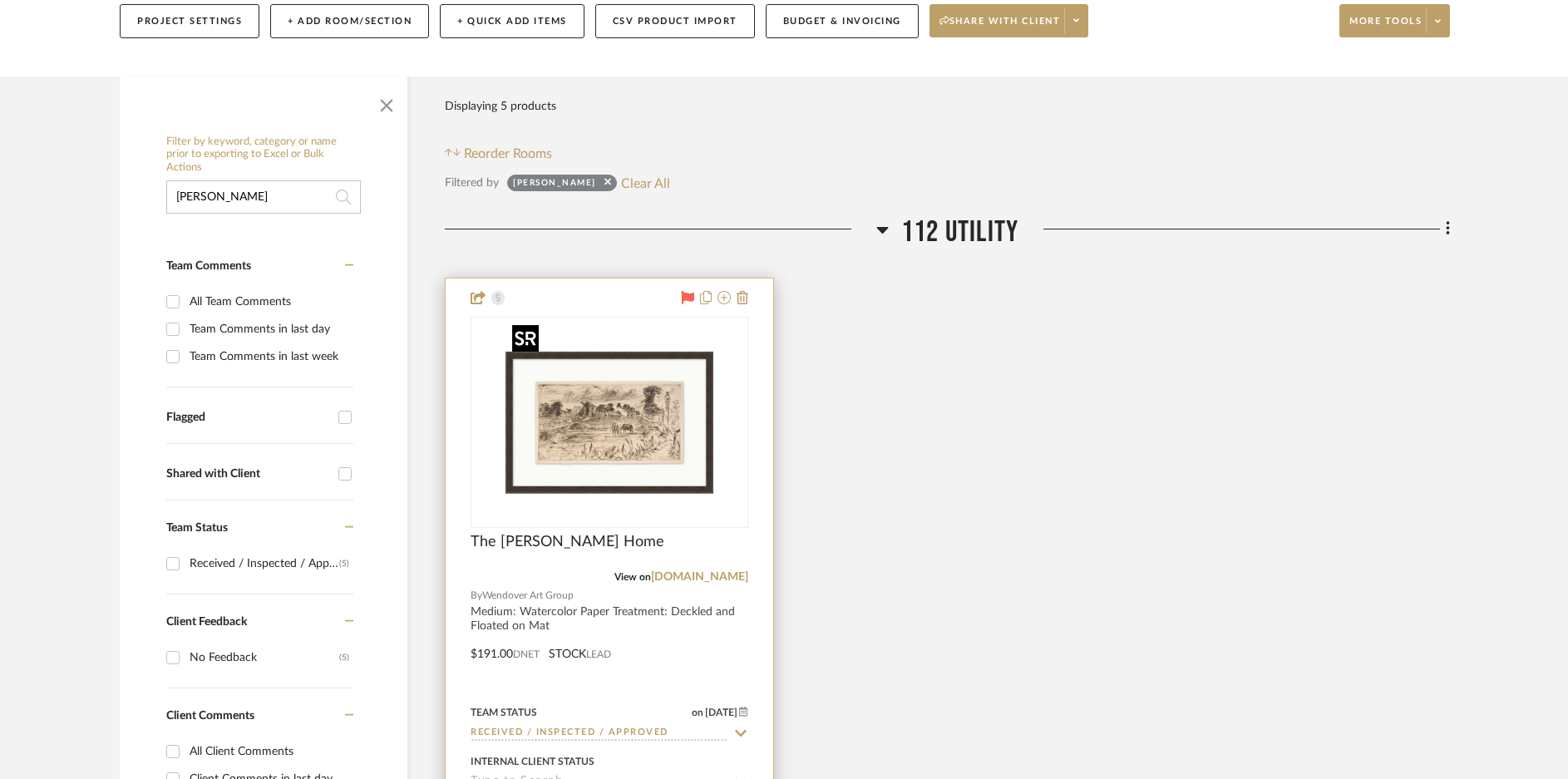
click at [558, 420] on img "0" at bounding box center [610, 422] width 208 height 208
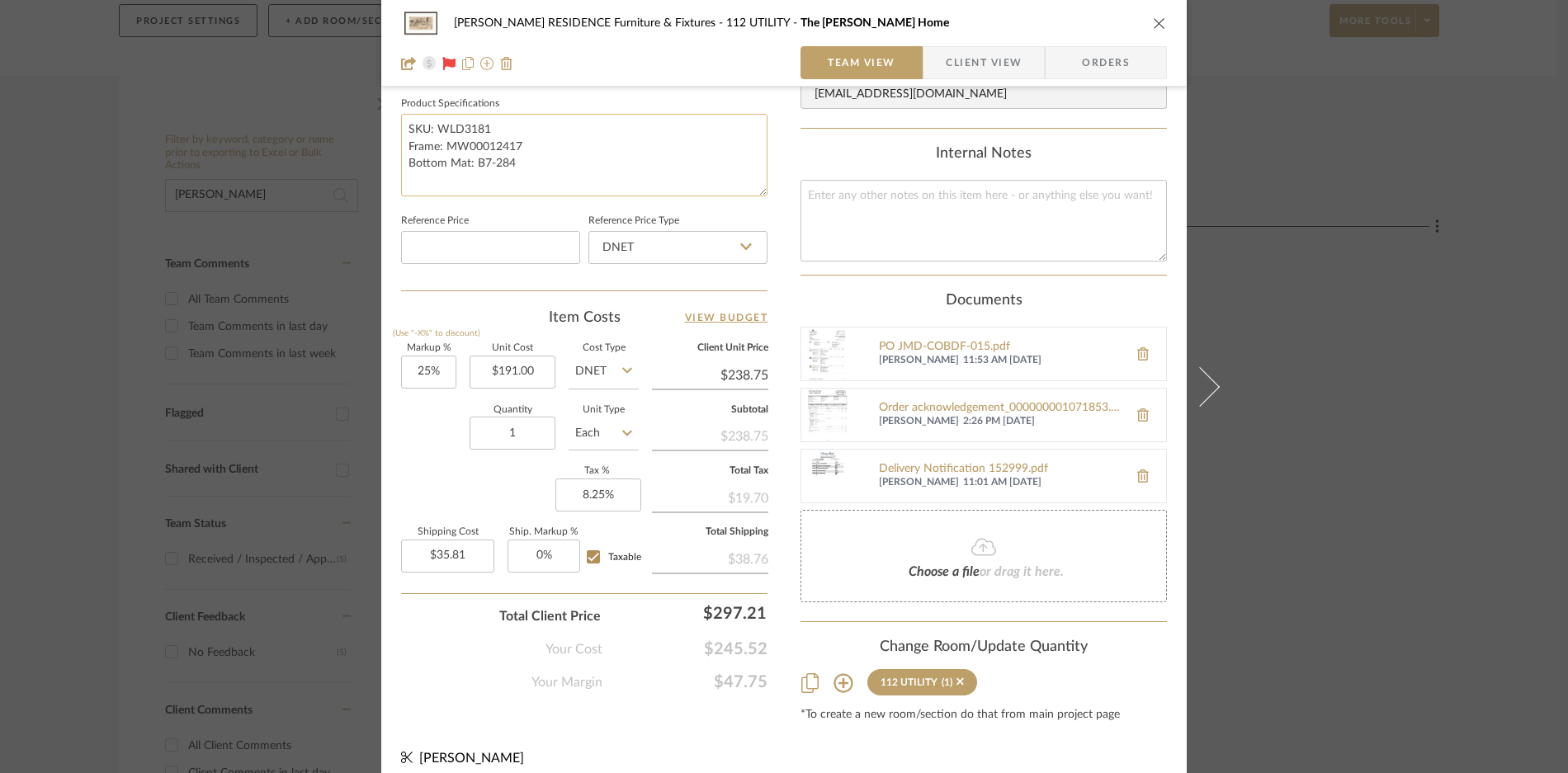
scroll to position [780, 0]
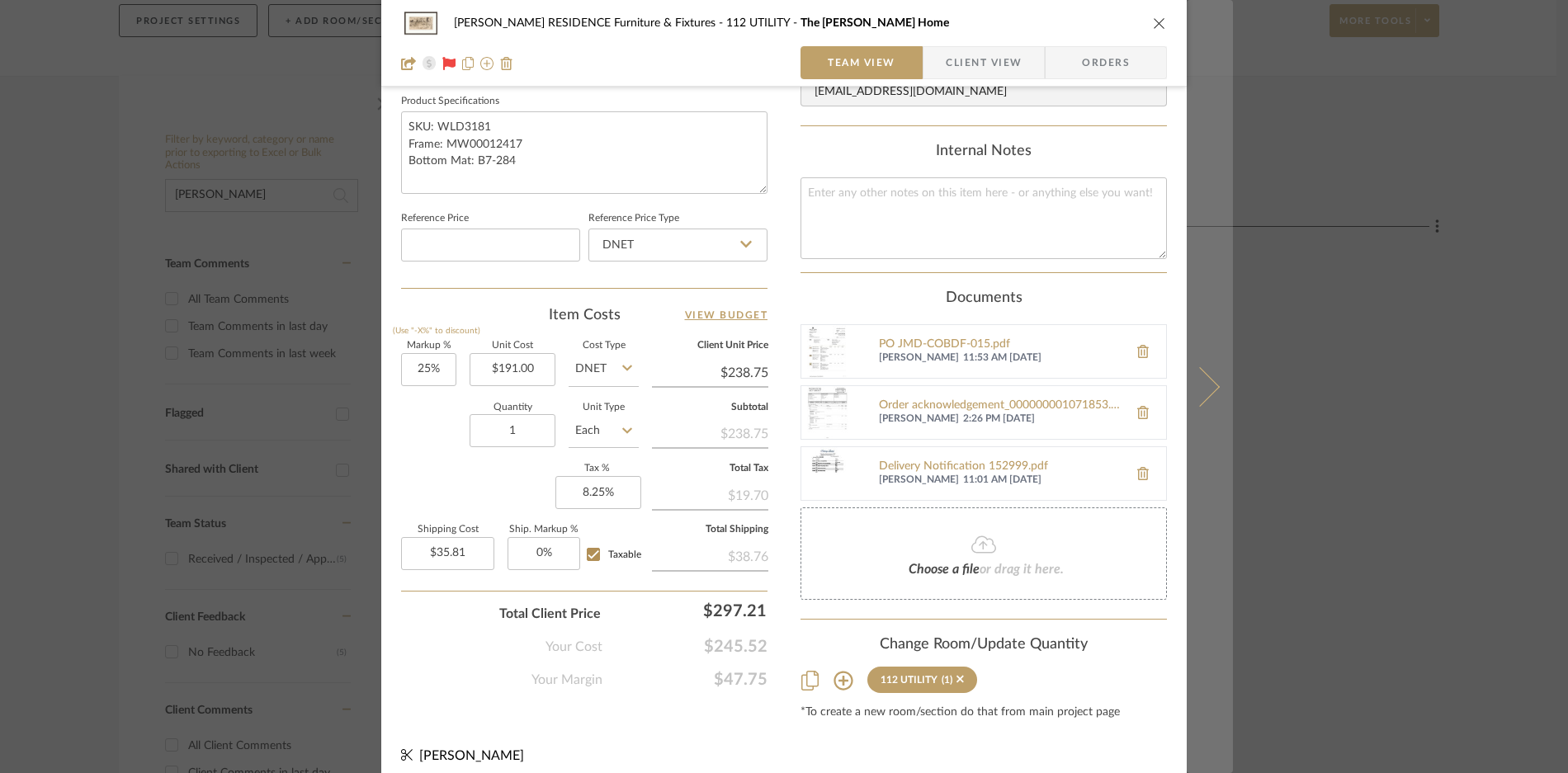
click at [1215, 386] on button at bounding box center [1210, 386] width 46 height 773
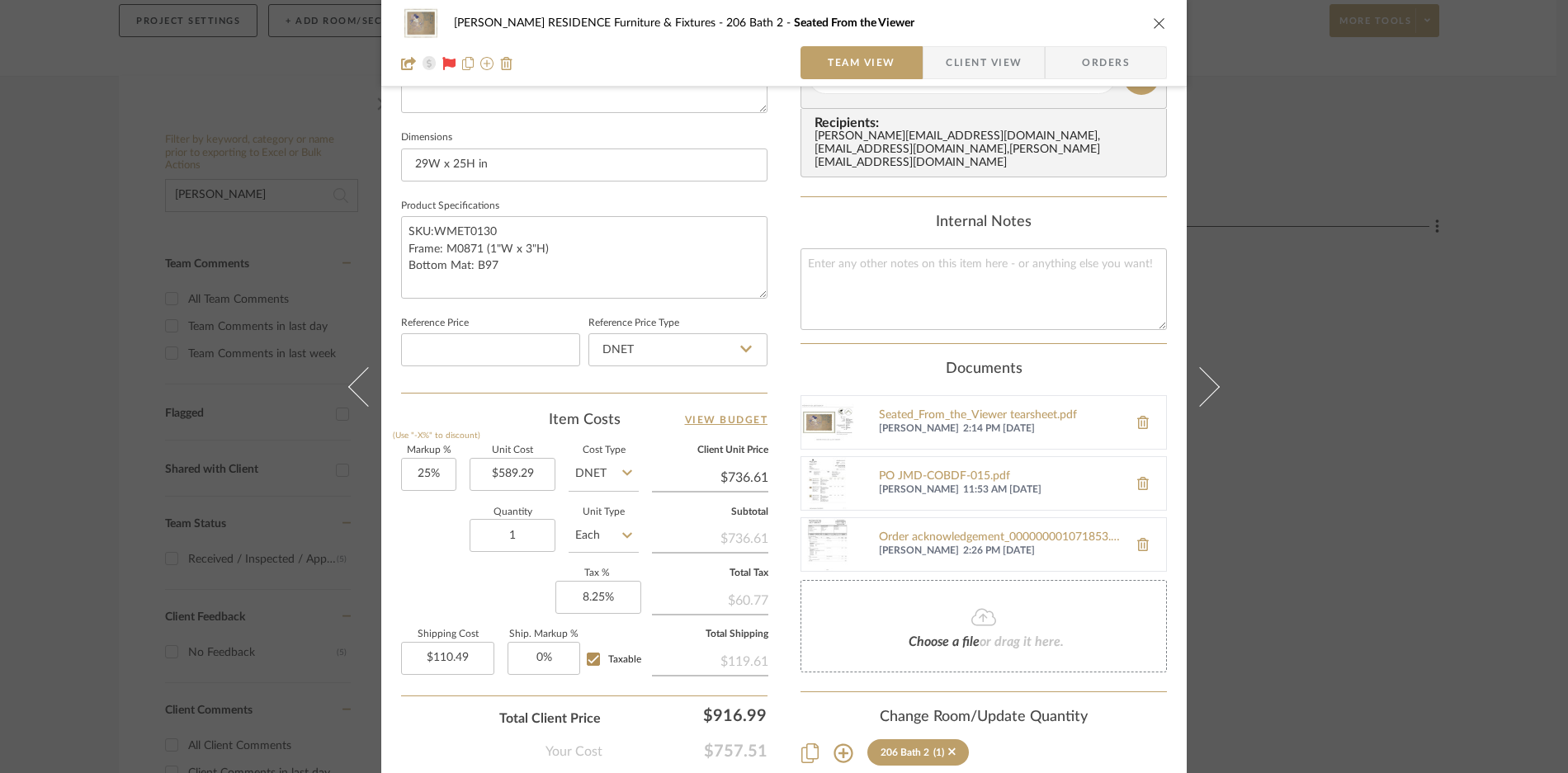
scroll to position [682, 0]
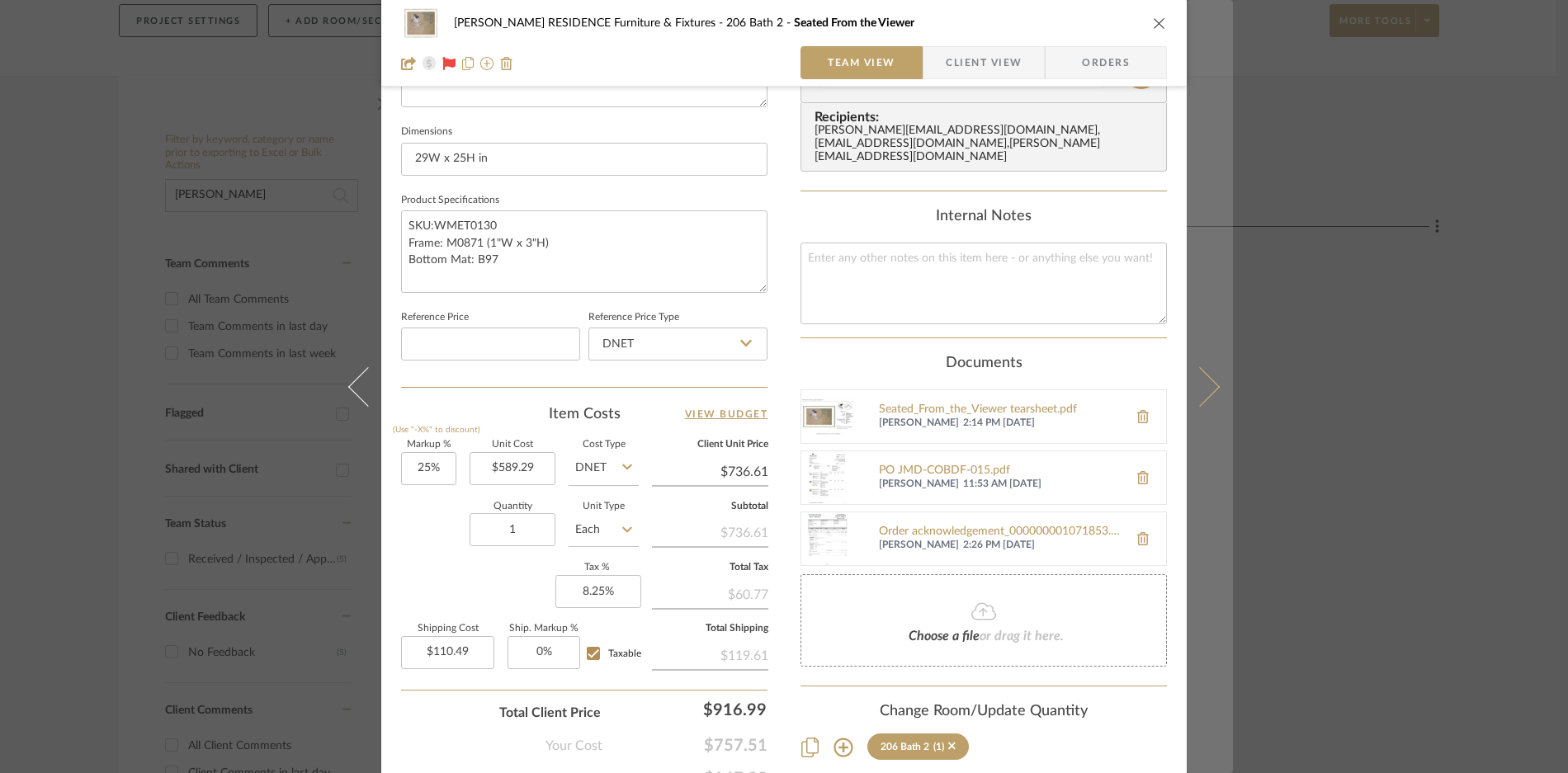
click at [1199, 389] on icon at bounding box center [1200, 386] width 40 height 40
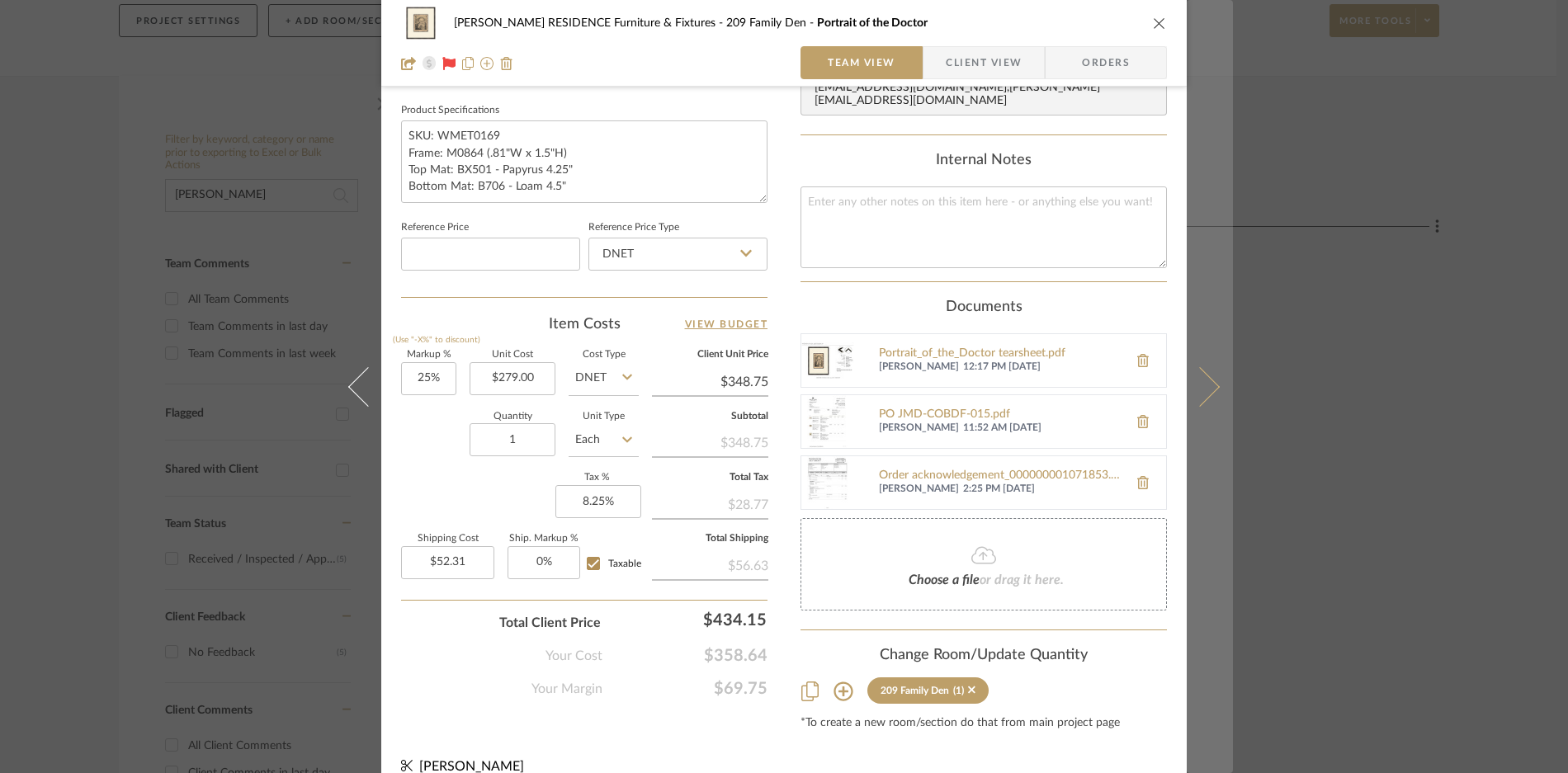
scroll to position [782, 0]
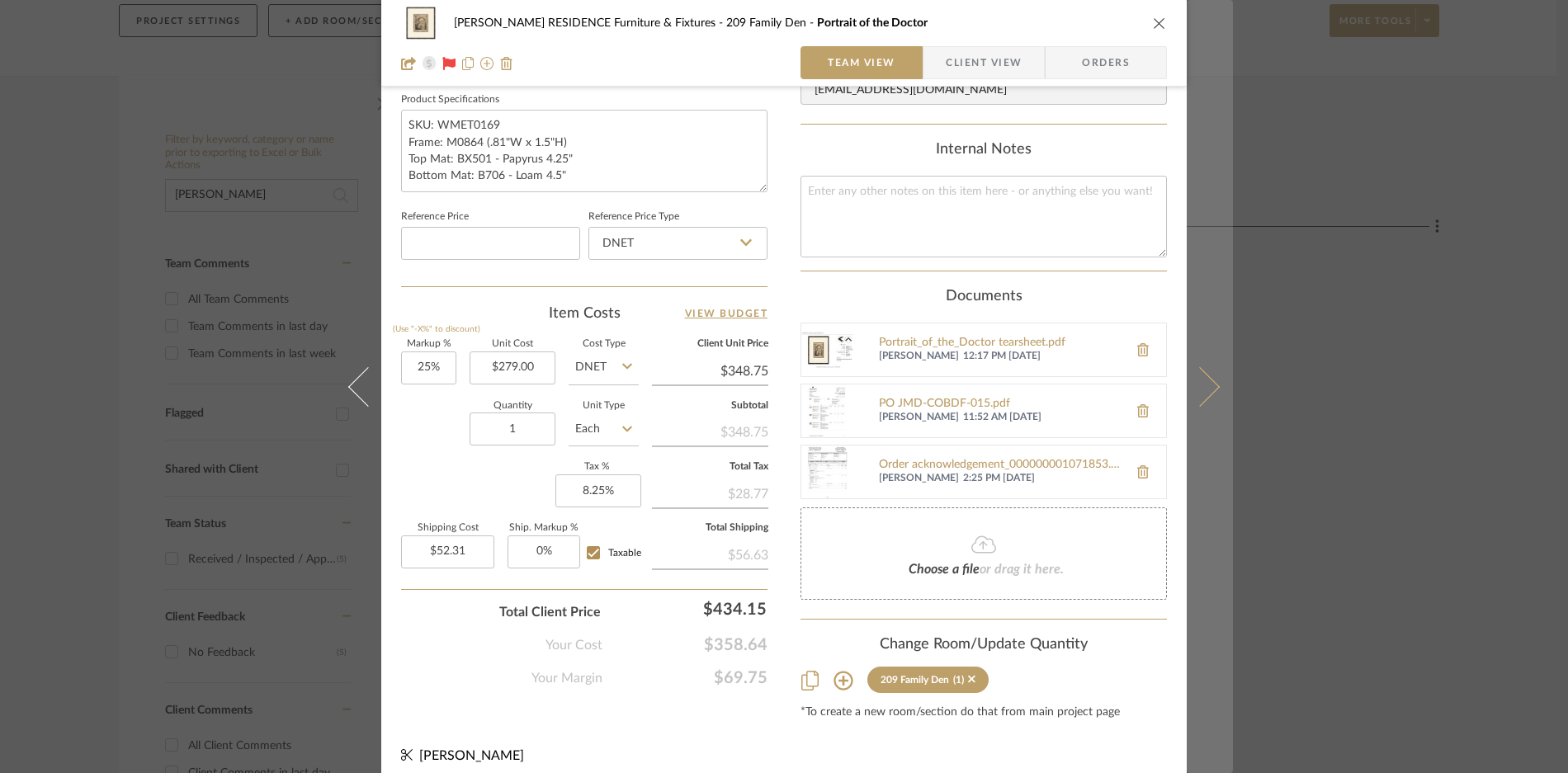
click at [1205, 390] on icon at bounding box center [1200, 386] width 40 height 40
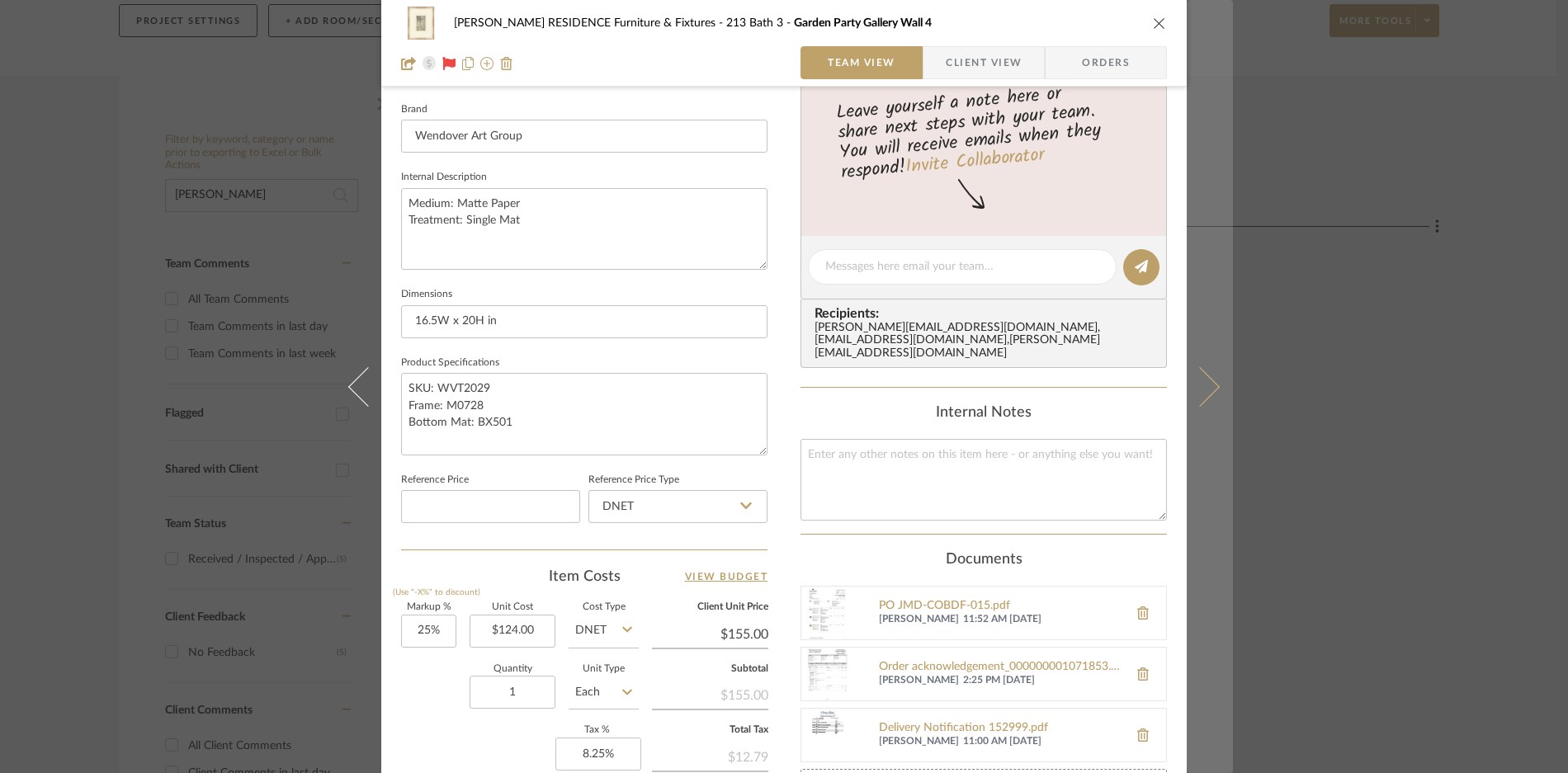
scroll to position [752, 0]
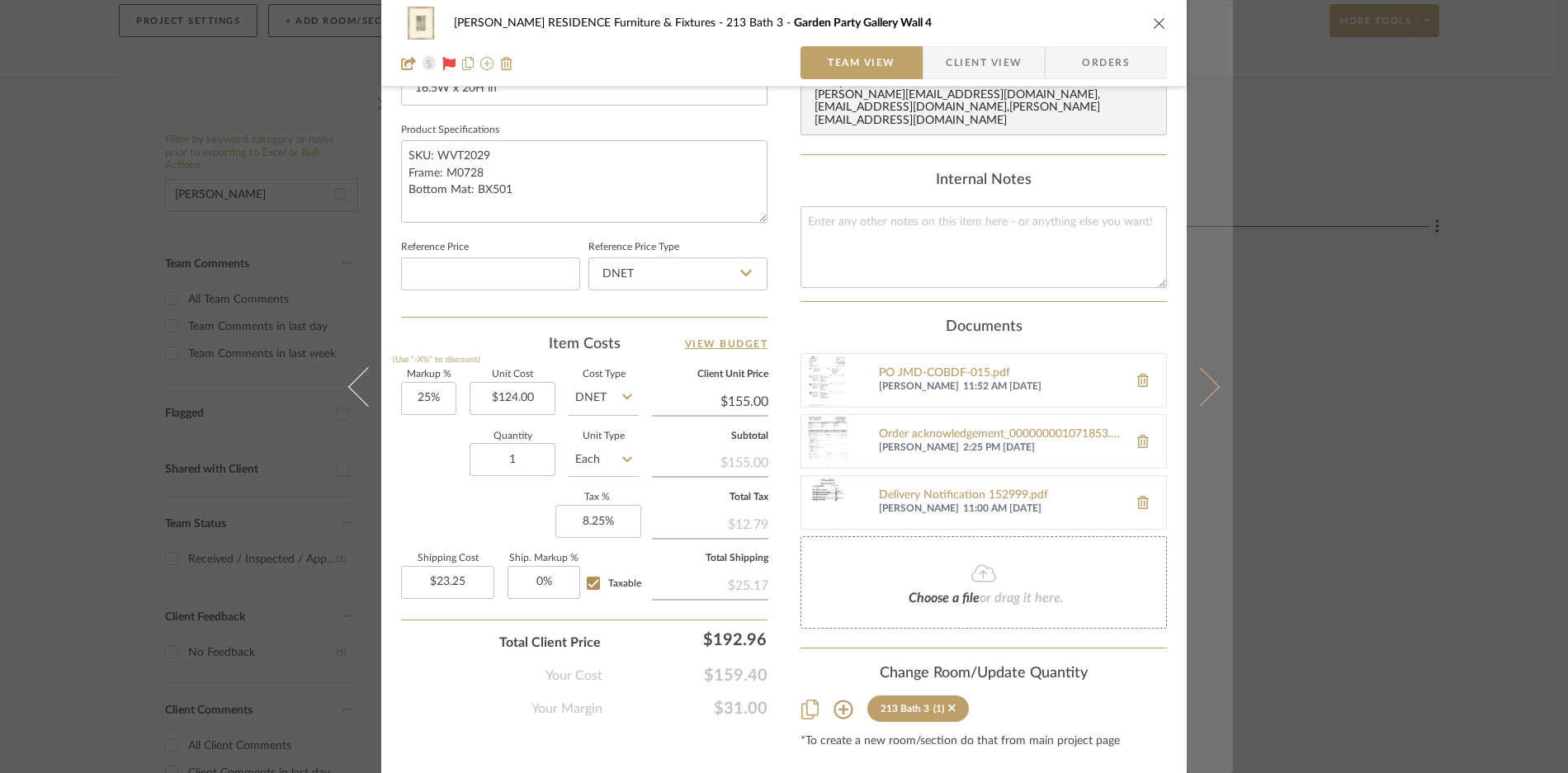
click at [1216, 386] on button at bounding box center [1210, 386] width 46 height 773
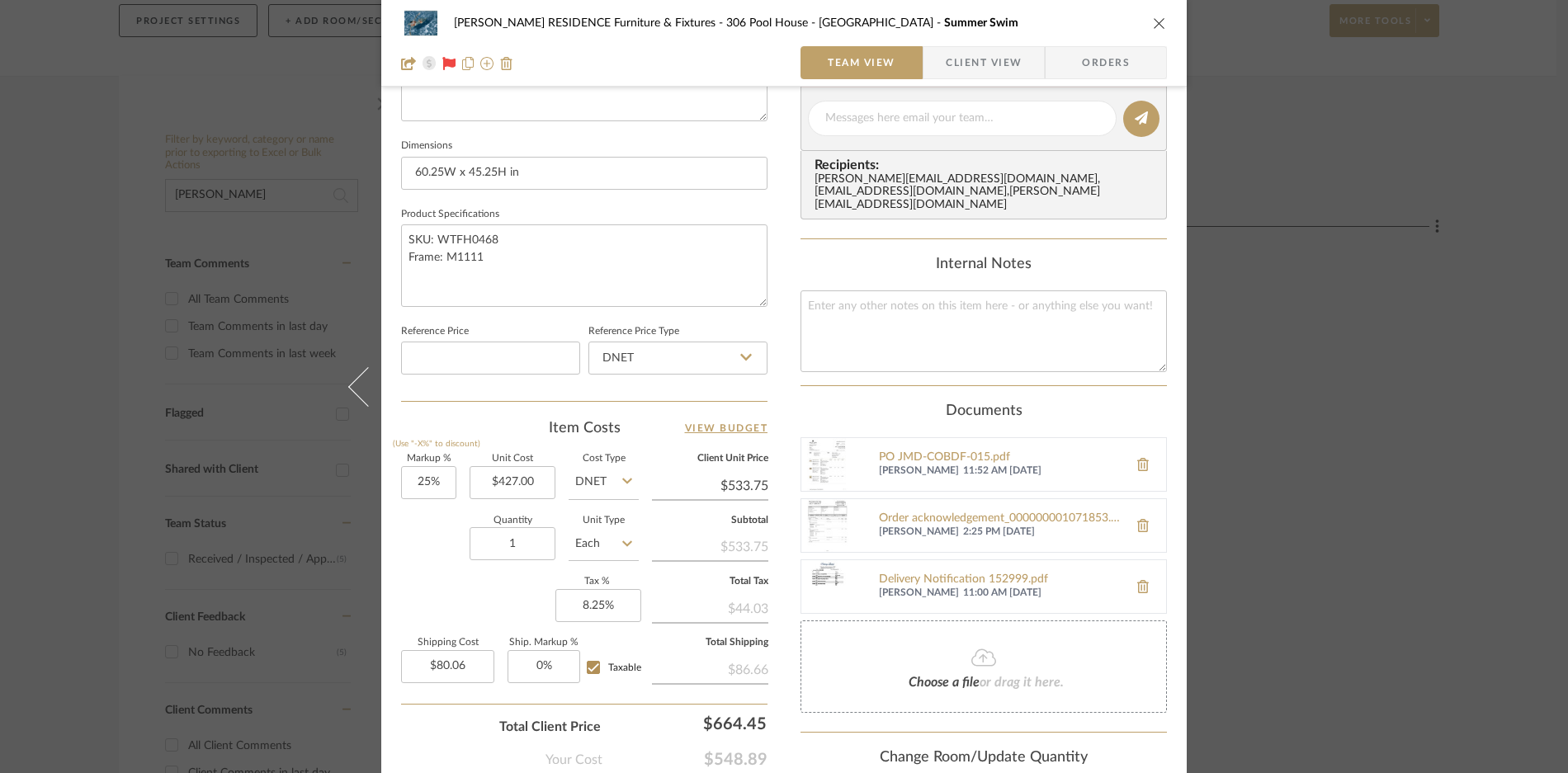
scroll to position [780, 0]
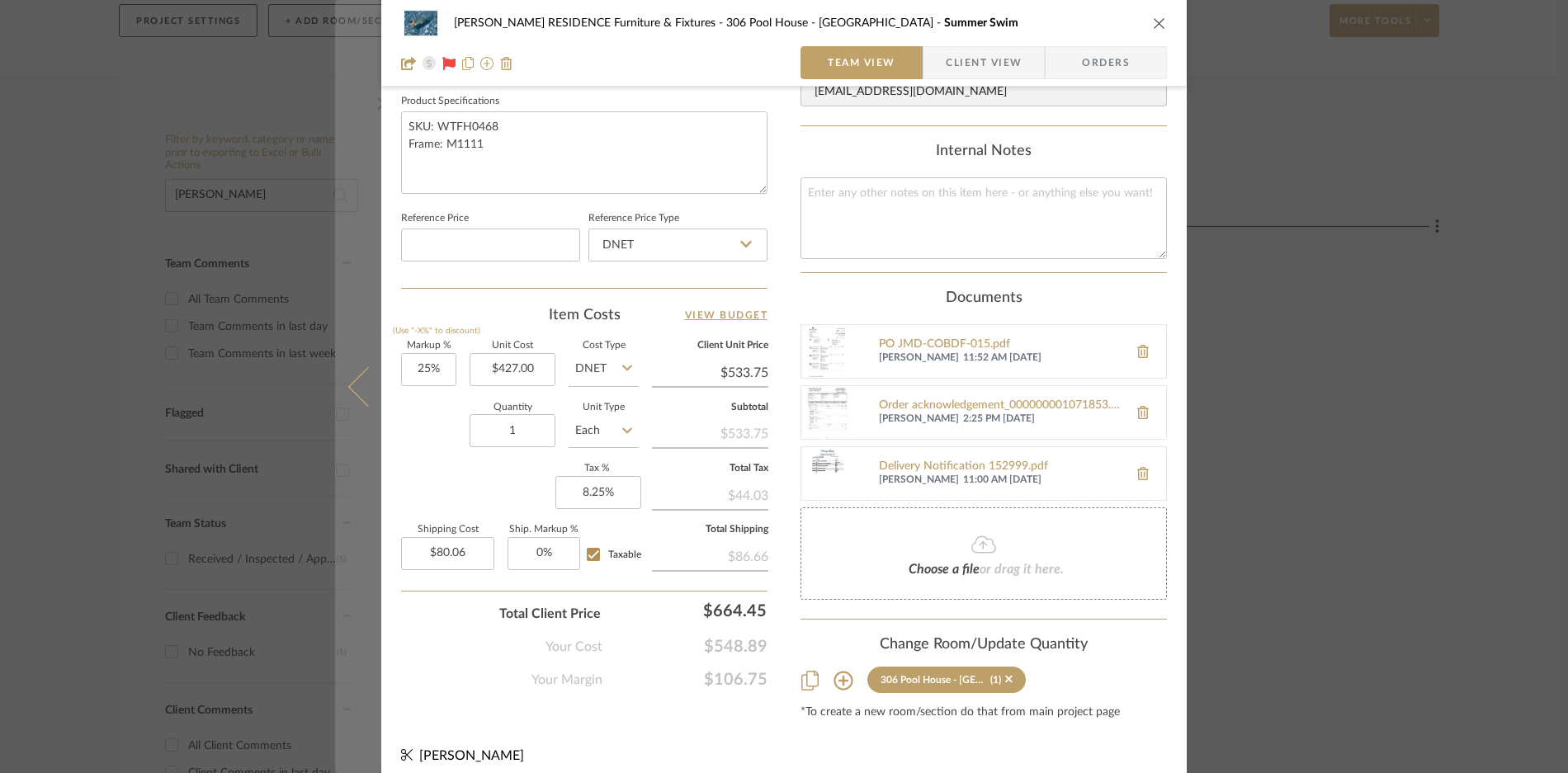
click at [363, 386] on icon at bounding box center [367, 386] width 40 height 40
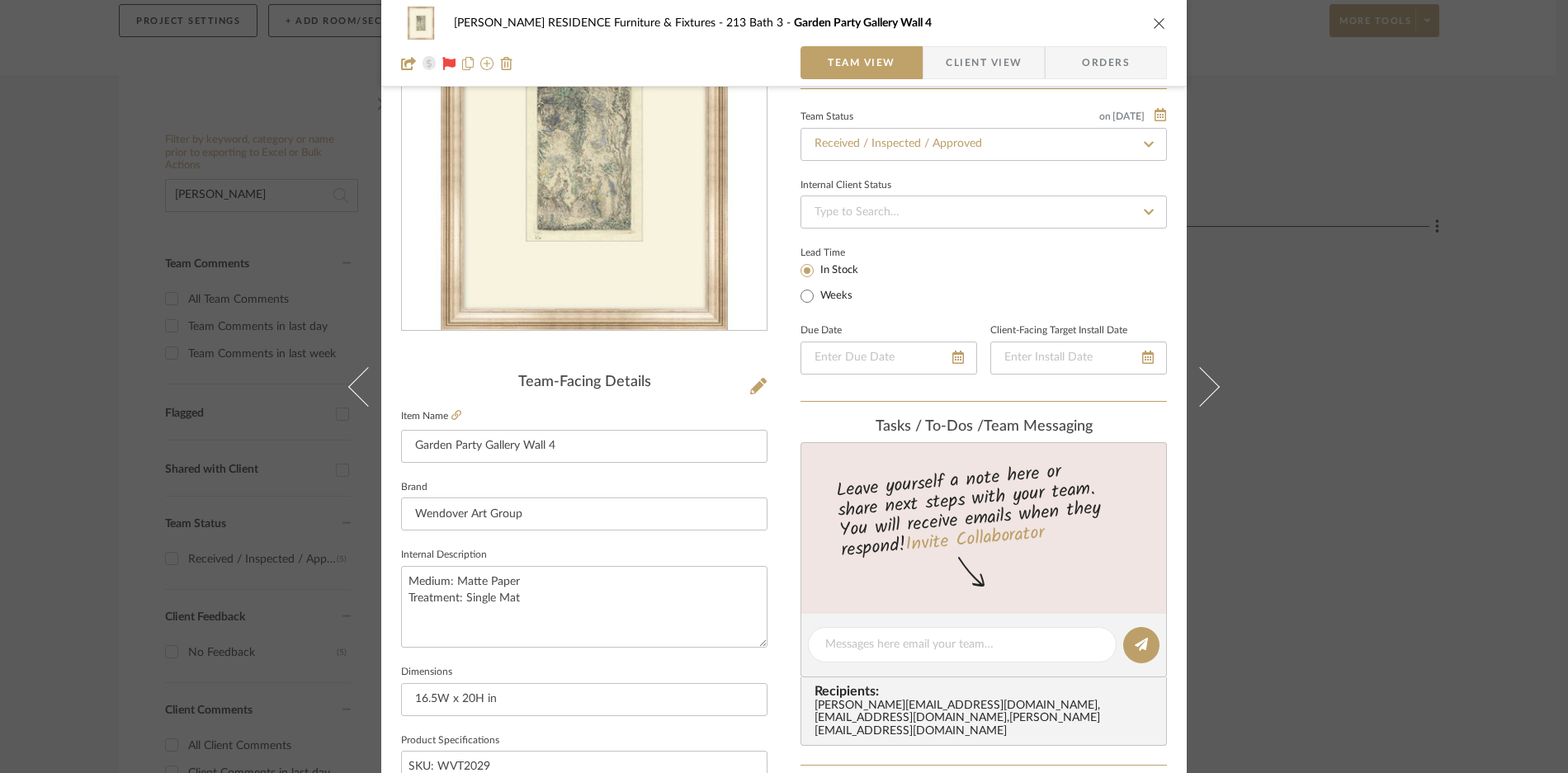
scroll to position [129, 0]
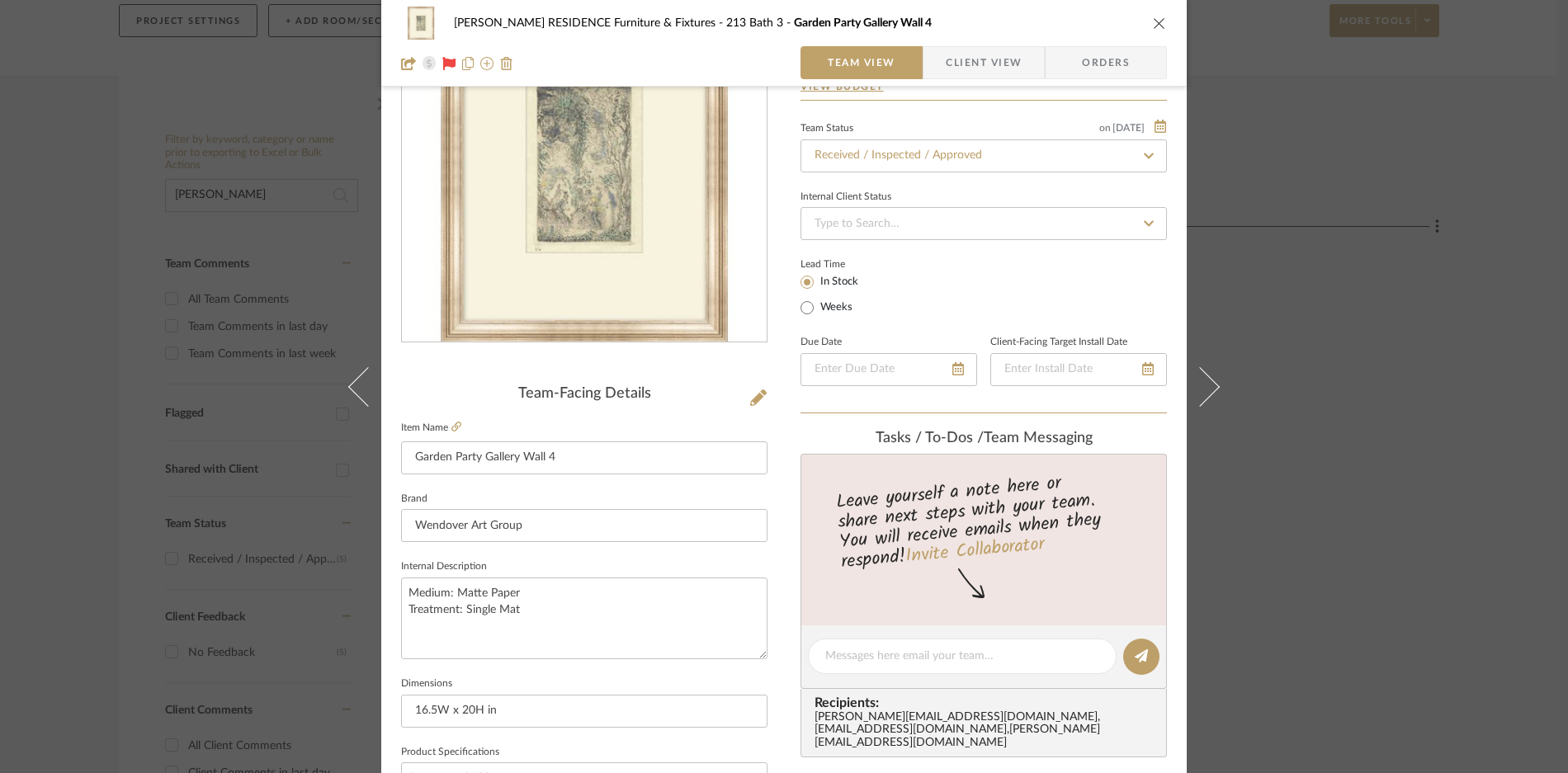
click at [1153, 27] on icon "close" at bounding box center [1159, 23] width 13 height 13
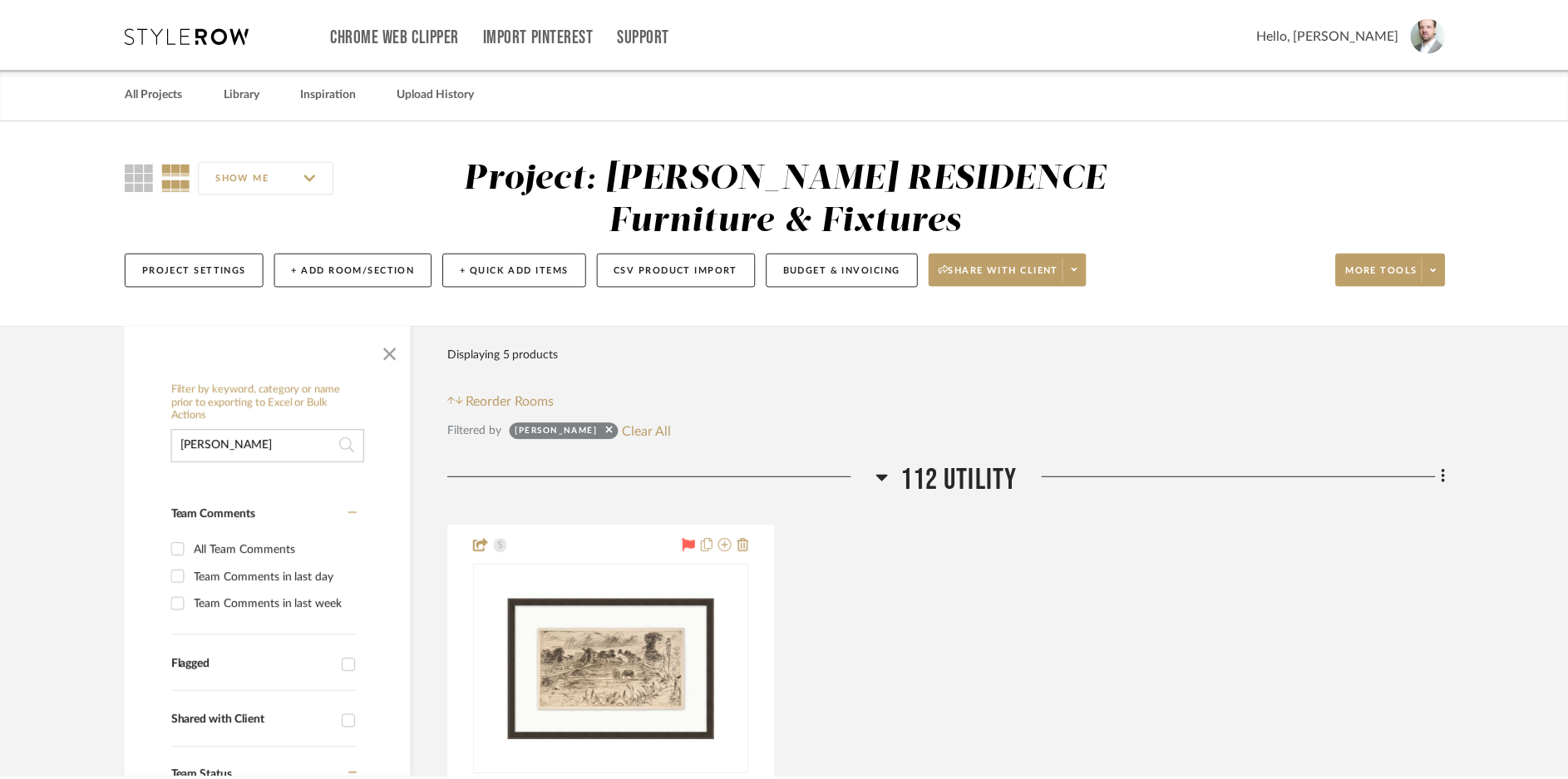
scroll to position [248, 0]
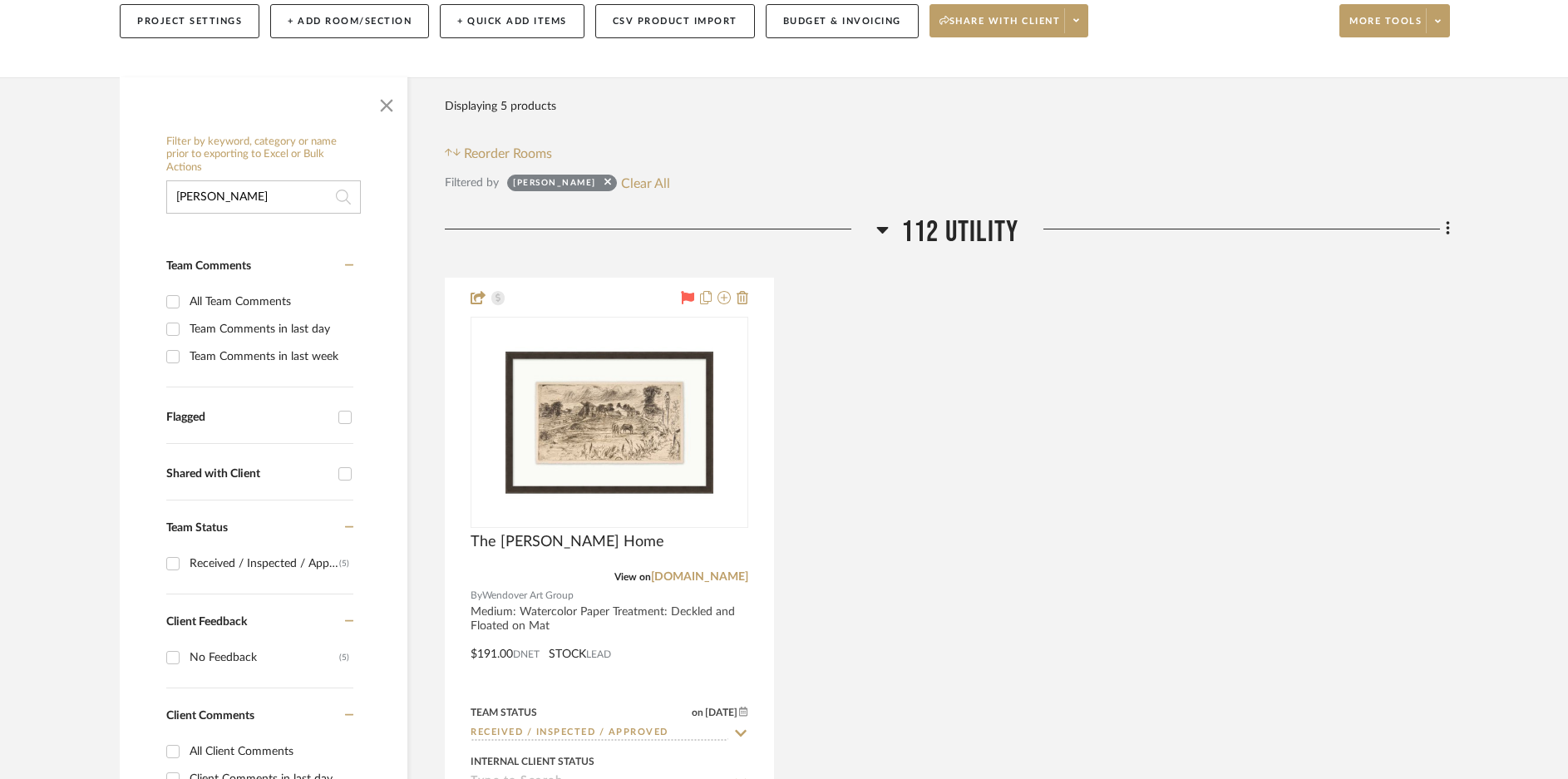
click at [246, 191] on input "[PERSON_NAME]" at bounding box center [263, 197] width 194 height 33
type input "Perch Round"
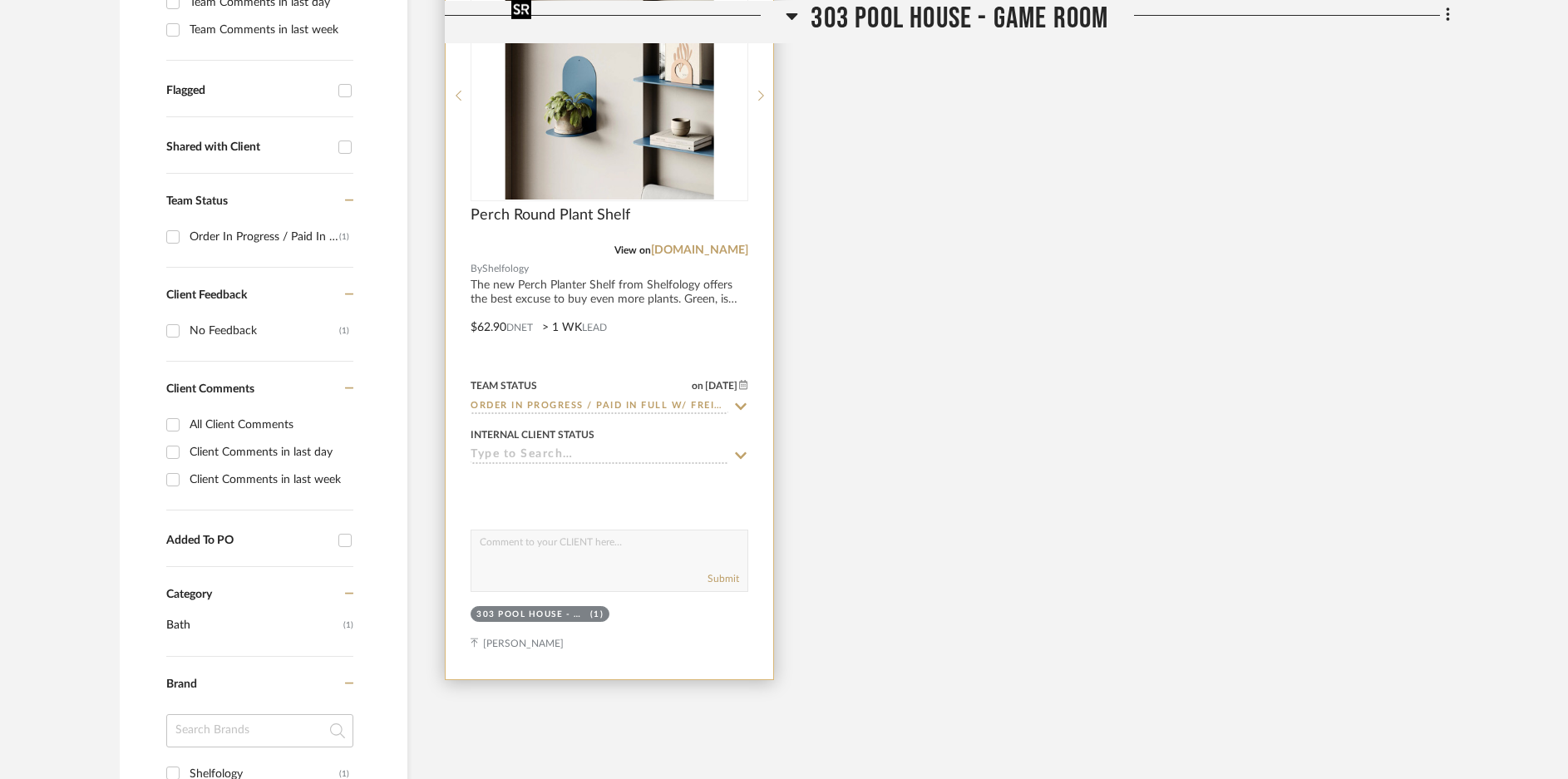
scroll to position [577, 0]
click at [624, 185] on img "0" at bounding box center [609, 94] width 208 height 208
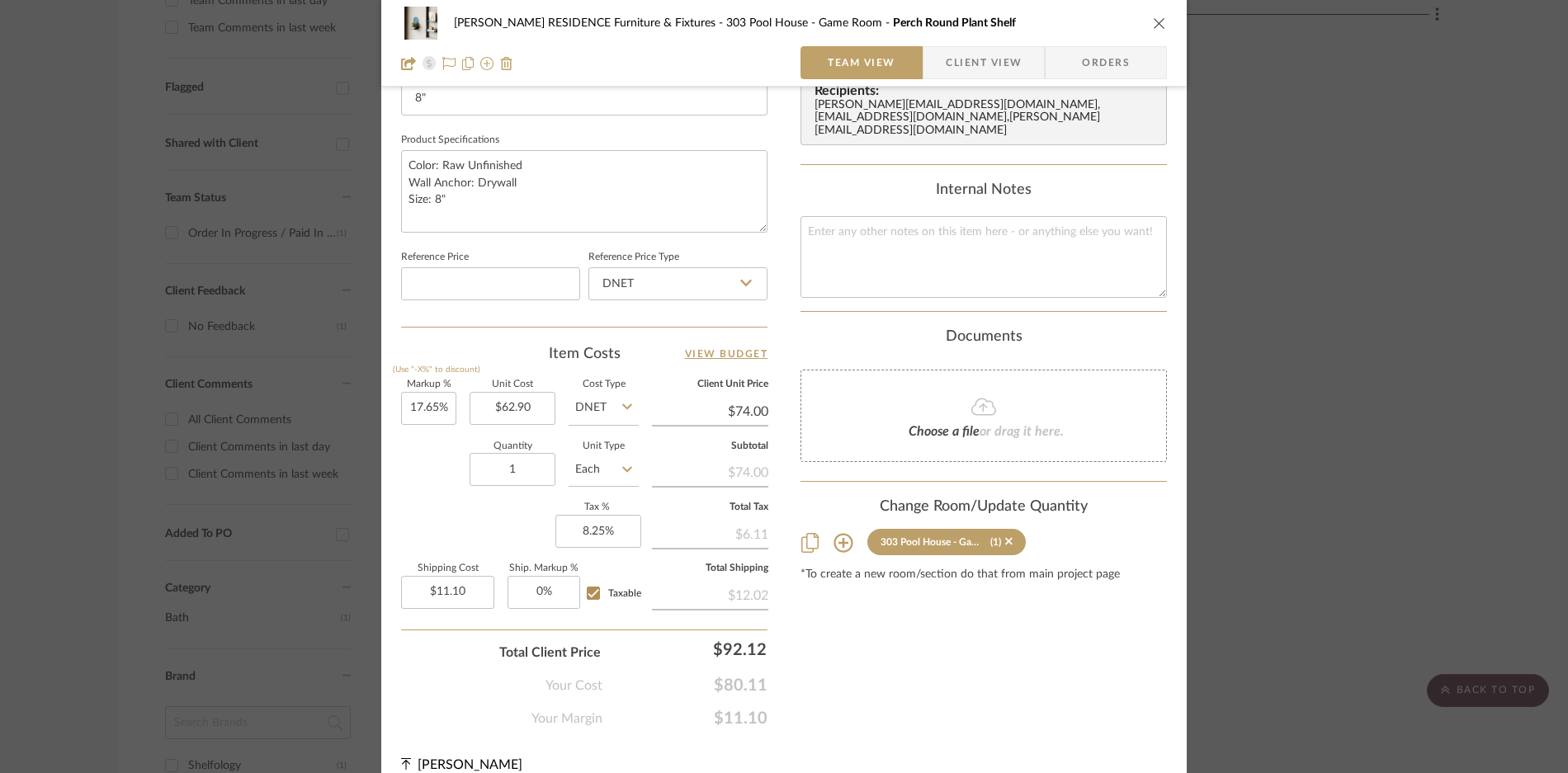
scroll to position [760, 0]
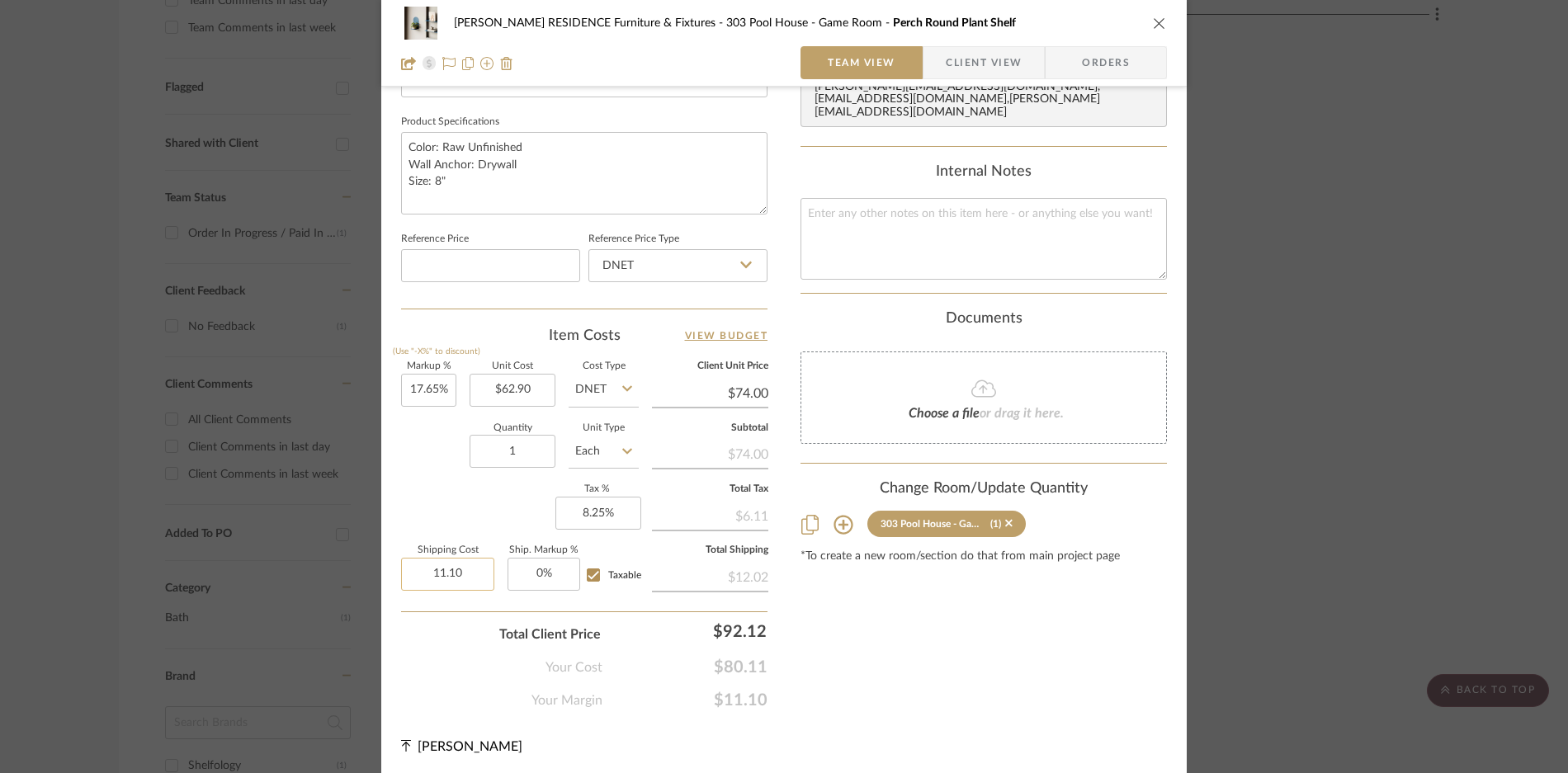
click at [469, 576] on input "11.10" at bounding box center [448, 574] width 93 height 33
click at [468, 575] on input "11.10" at bounding box center [448, 574] width 93 height 33
type input "$0.00"
type input "0"
type input "0%"
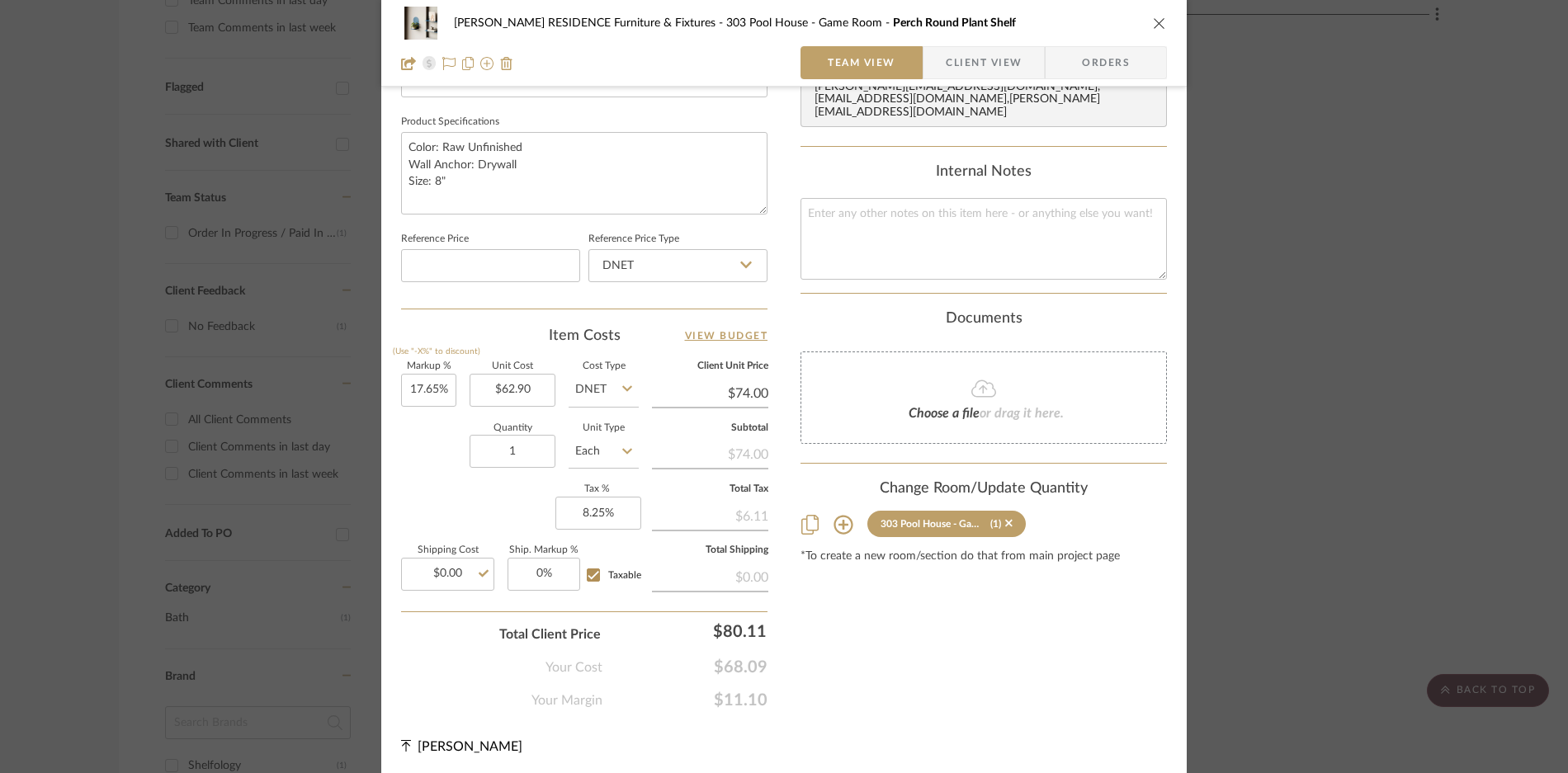
click at [424, 455] on div "Quantity 1 Unit Type Each" at bounding box center [521, 453] width 238 height 58
click at [1155, 28] on icon "close" at bounding box center [1159, 23] width 13 height 13
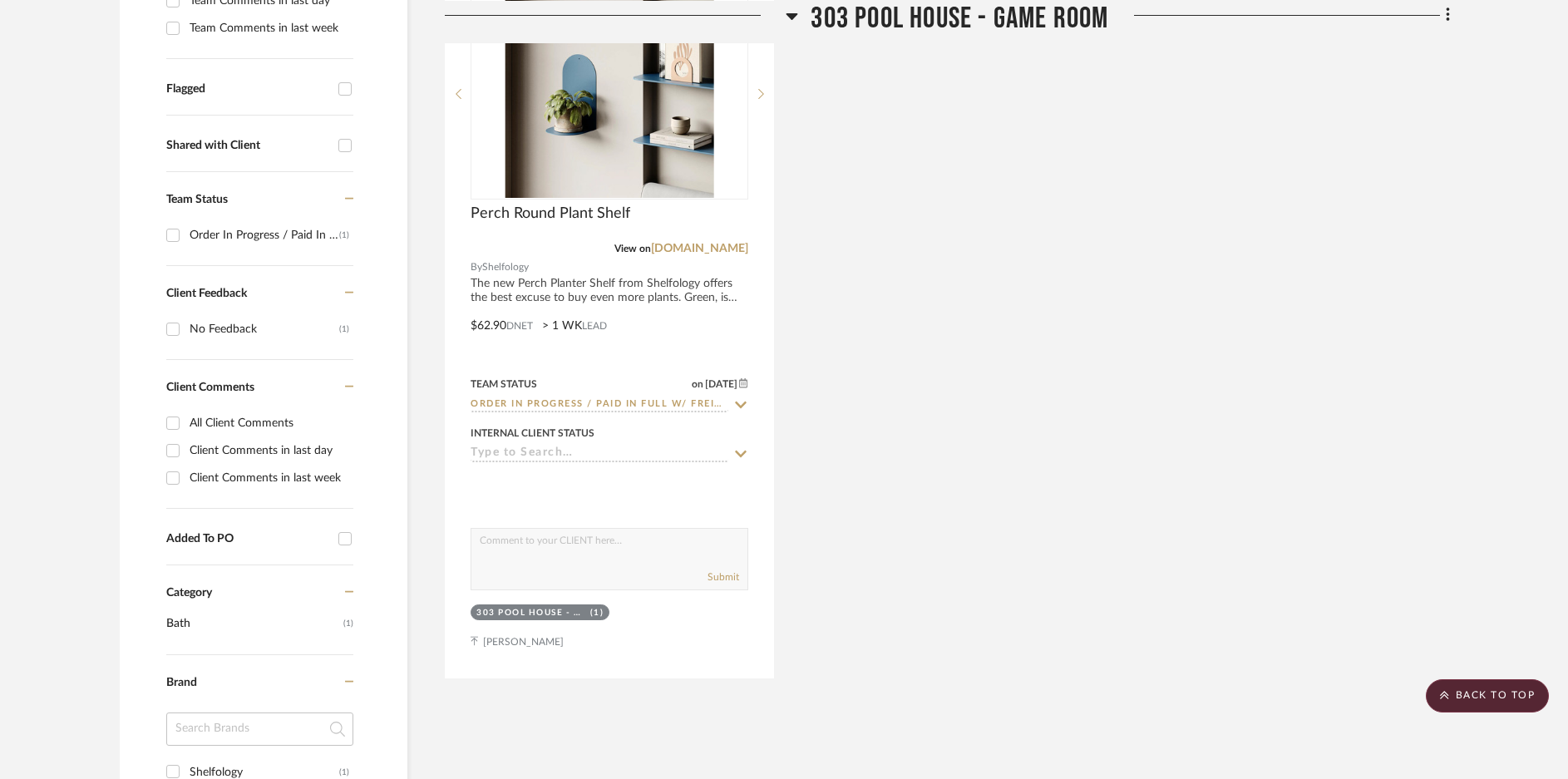
scroll to position [0, 0]
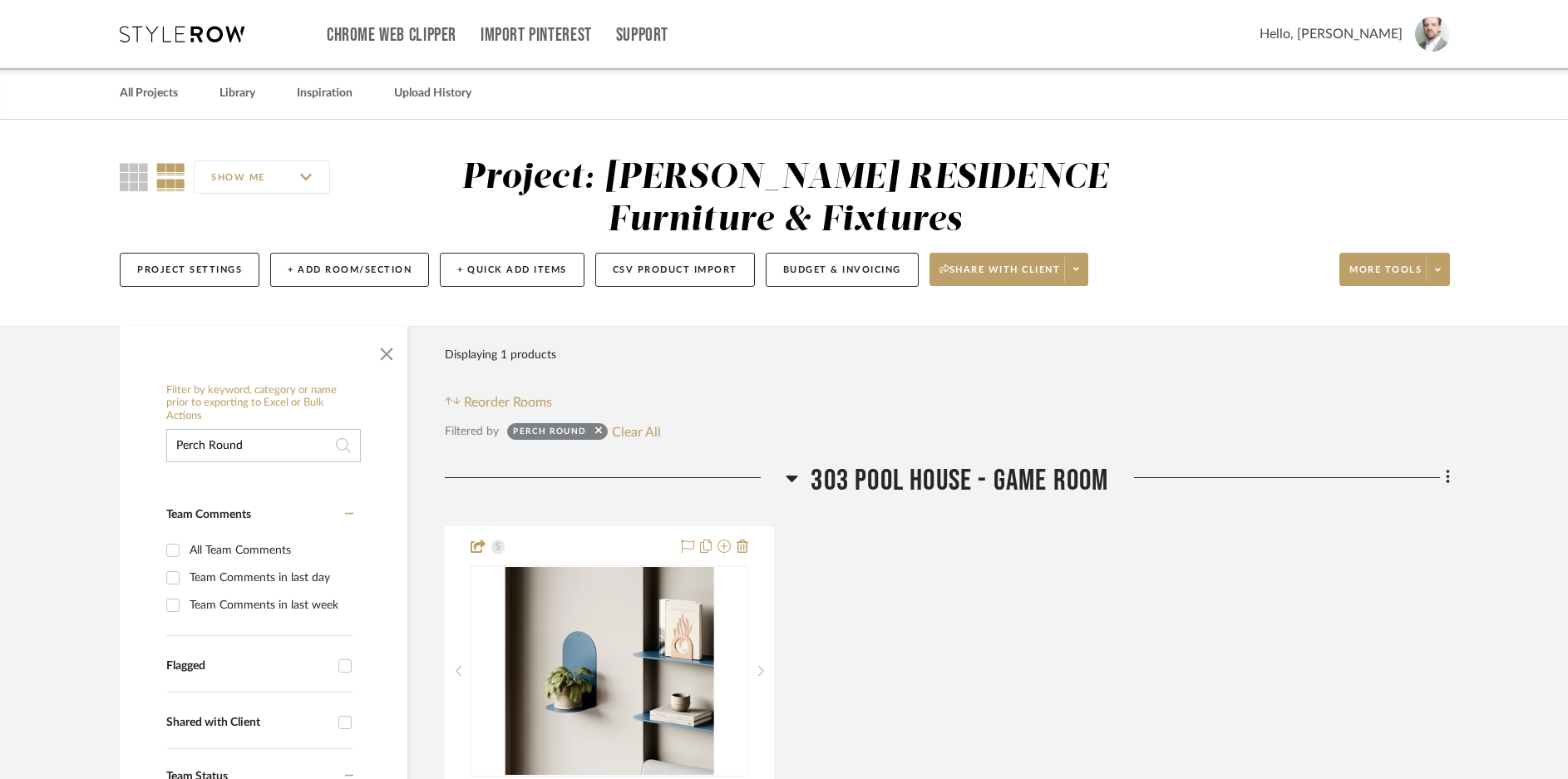
click at [250, 432] on input "Perch Round" at bounding box center [263, 445] width 194 height 33
click at [249, 433] on input "Perch Round" at bounding box center [263, 445] width 194 height 33
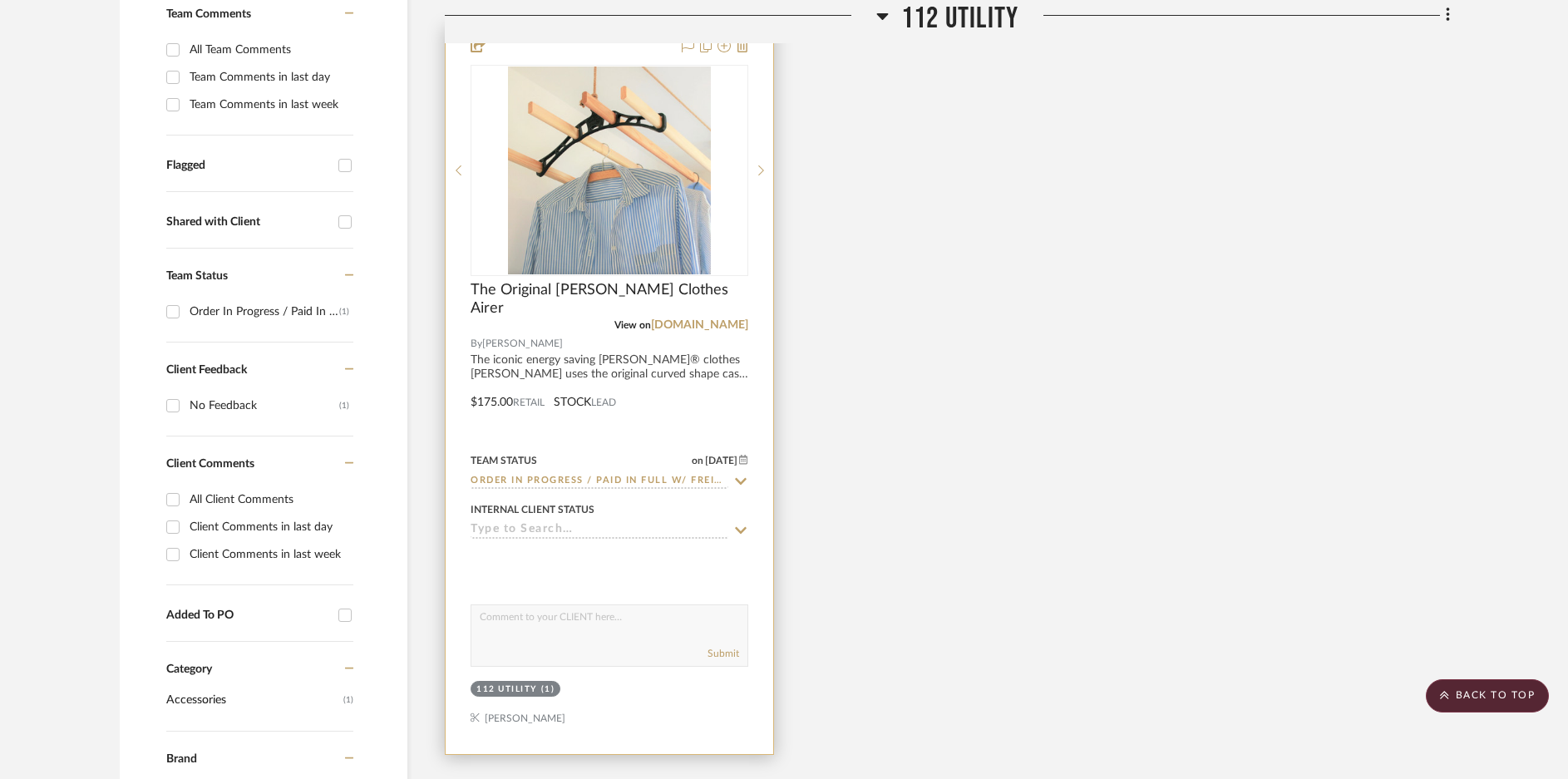
scroll to position [582, 0]
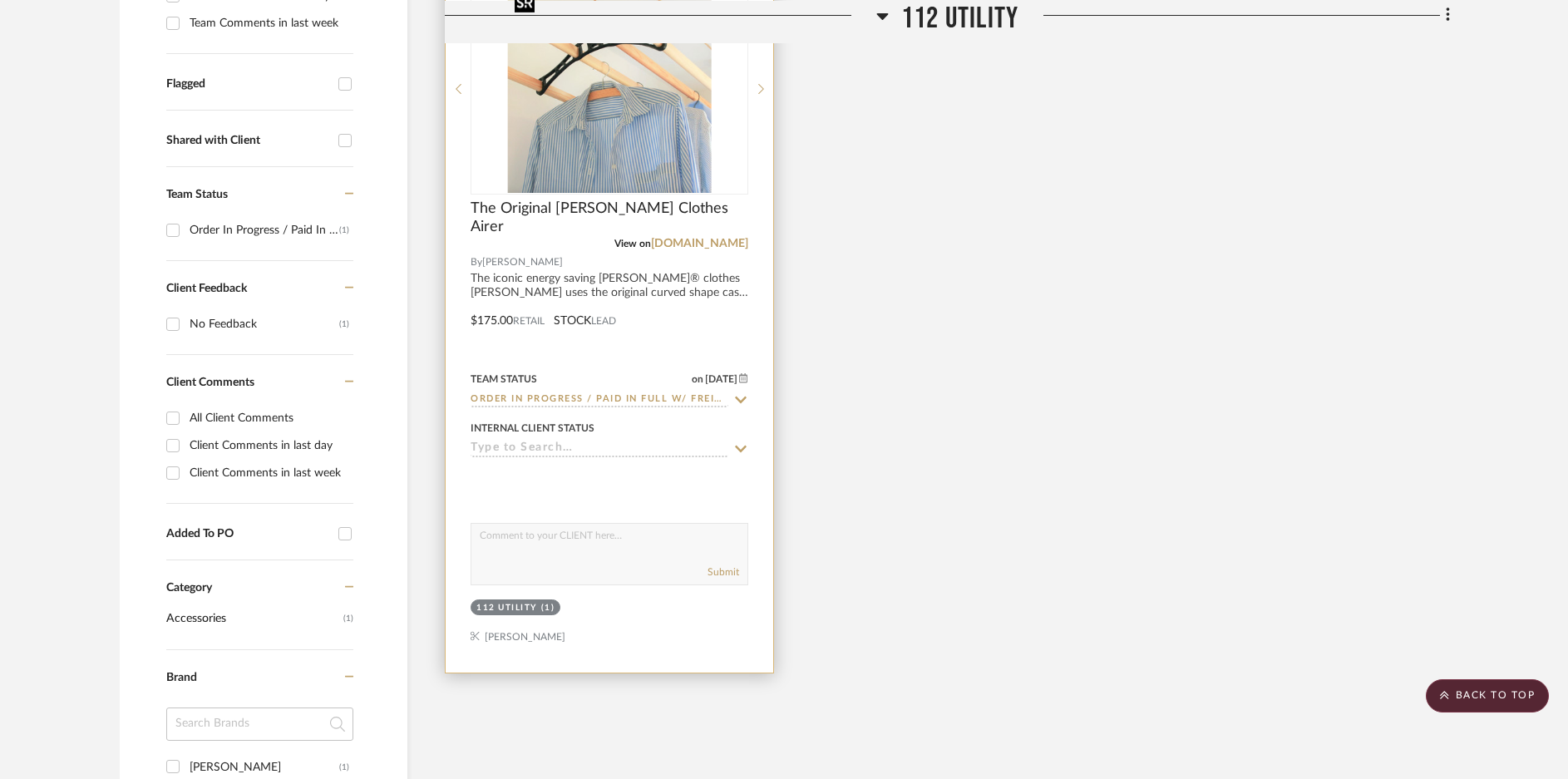
type input "Sheili"
click at [0, 0] on img at bounding box center [0, 0] width 0 height 0
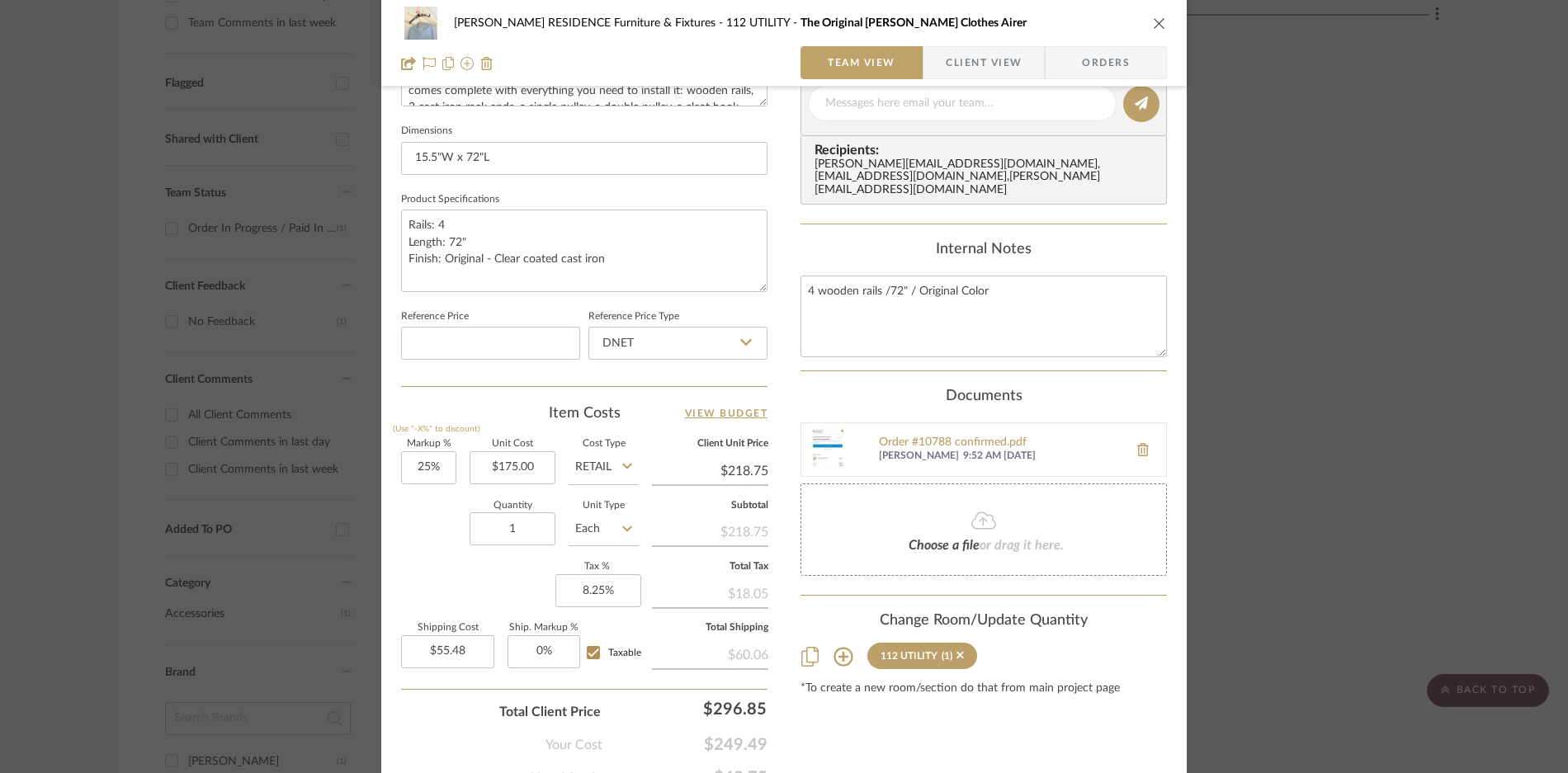
scroll to position [760, 0]
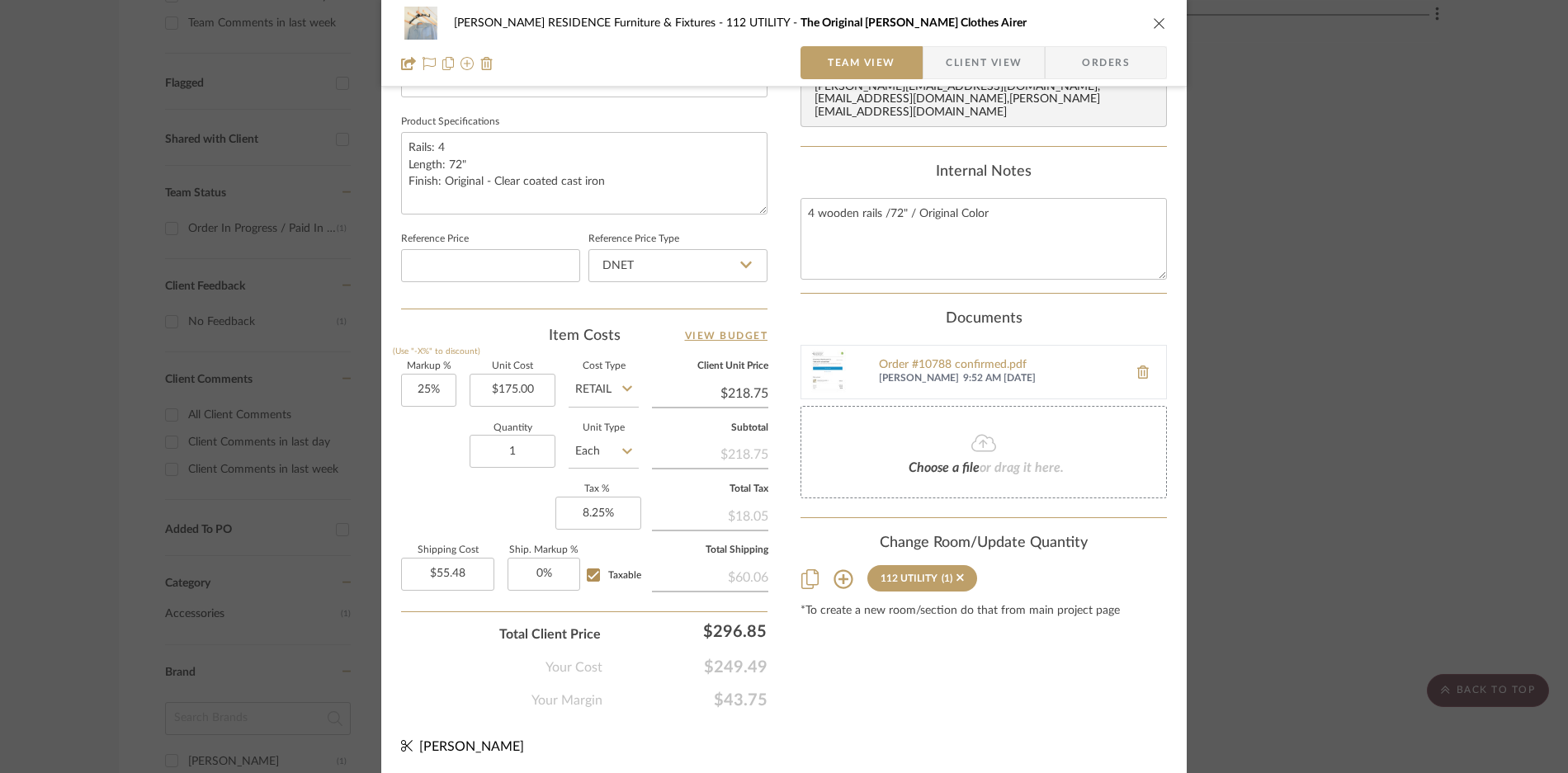
click at [588, 575] on input "Taxable" at bounding box center [593, 575] width 27 height 27
checkbox input "false"
click at [540, 570] on input "0" at bounding box center [544, 574] width 73 height 33
type input "15%"
click at [587, 574] on input "Taxable" at bounding box center [593, 575] width 27 height 27
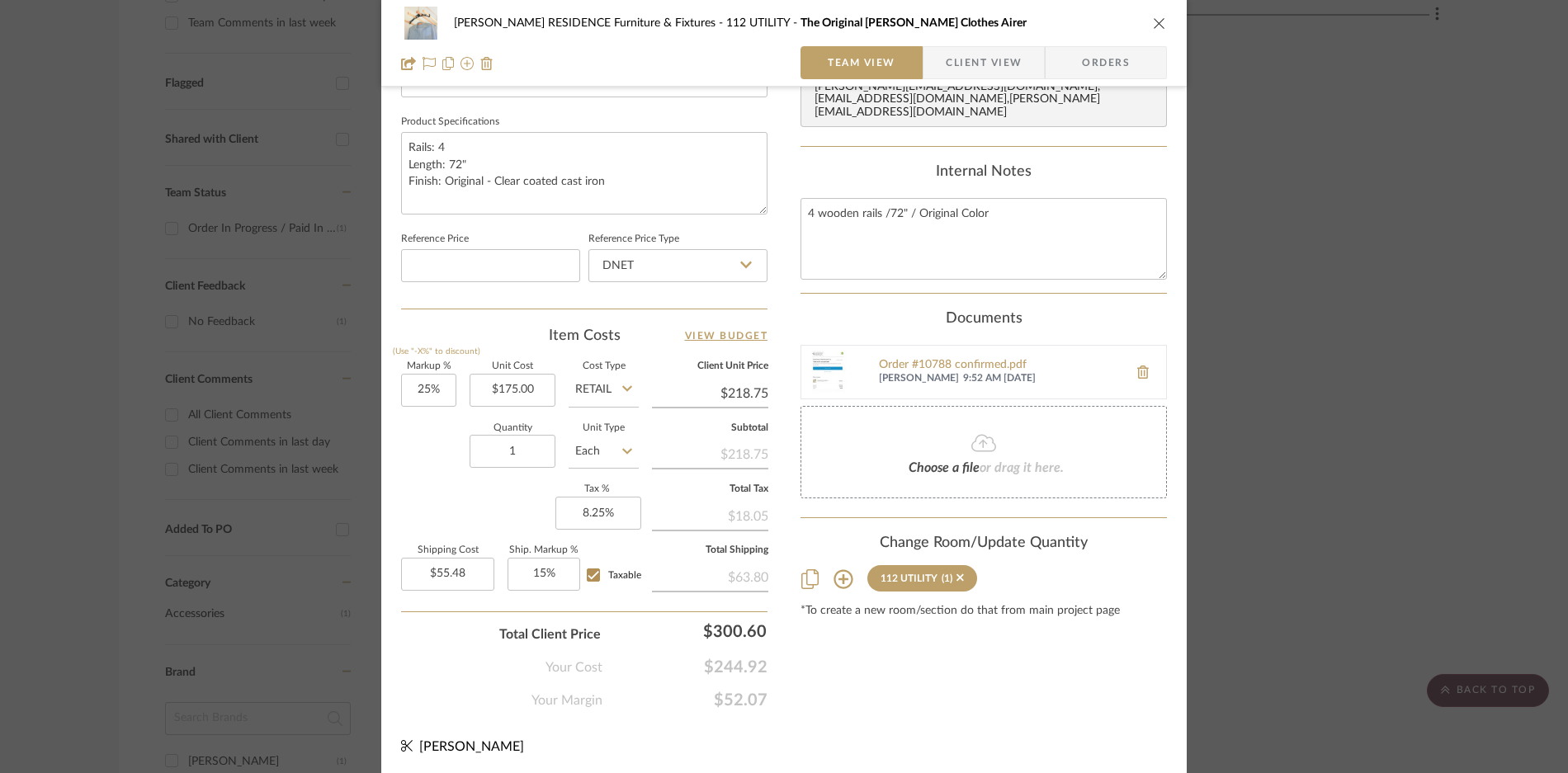
click at [587, 574] on input "Taxable" at bounding box center [593, 575] width 27 height 27
checkbox input "false"
checkbox input "true"
click at [1149, 668] on div "Content here copies to Client View - confirm visibility there. Show in Client D…" at bounding box center [983, 31] width 366 height 1358
